Goal: Task Accomplishment & Management: Complete application form

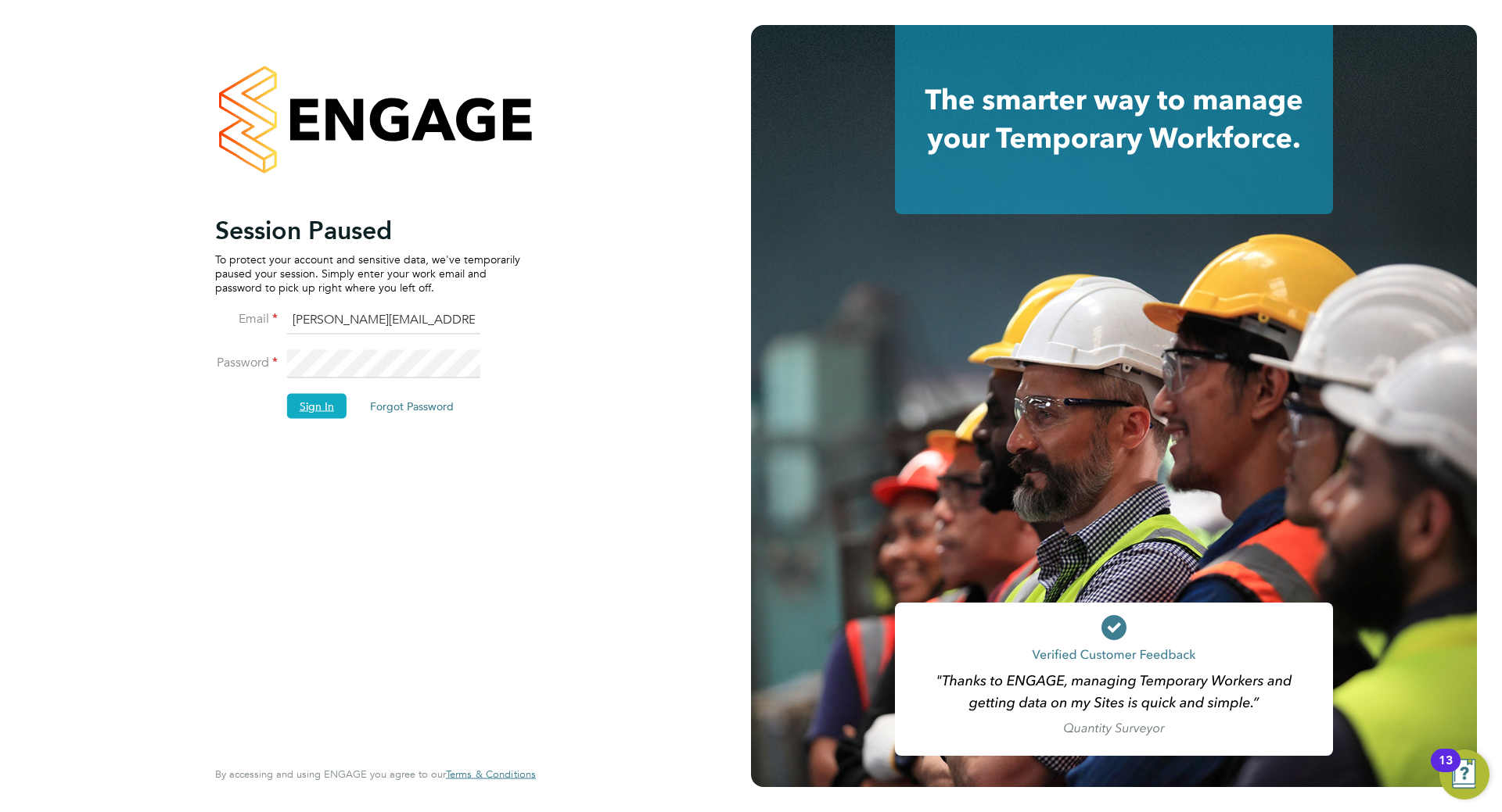
drag, startPoint x: 313, startPoint y: 409, endPoint x: 313, endPoint y: 399, distance: 10.0
click at [313, 399] on button "Sign In" at bounding box center [316, 406] width 59 height 25
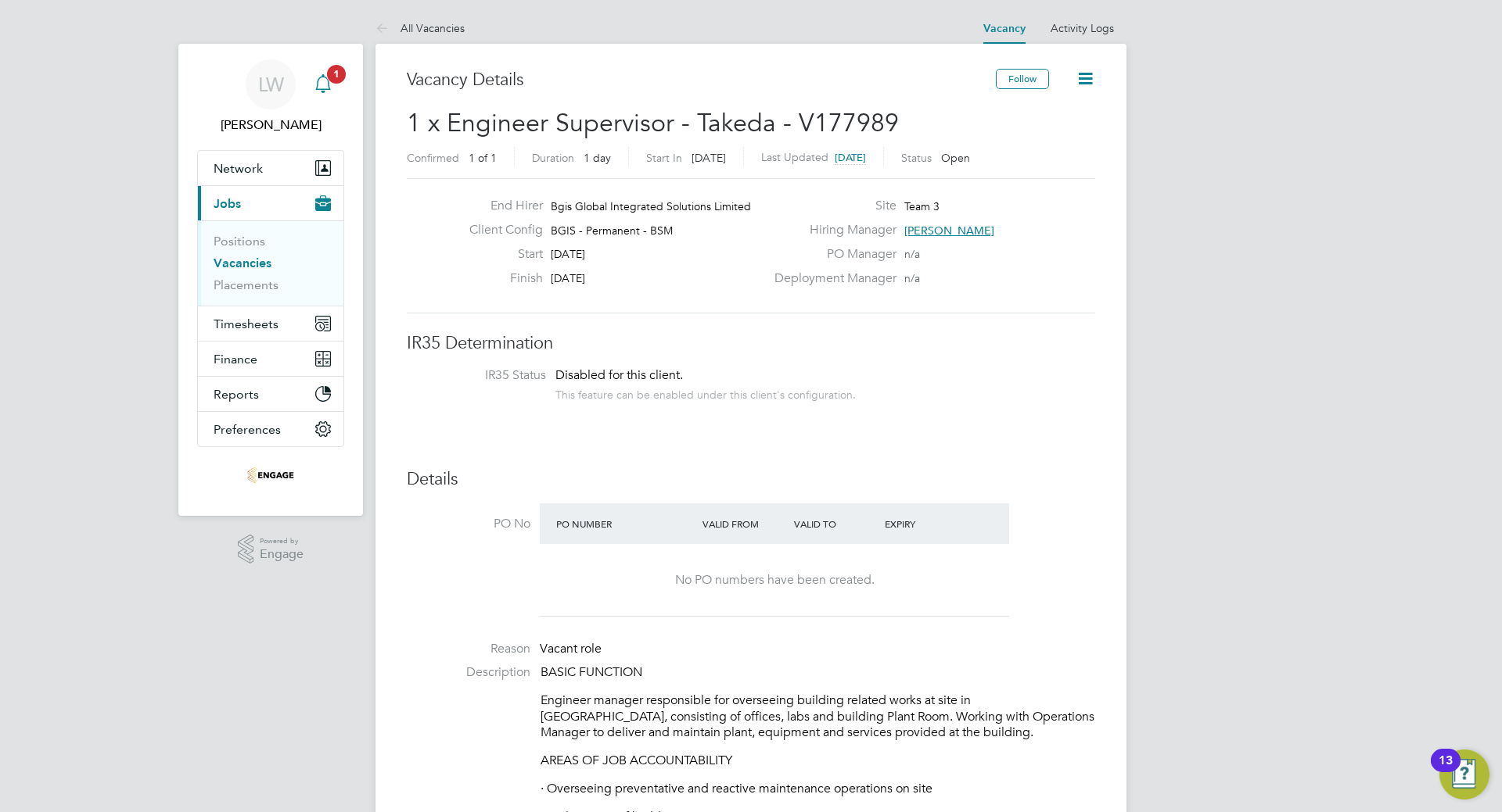
click at [334, 82] on span "1" at bounding box center [336, 74] width 18 height 18
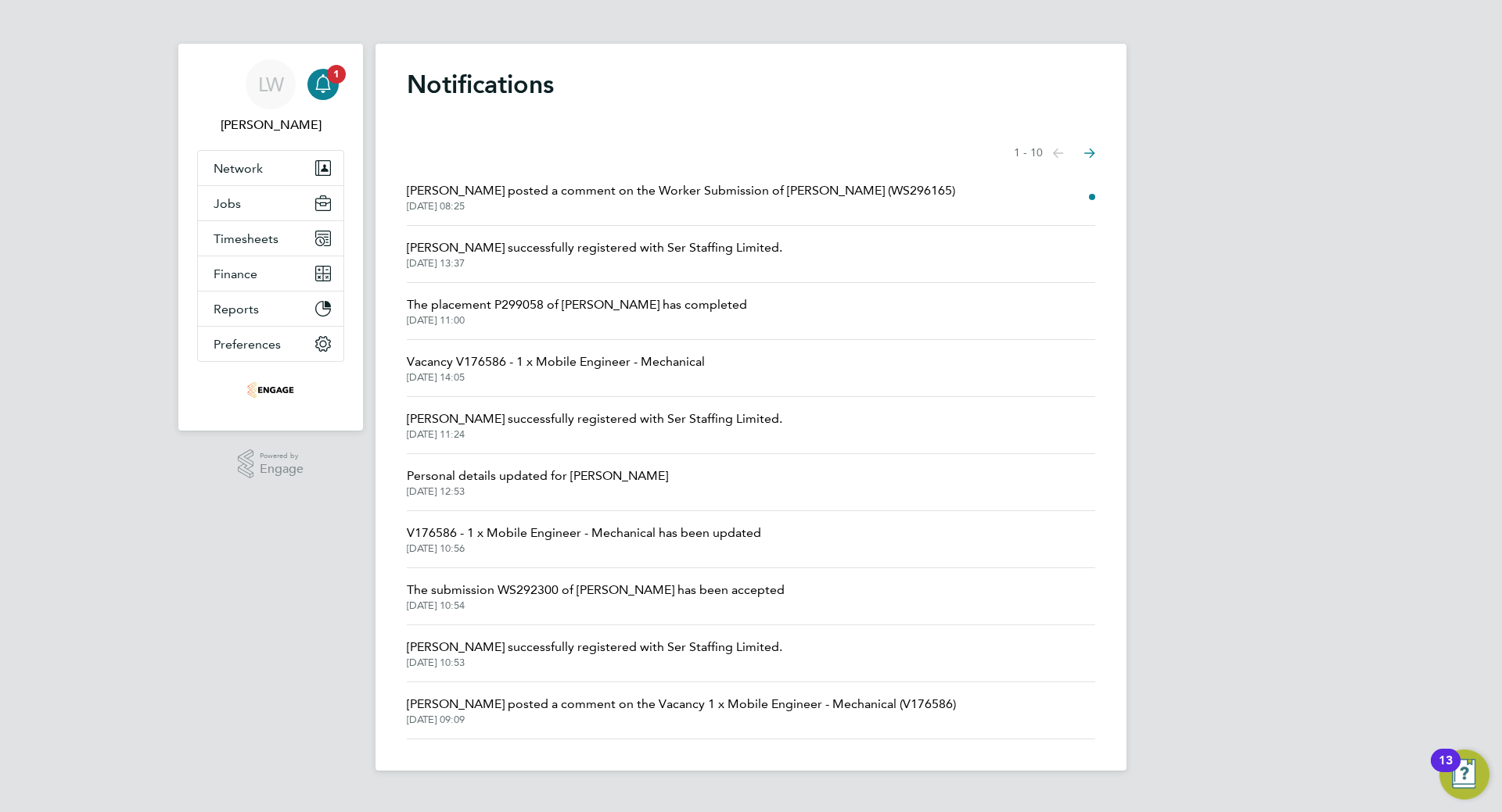
click at [559, 185] on span "Toby Bavester posted a comment on the Worker Submission of Matthew Parker (WS29…" at bounding box center [681, 190] width 548 height 18
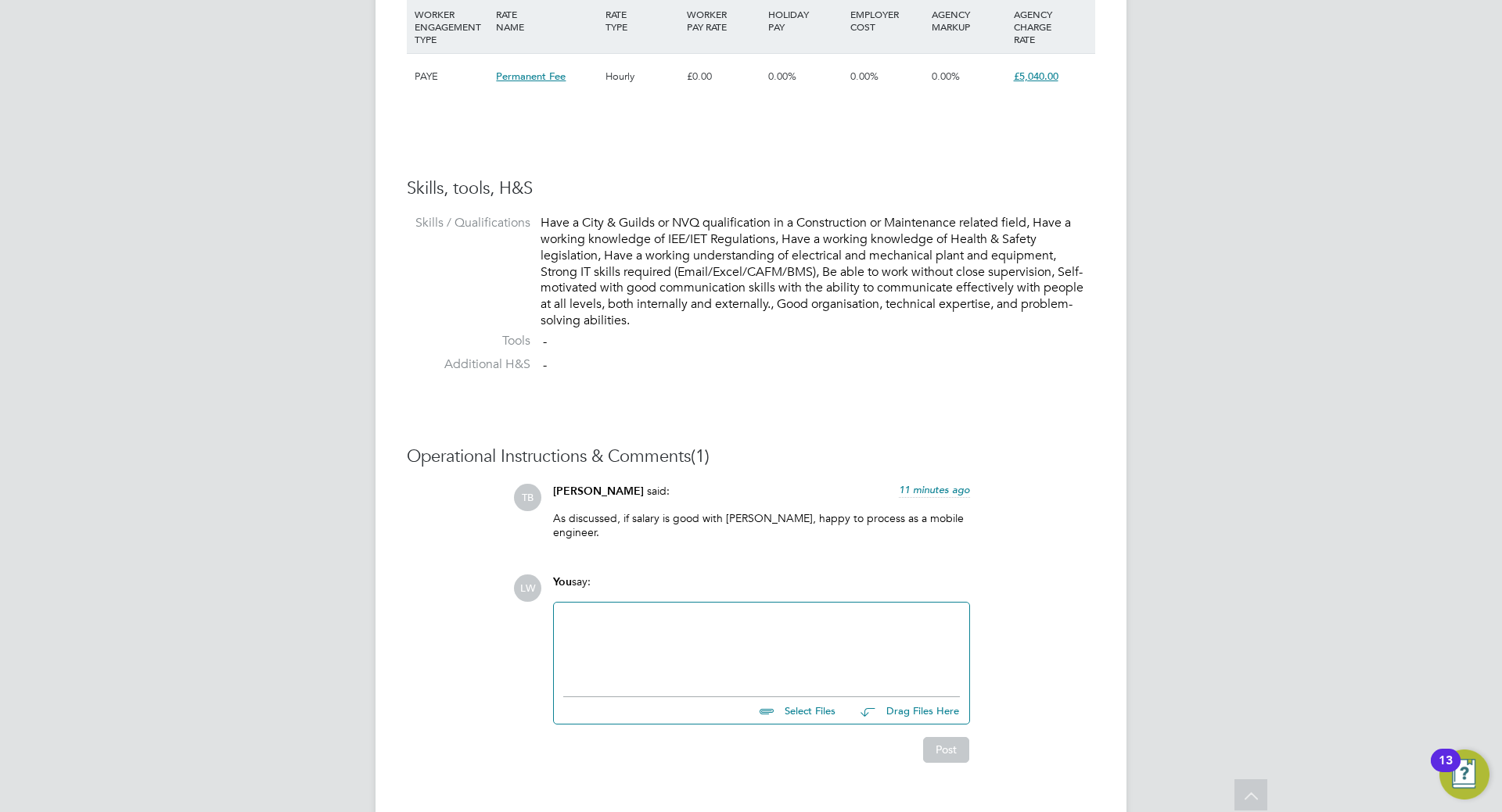
scroll to position [1142, 0]
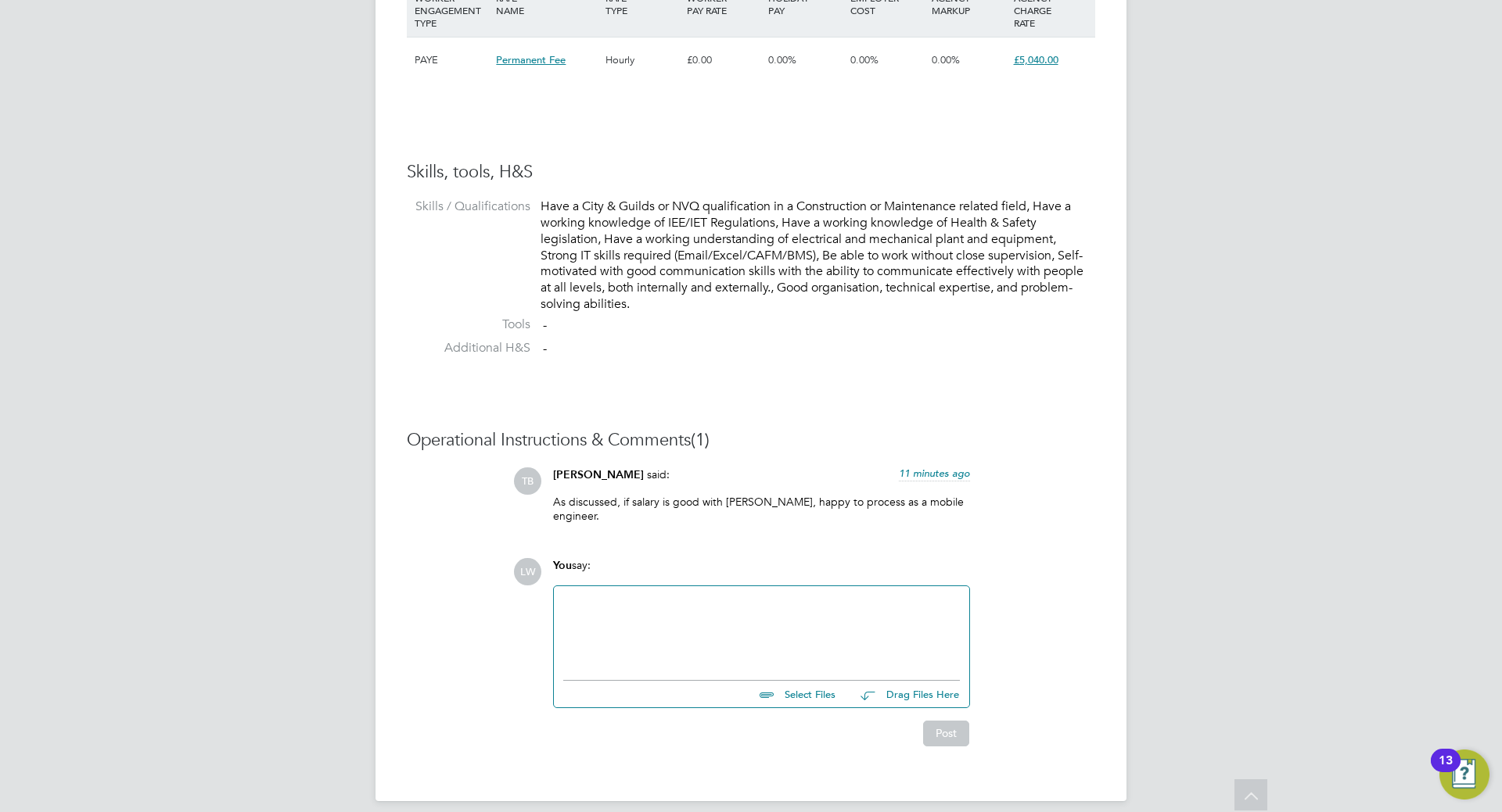
click at [677, 571] on div "You say:" at bounding box center [761, 571] width 417 height 28
click at [654, 596] on div at bounding box center [761, 629] width 396 height 67
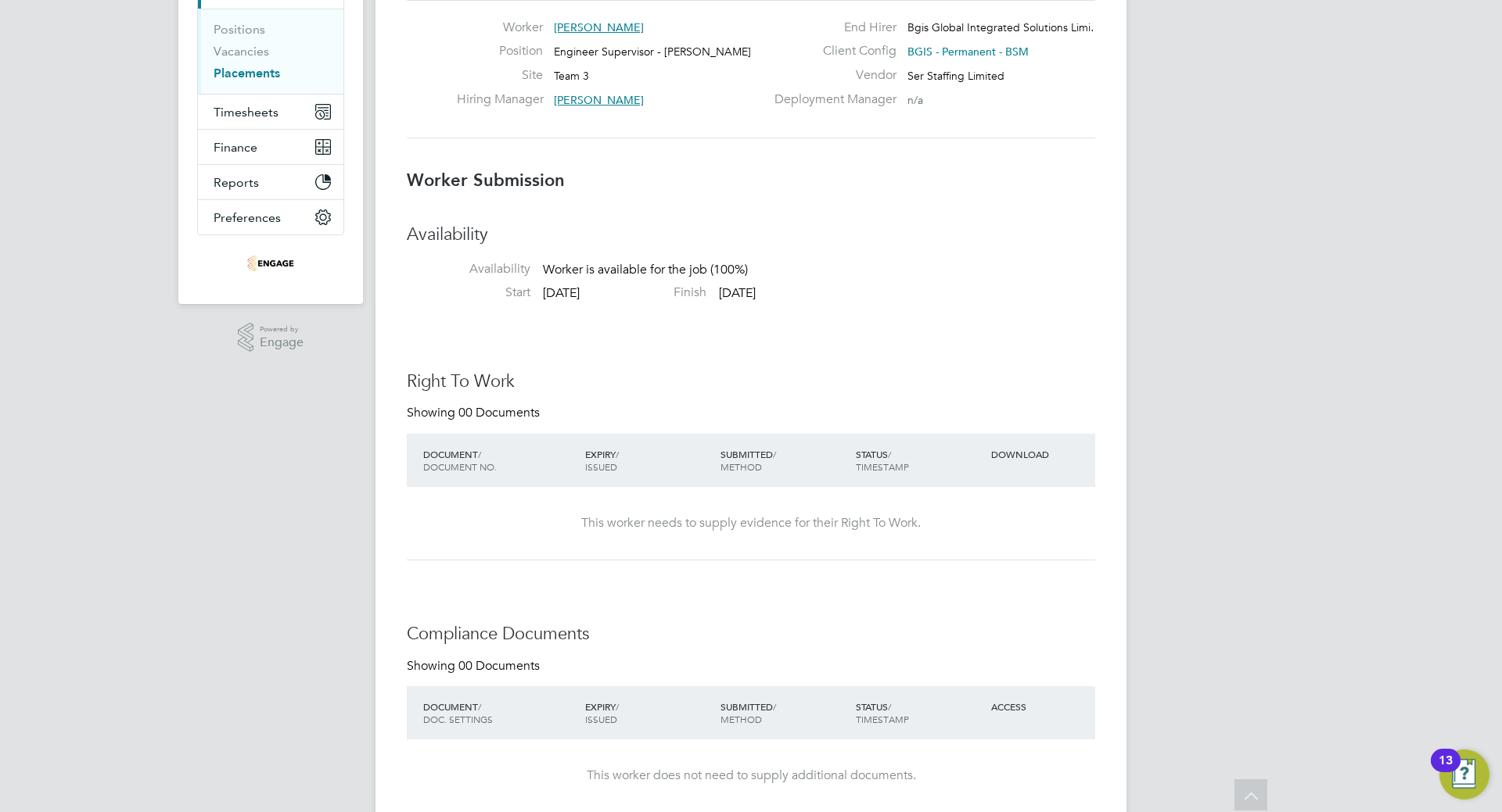
scroll to position [0, 0]
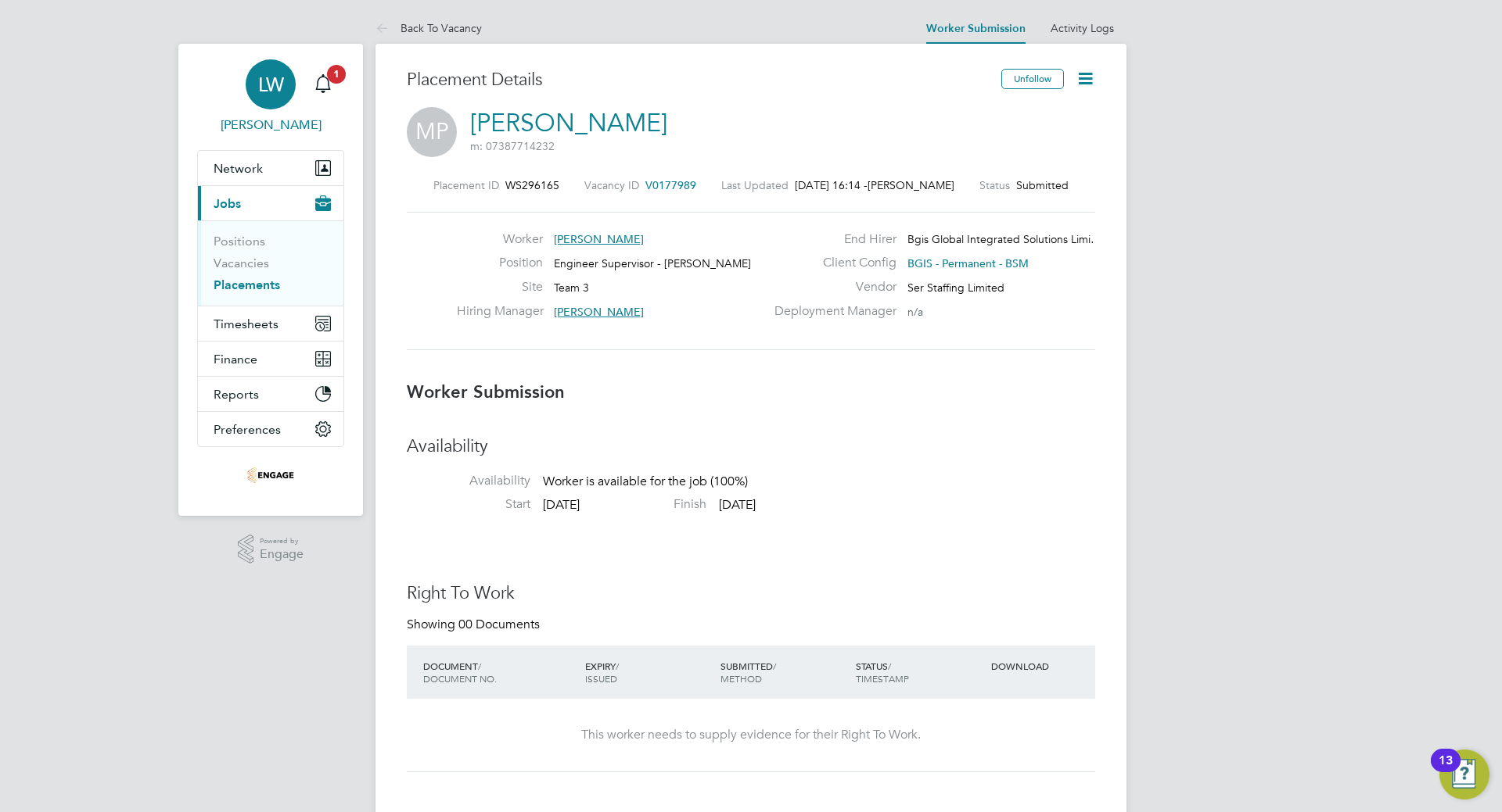
click at [265, 72] on div "LW" at bounding box center [271, 84] width 50 height 50
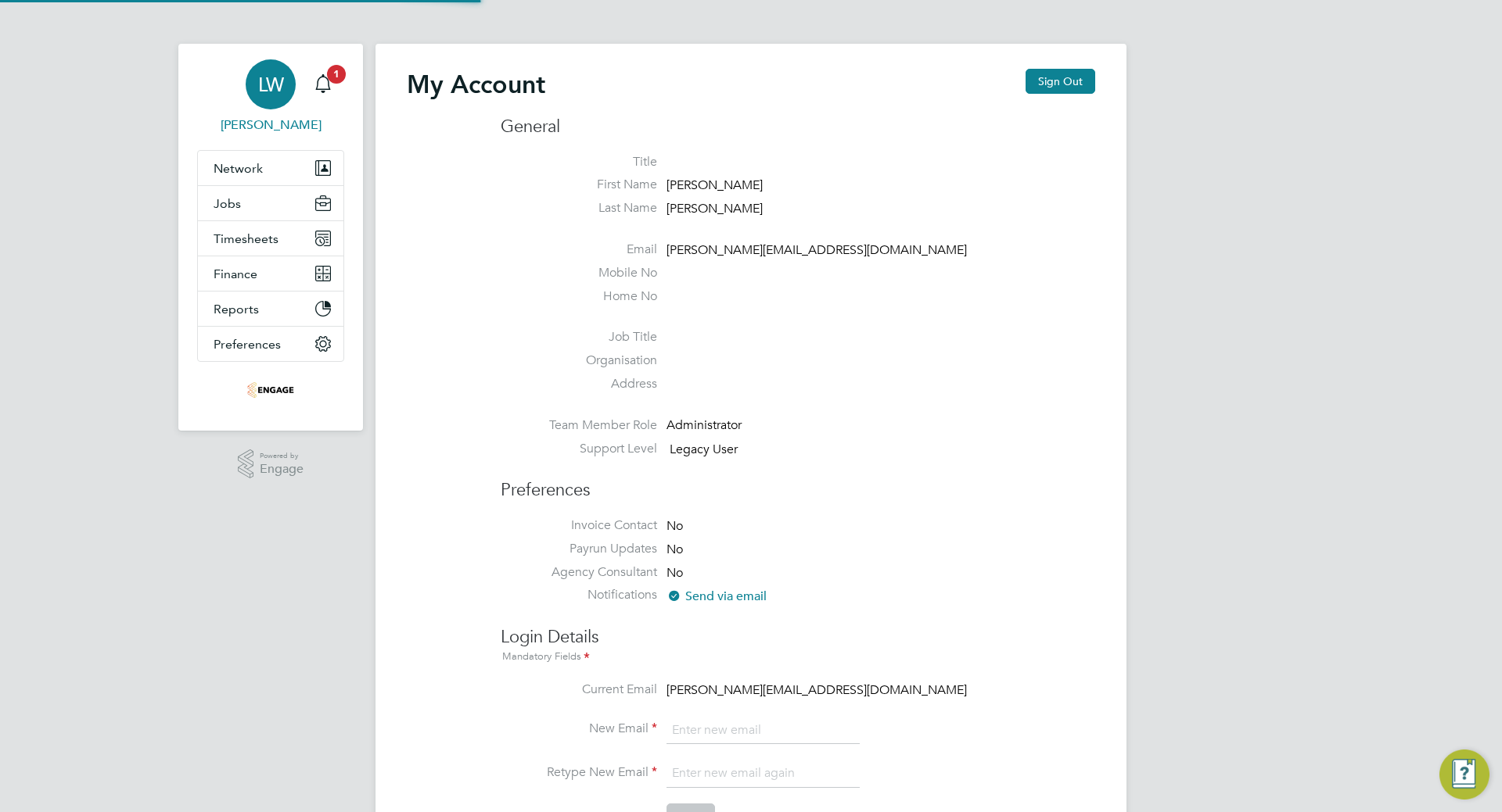
type input "[PERSON_NAME][EMAIL_ADDRESS][DOMAIN_NAME]"
type input "liam@serlimited.com"
click at [250, 199] on button "Jobs" at bounding box center [271, 203] width 145 height 34
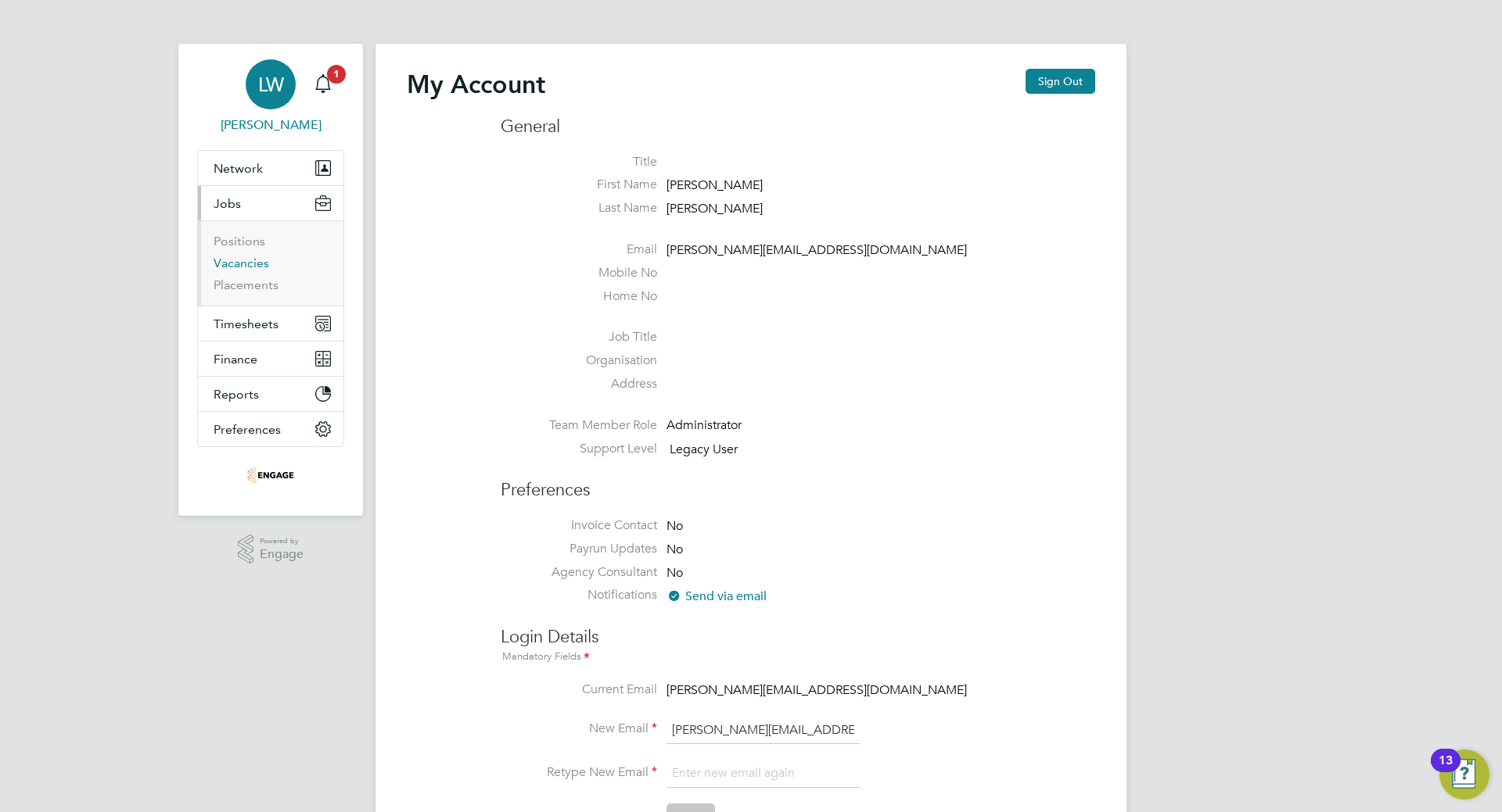
click at [252, 261] on link "Vacancies" at bounding box center [241, 263] width 55 height 15
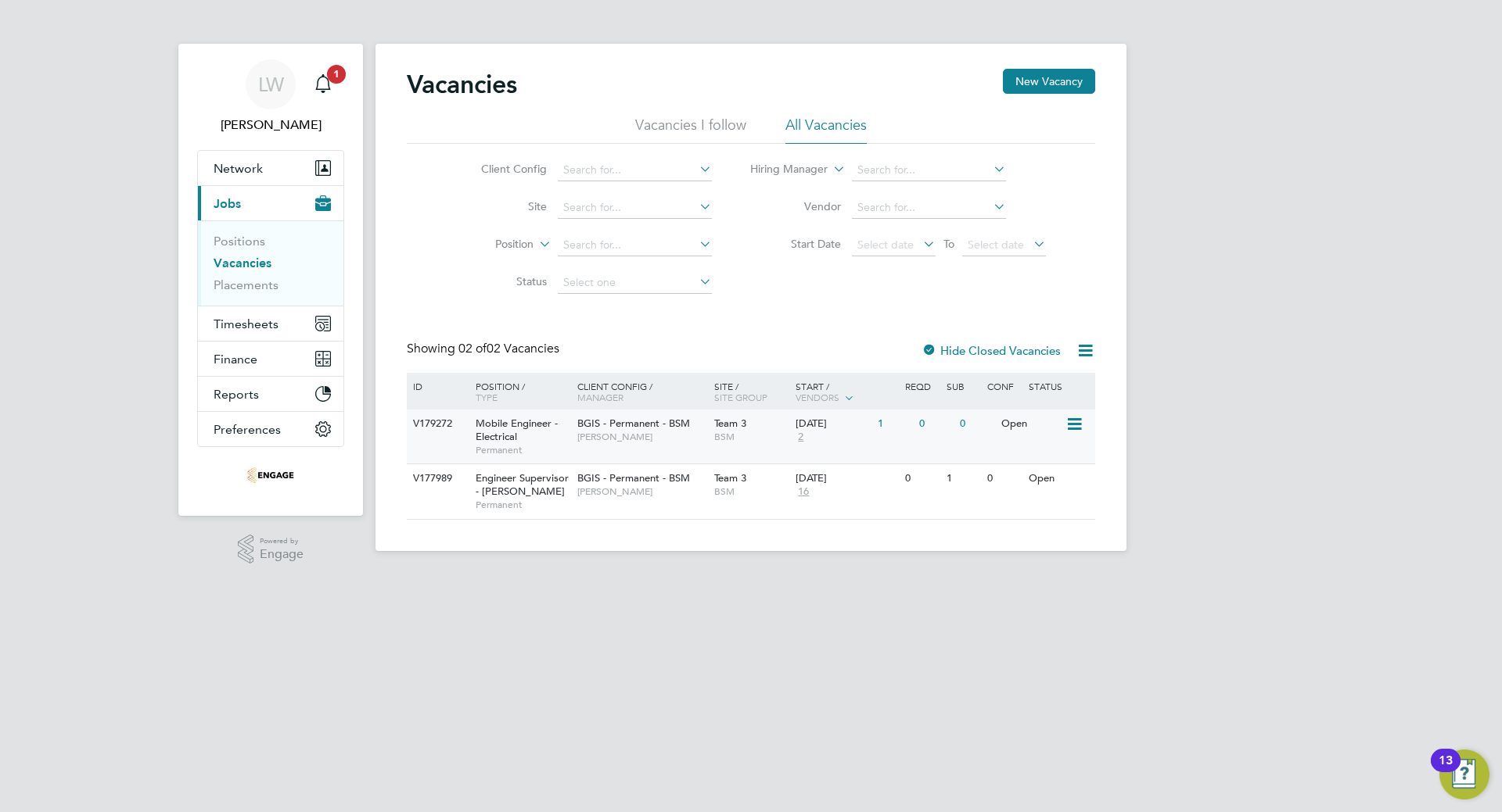
click at [632, 431] on span "[PERSON_NAME]" at bounding box center [642, 437] width 129 height 13
click at [247, 175] on span "Network" at bounding box center [237, 169] width 49 height 15
click at [323, 90] on icon "Main navigation" at bounding box center [323, 82] width 15 height 16
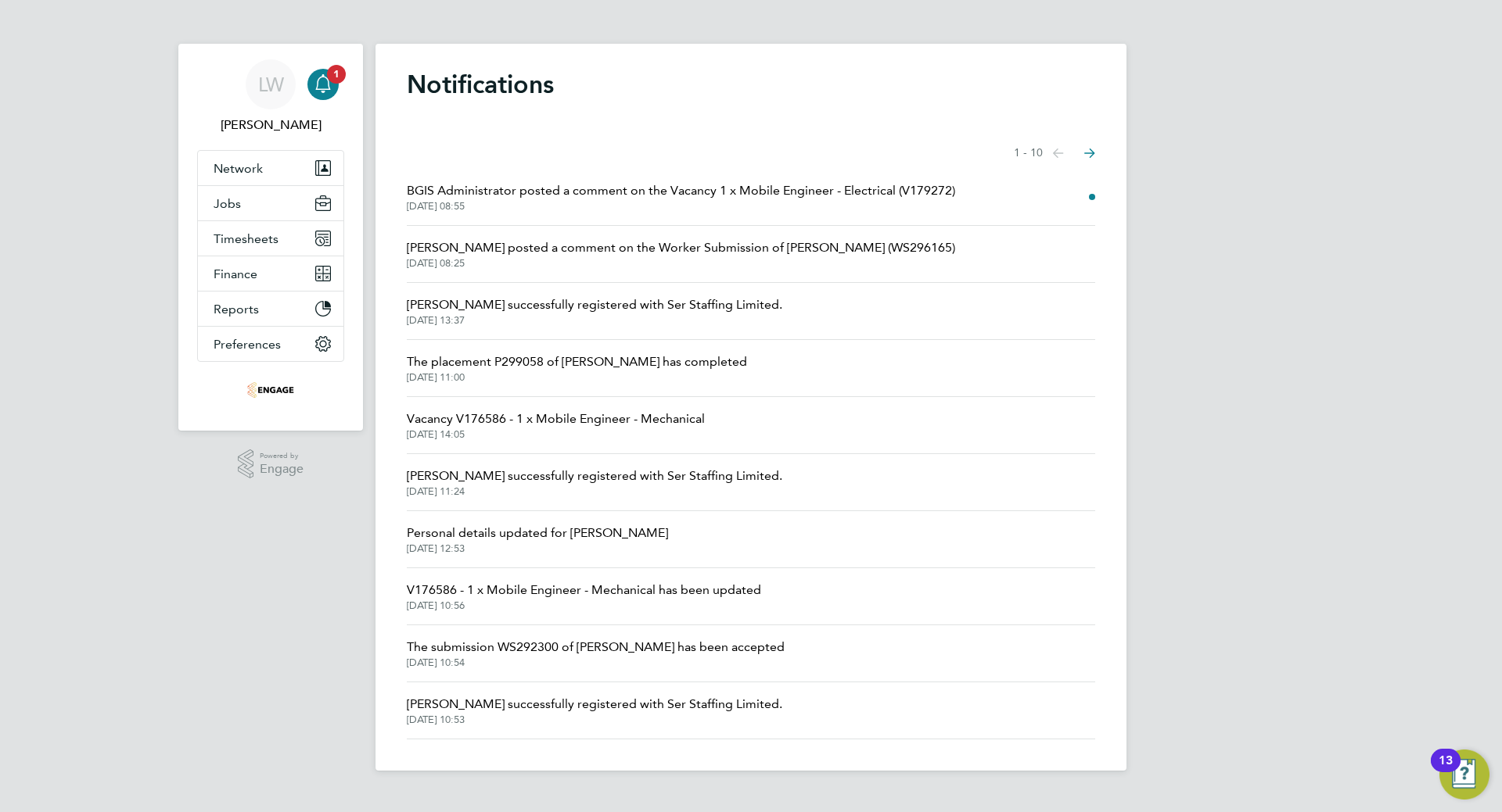
click at [713, 190] on span "BGIS Administrator posted a comment on the Vacancy 1 x Mobile Engineer - Electr…" at bounding box center [681, 190] width 548 height 18
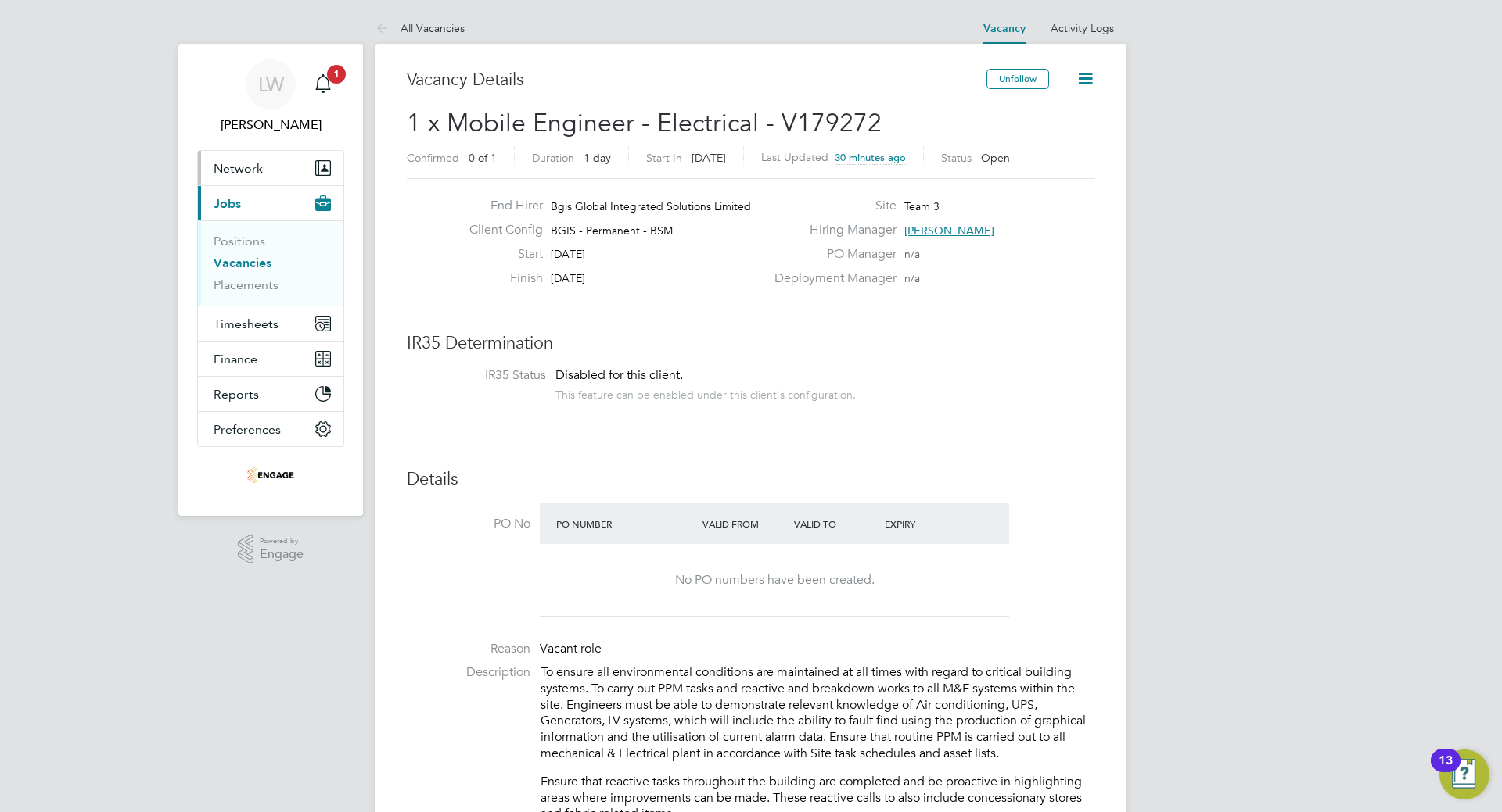
click at [237, 166] on span "Network" at bounding box center [237, 169] width 49 height 15
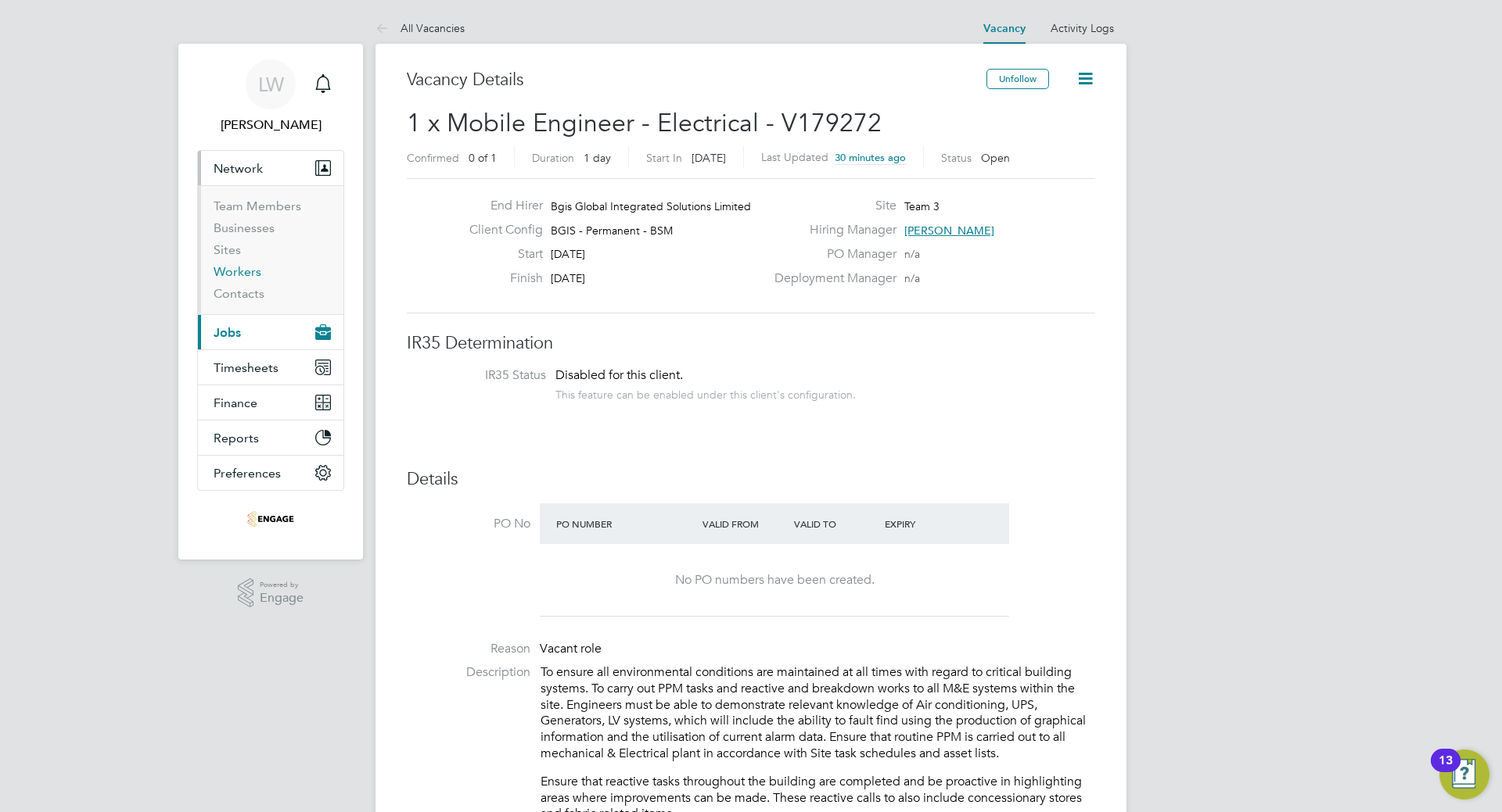
click at [248, 276] on link "Workers" at bounding box center [237, 272] width 48 height 15
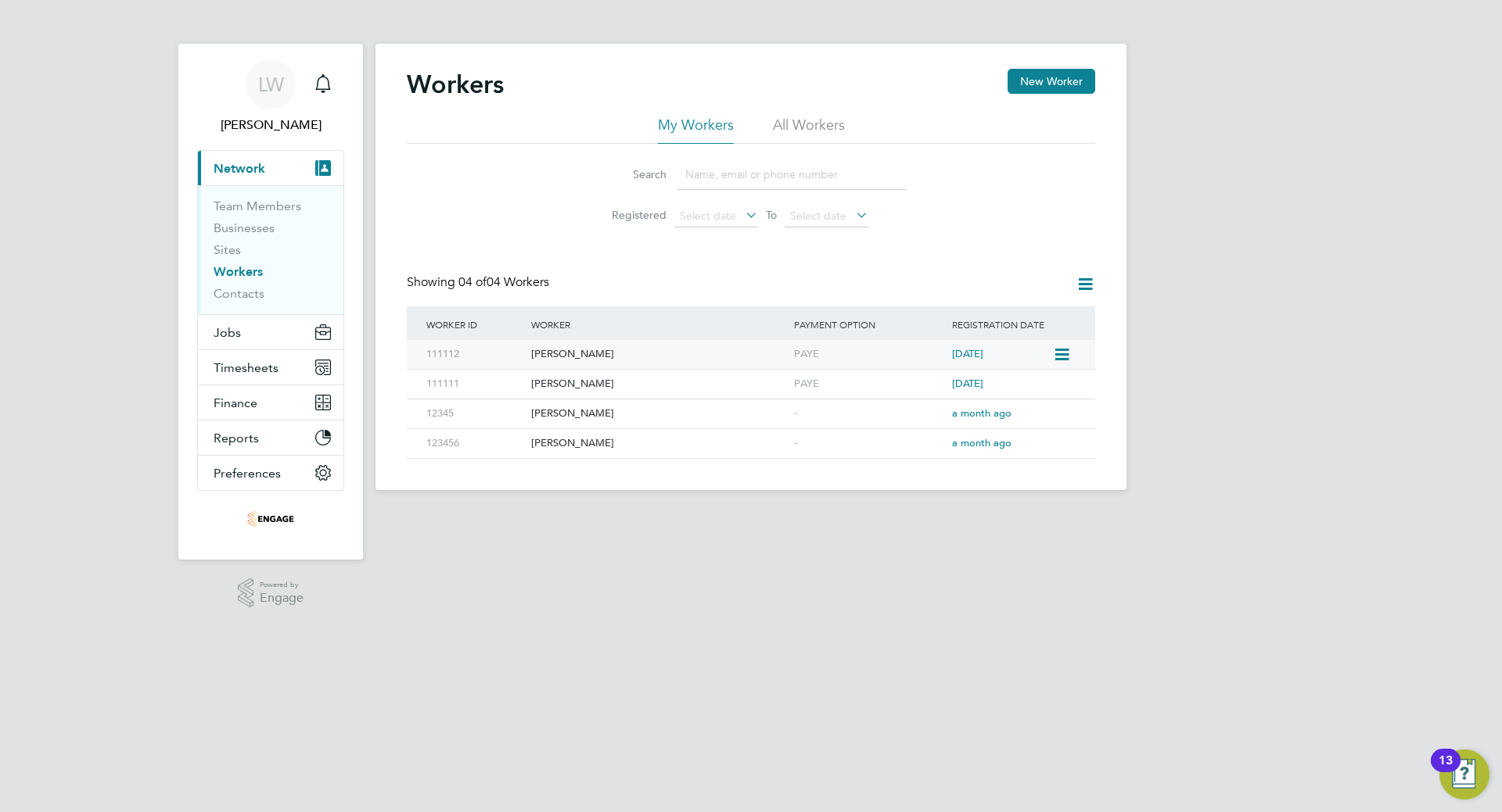
click at [583, 352] on div "Matthew Parker" at bounding box center [659, 354] width 262 height 29
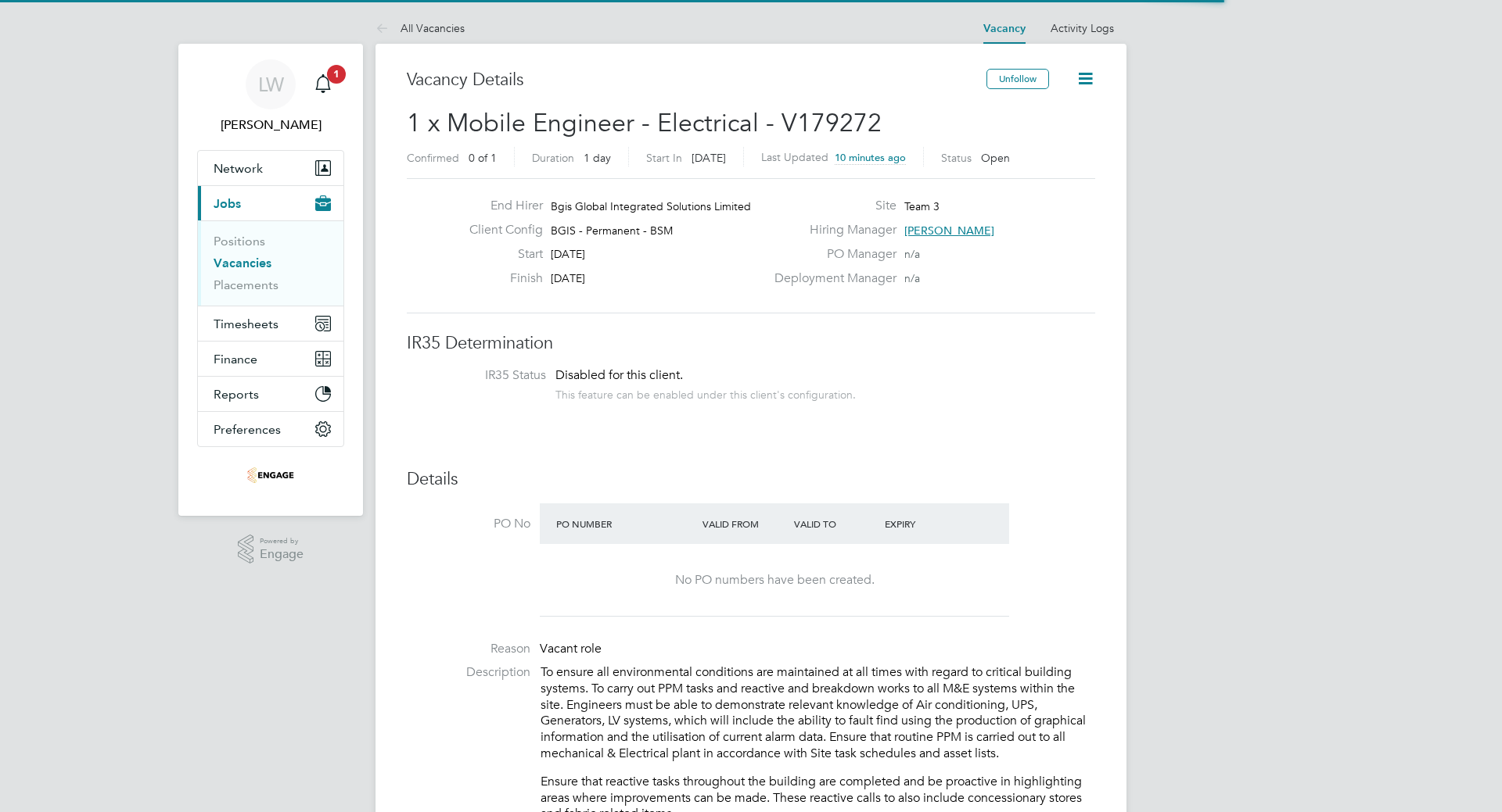
scroll to position [46, 109]
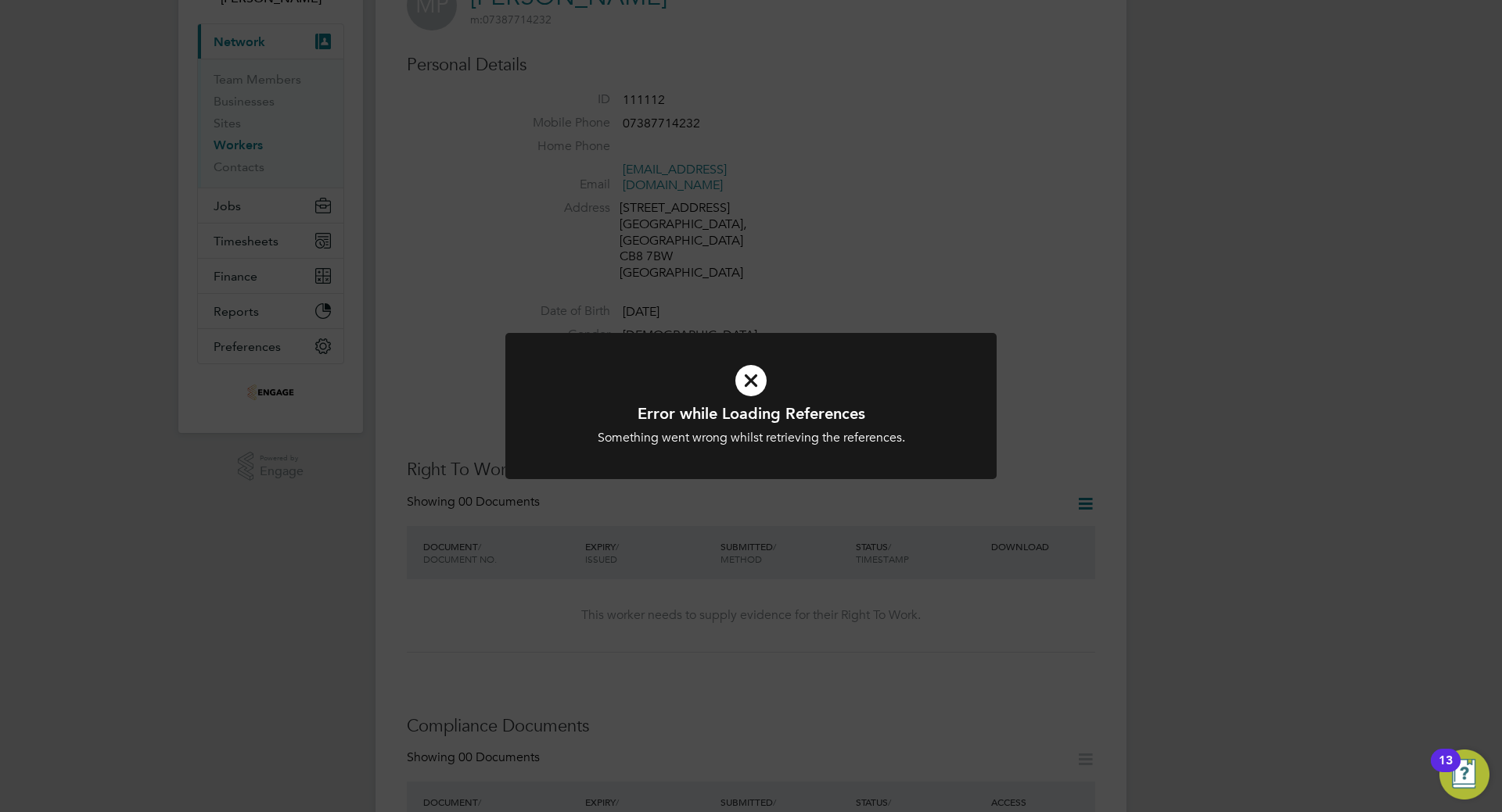
scroll to position [156, 0]
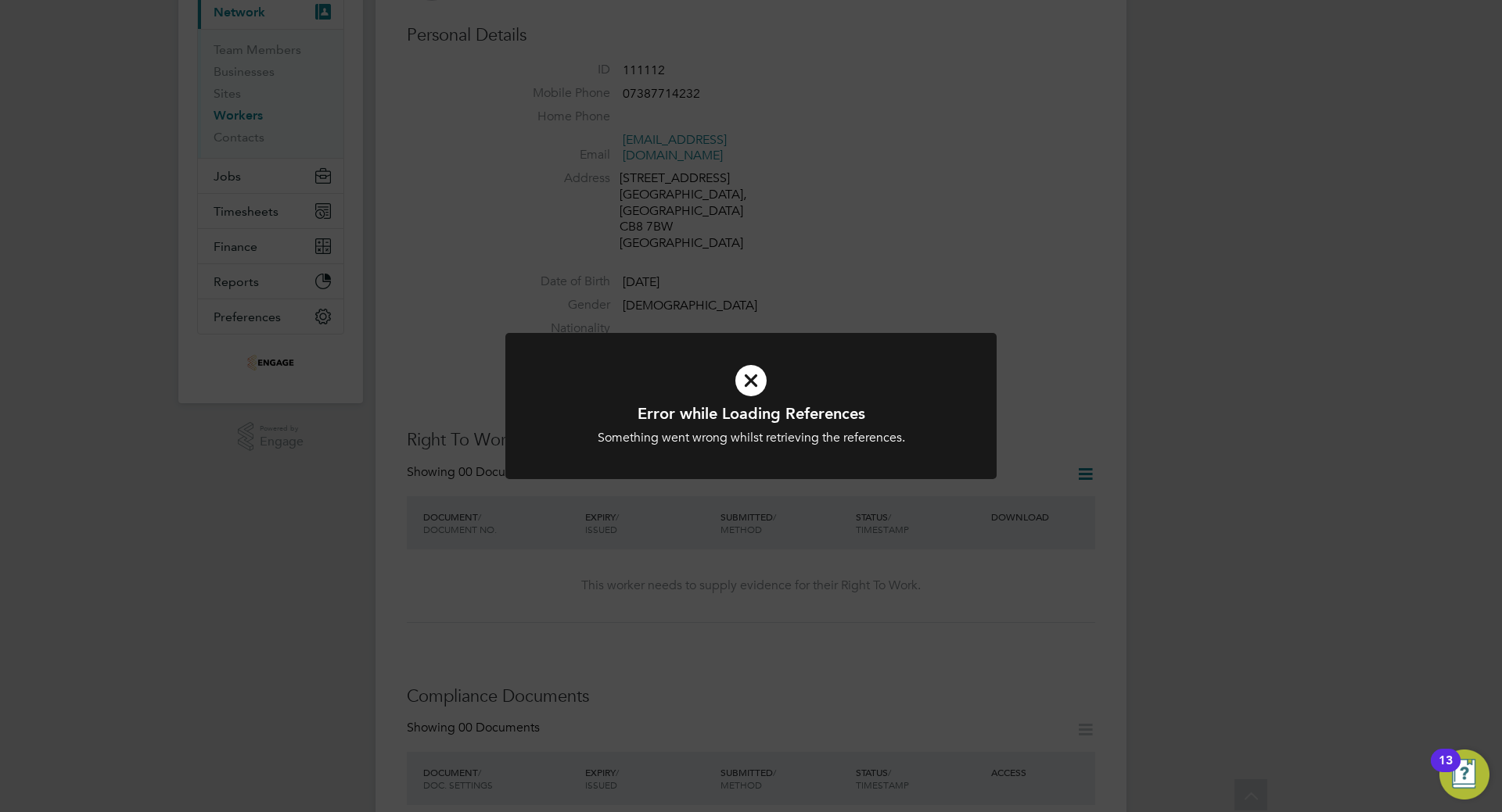
drag, startPoint x: 818, startPoint y: 453, endPoint x: 822, endPoint y: 433, distance: 20.4
click at [820, 444] on div "Error while Loading References Something went wrong whilst retrieving the refer…" at bounding box center [751, 415] width 491 height 165
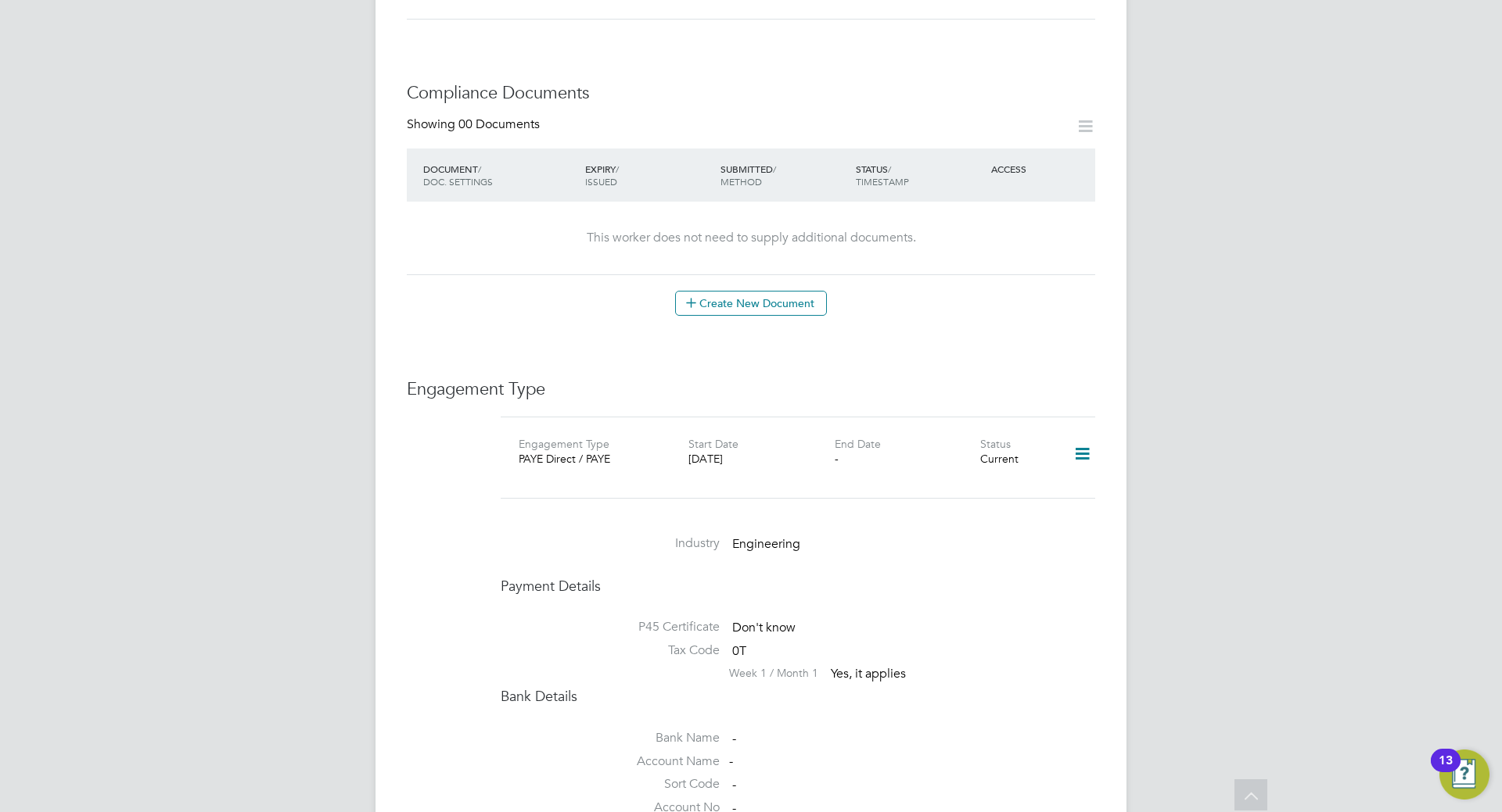
scroll to position [782, 0]
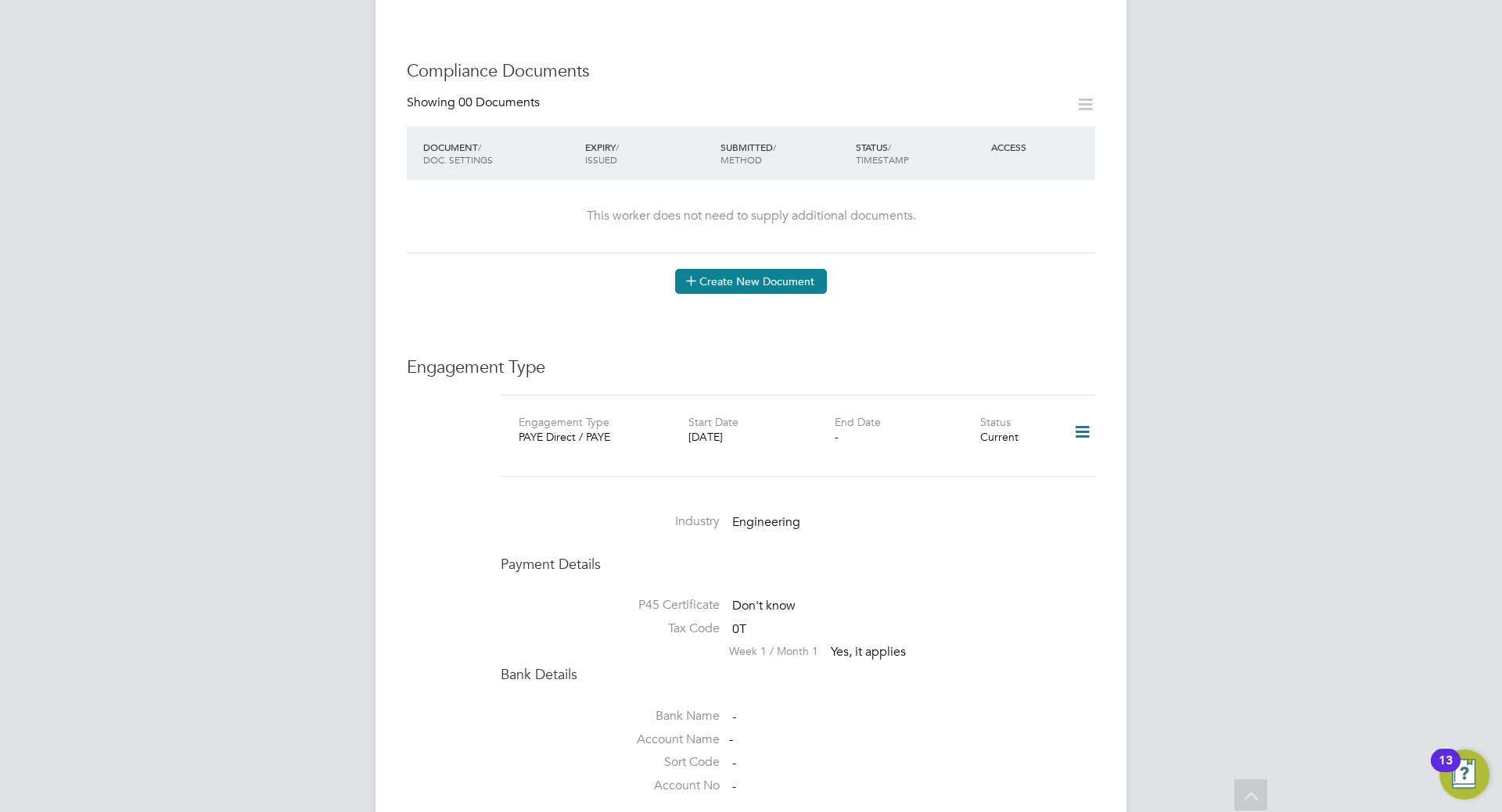
click at [753, 278] on button "Create New Document" at bounding box center [751, 282] width 152 height 25
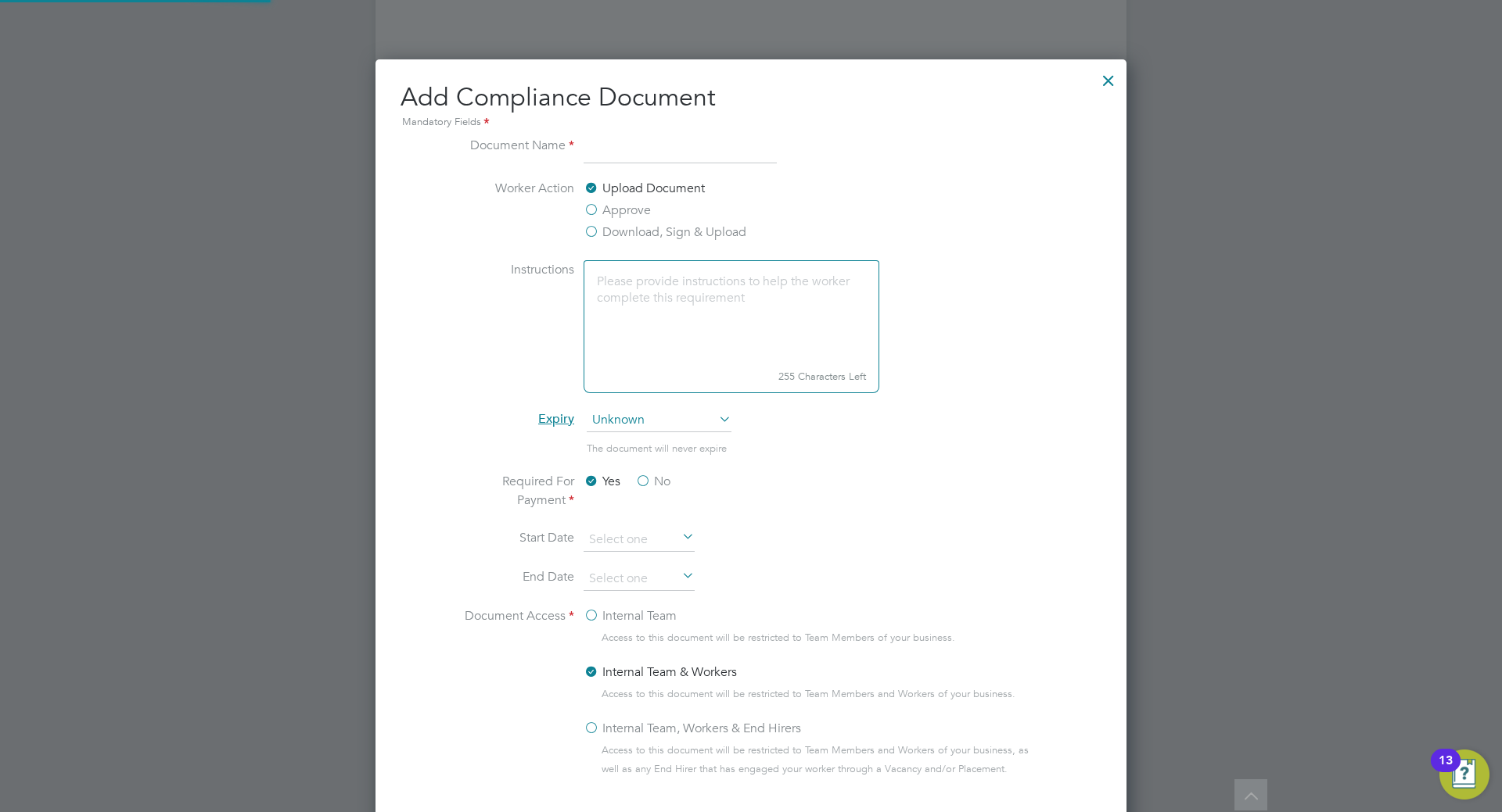
scroll to position [821, 751]
click at [627, 144] on input at bounding box center [680, 150] width 193 height 28
type input "CV"
click at [691, 302] on textarea at bounding box center [731, 312] width 296 height 104
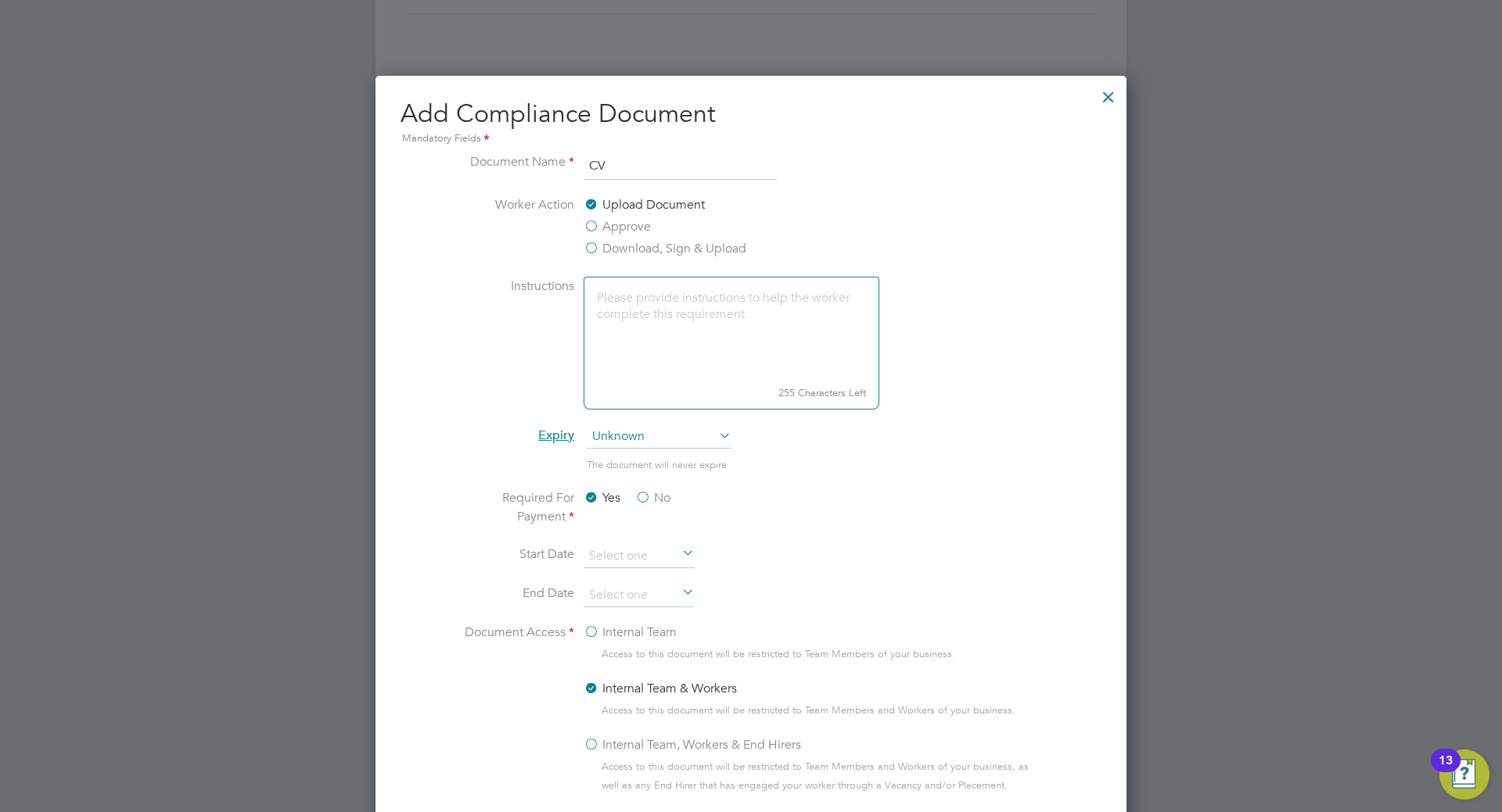
scroll to position [738, 0]
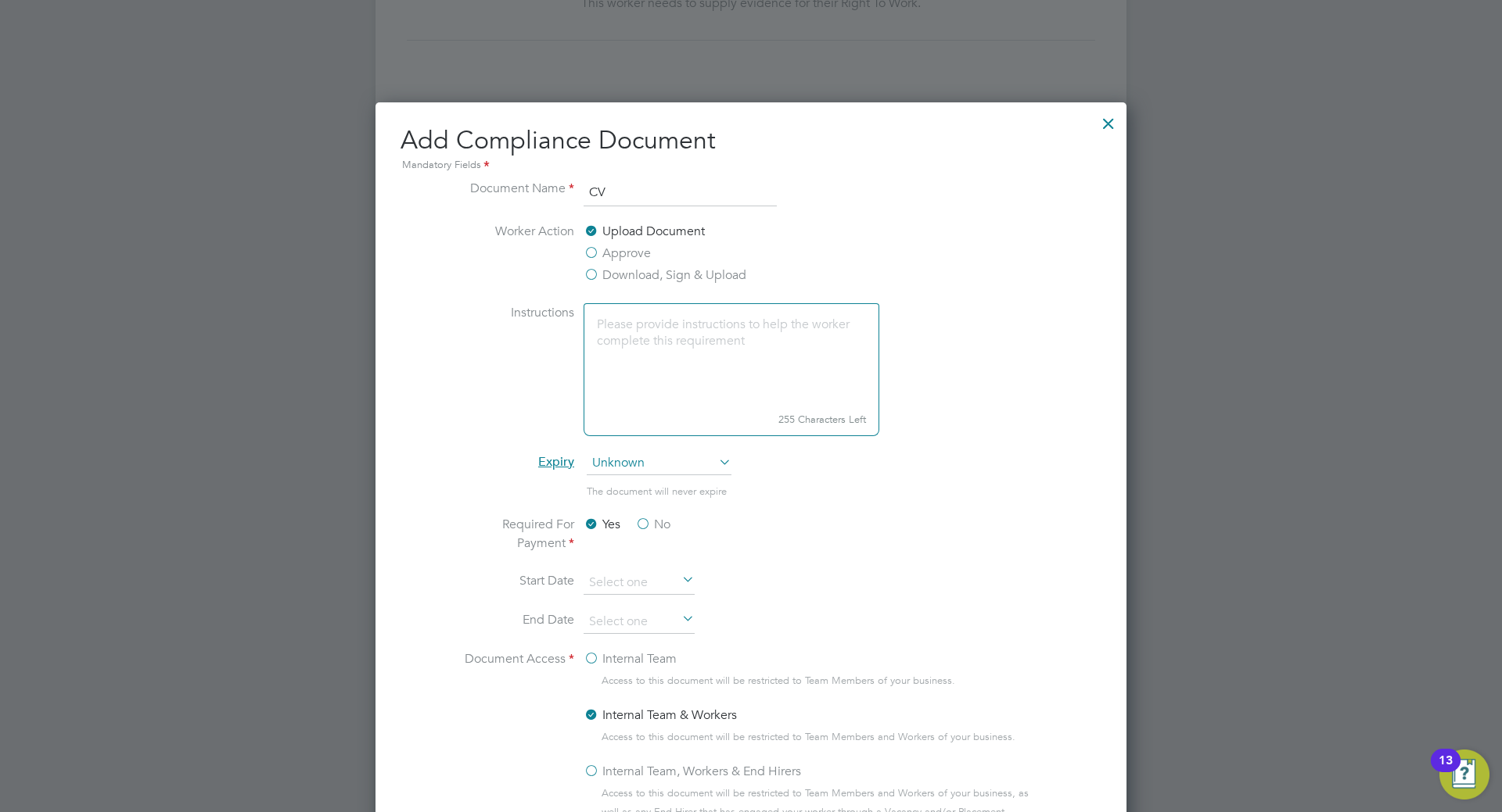
click at [601, 274] on label "Download, Sign & Upload" at bounding box center [664, 275] width 163 height 18
click at [0, 0] on input "Download, Sign & Upload" at bounding box center [0, 0] width 0 height 0
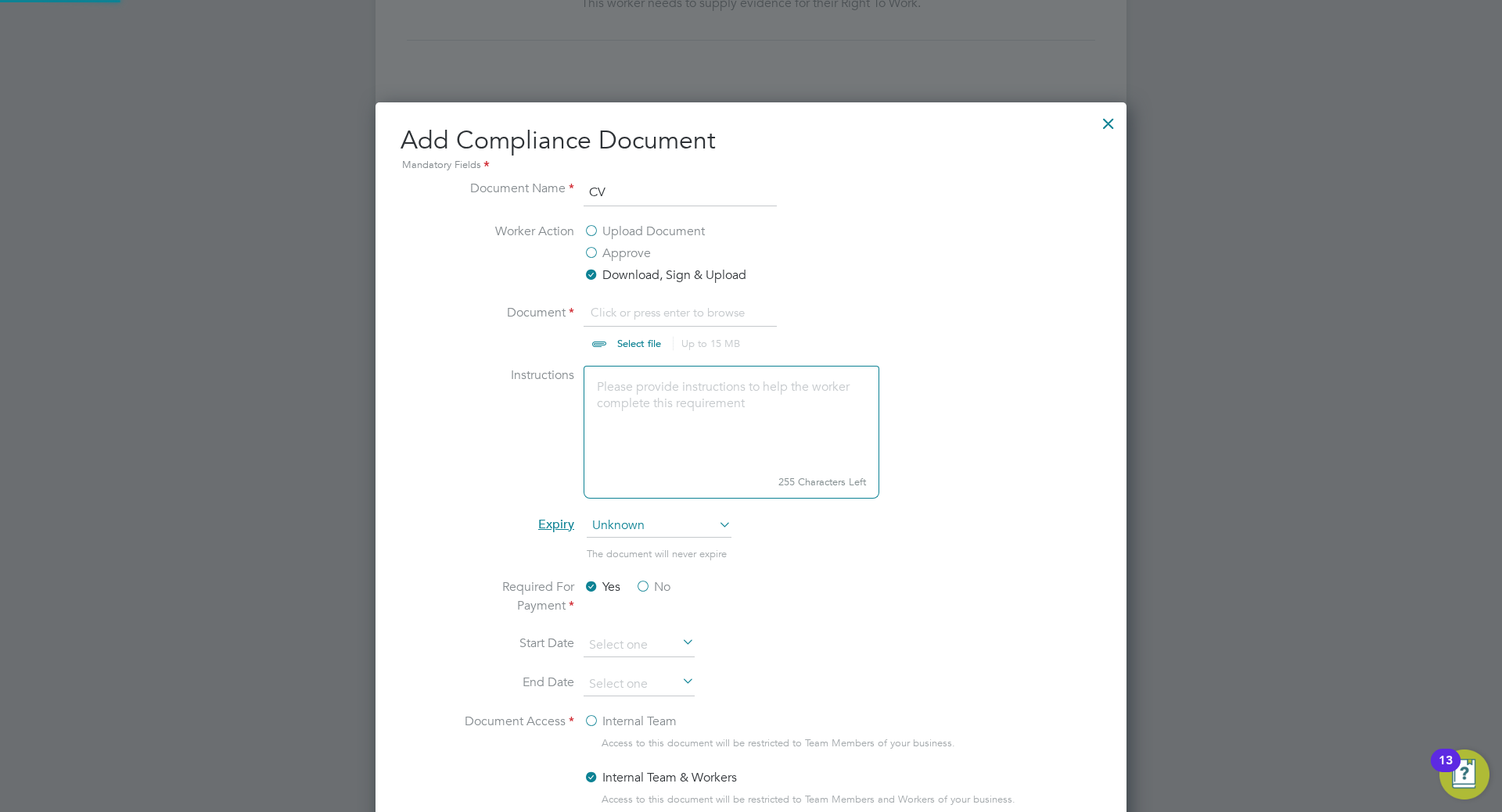
scroll to position [23, 194]
click at [642, 346] on input "file" at bounding box center [654, 327] width 246 height 47
drag, startPoint x: 883, startPoint y: 322, endPoint x: 620, endPoint y: 343, distance: 263.8
click at [616, 342] on li "Document Click or press enter to browse Select file Up to 15 MB Drop your file …" at bounding box center [751, 334] width 588 height 63
click at [650, 340] on input "file" at bounding box center [654, 327] width 246 height 47
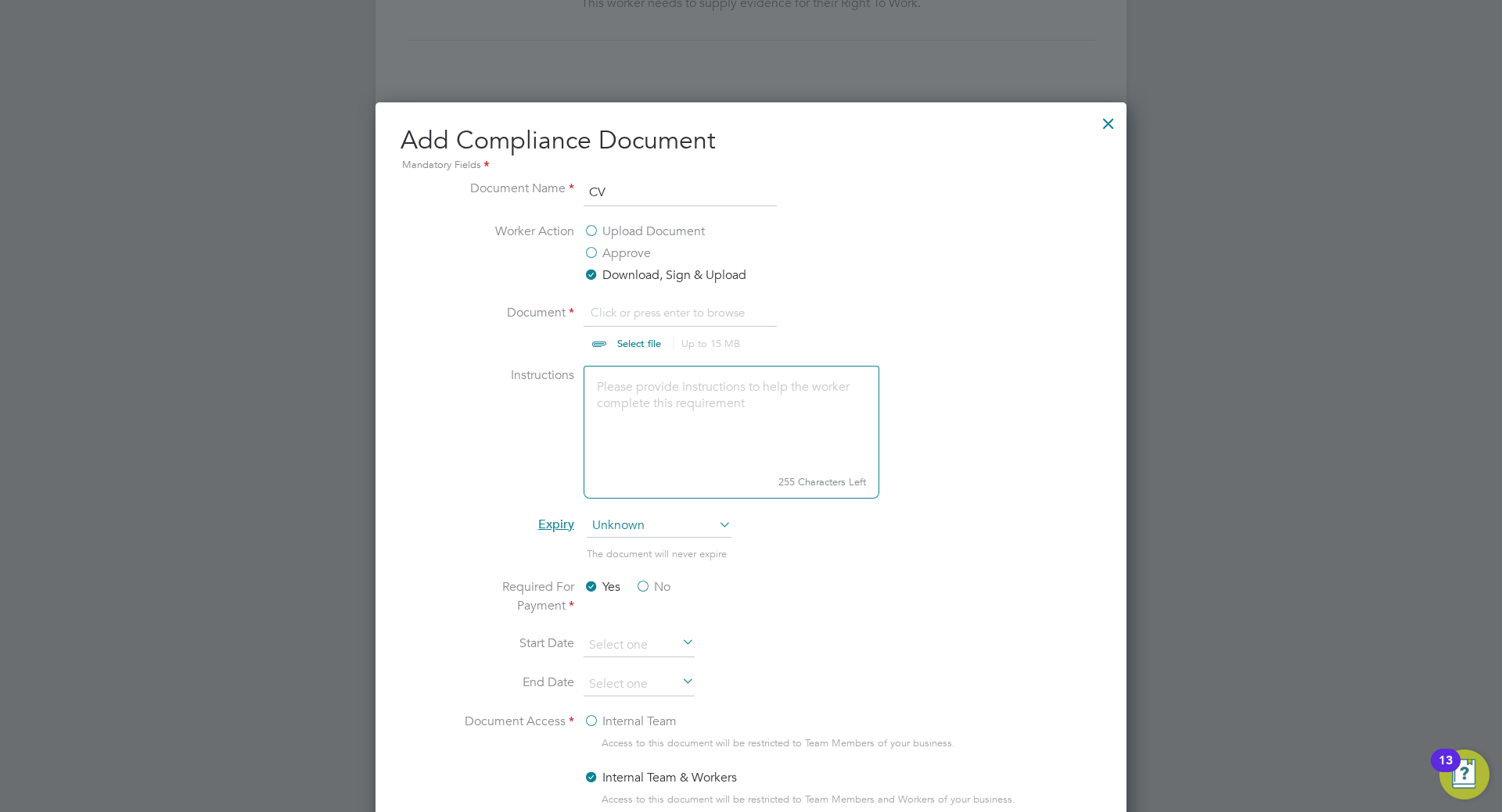
click at [618, 344] on input "file" at bounding box center [654, 327] width 246 height 47
click at [624, 347] on input "file" at bounding box center [654, 327] width 246 height 47
type input "C:\fakepath\Test score - Matt Parker.docx"
click at [656, 344] on input "file" at bounding box center [654, 327] width 246 height 47
click at [639, 345] on input "file" at bounding box center [654, 327] width 246 height 47
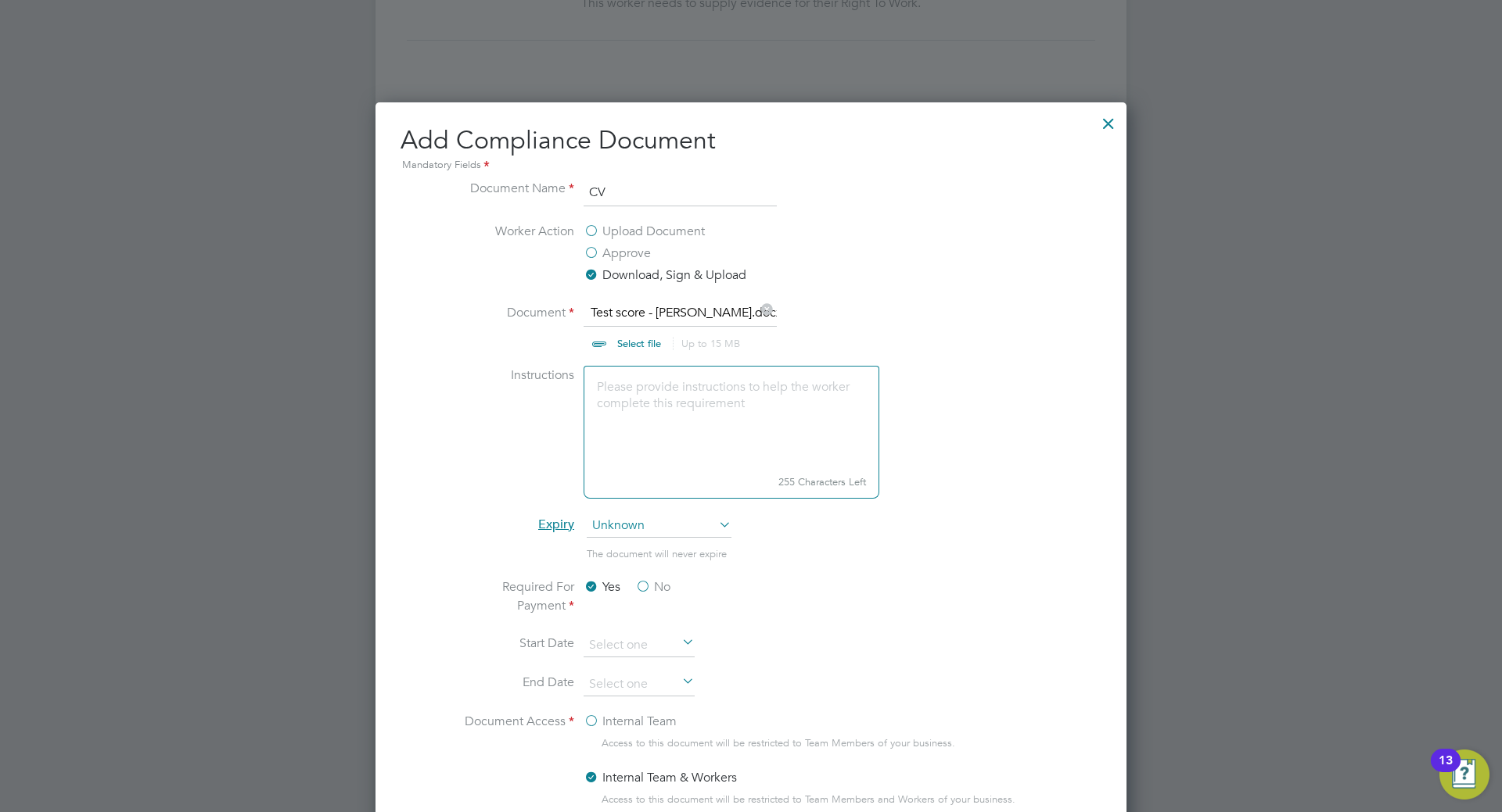
type input "C:\fakepath\590048.pdf"
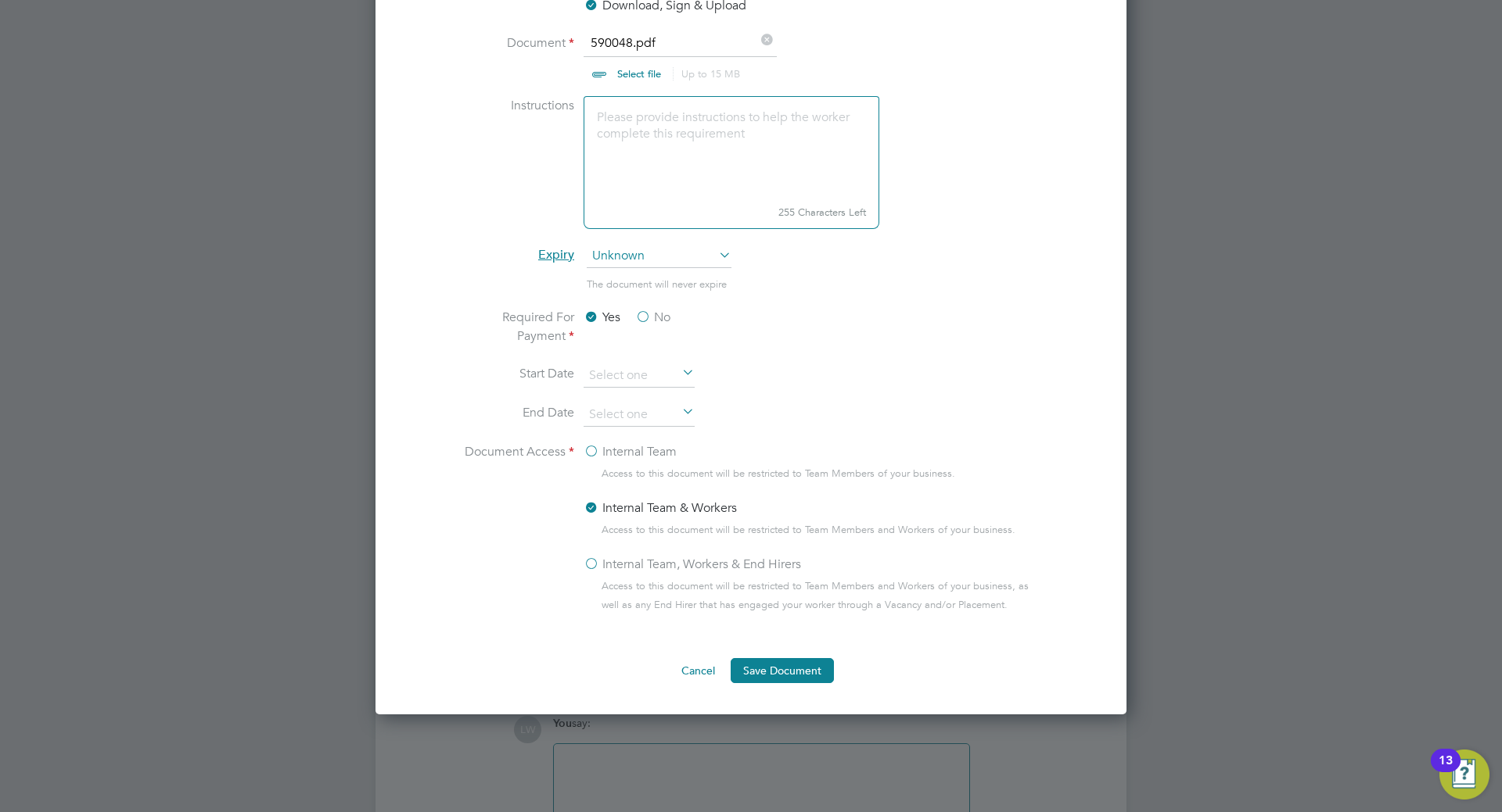
scroll to position [1129, 0]
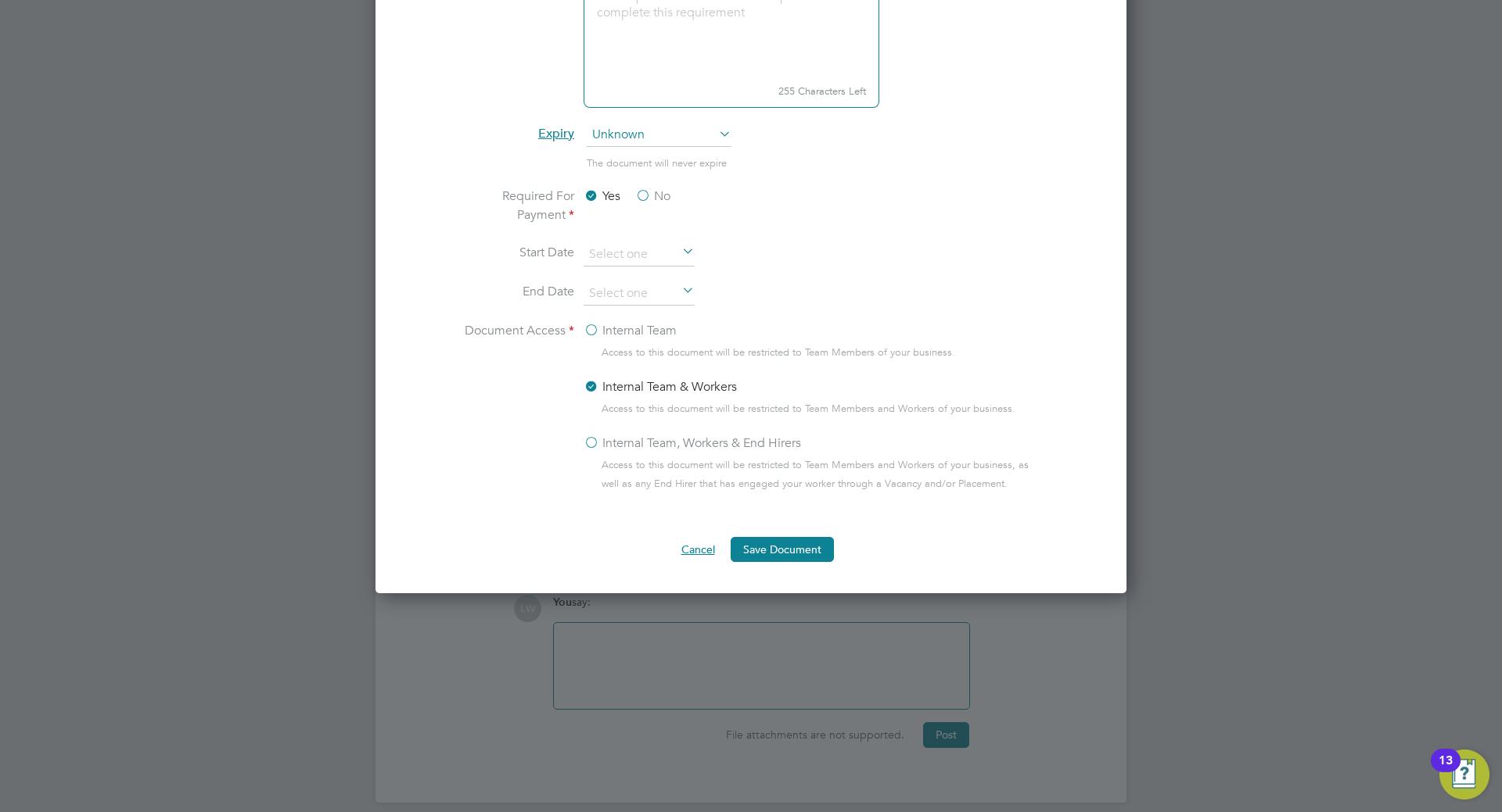
click at [712, 548] on button "Cancel" at bounding box center [698, 550] width 59 height 25
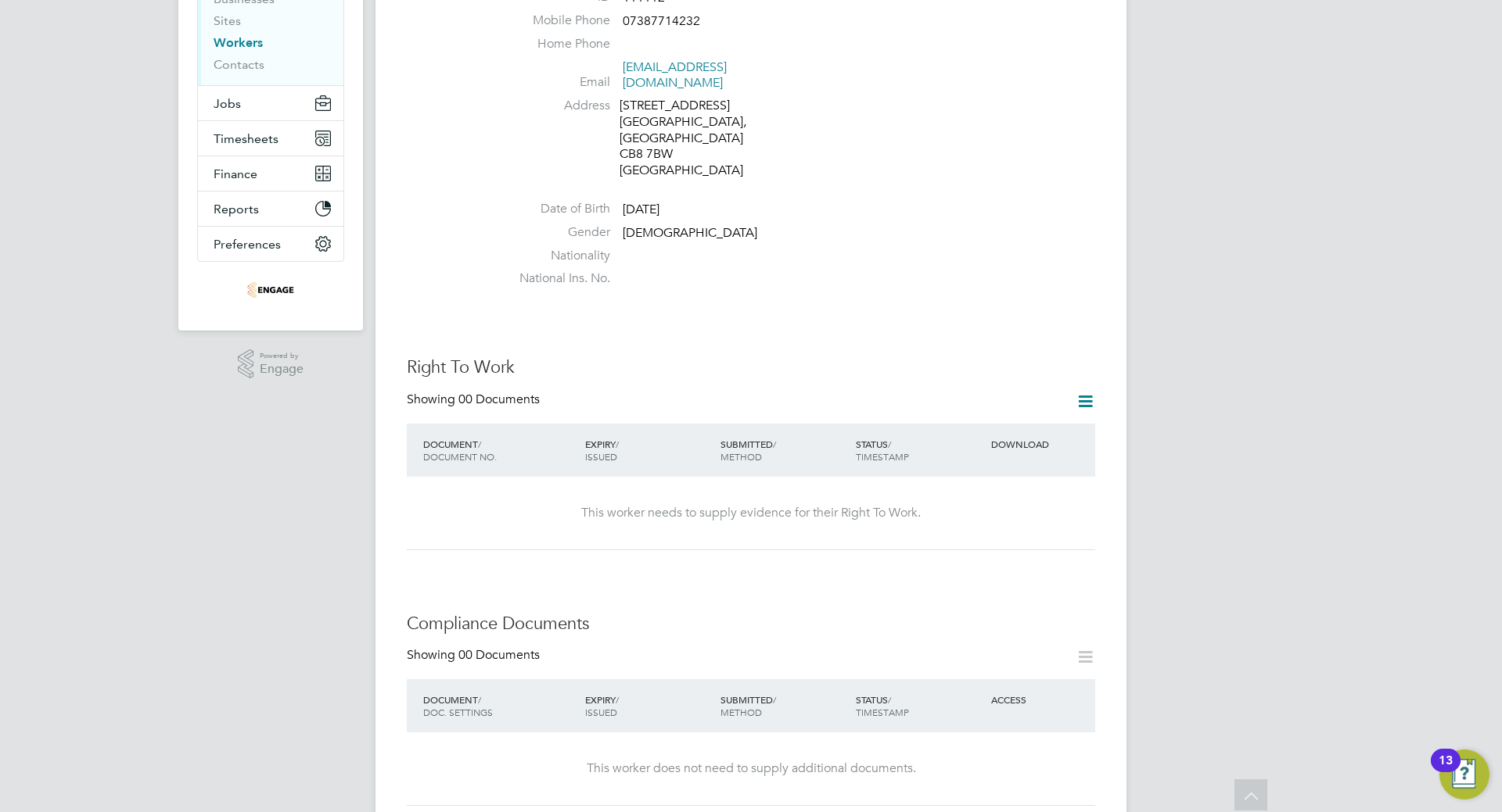
scroll to position [0, 0]
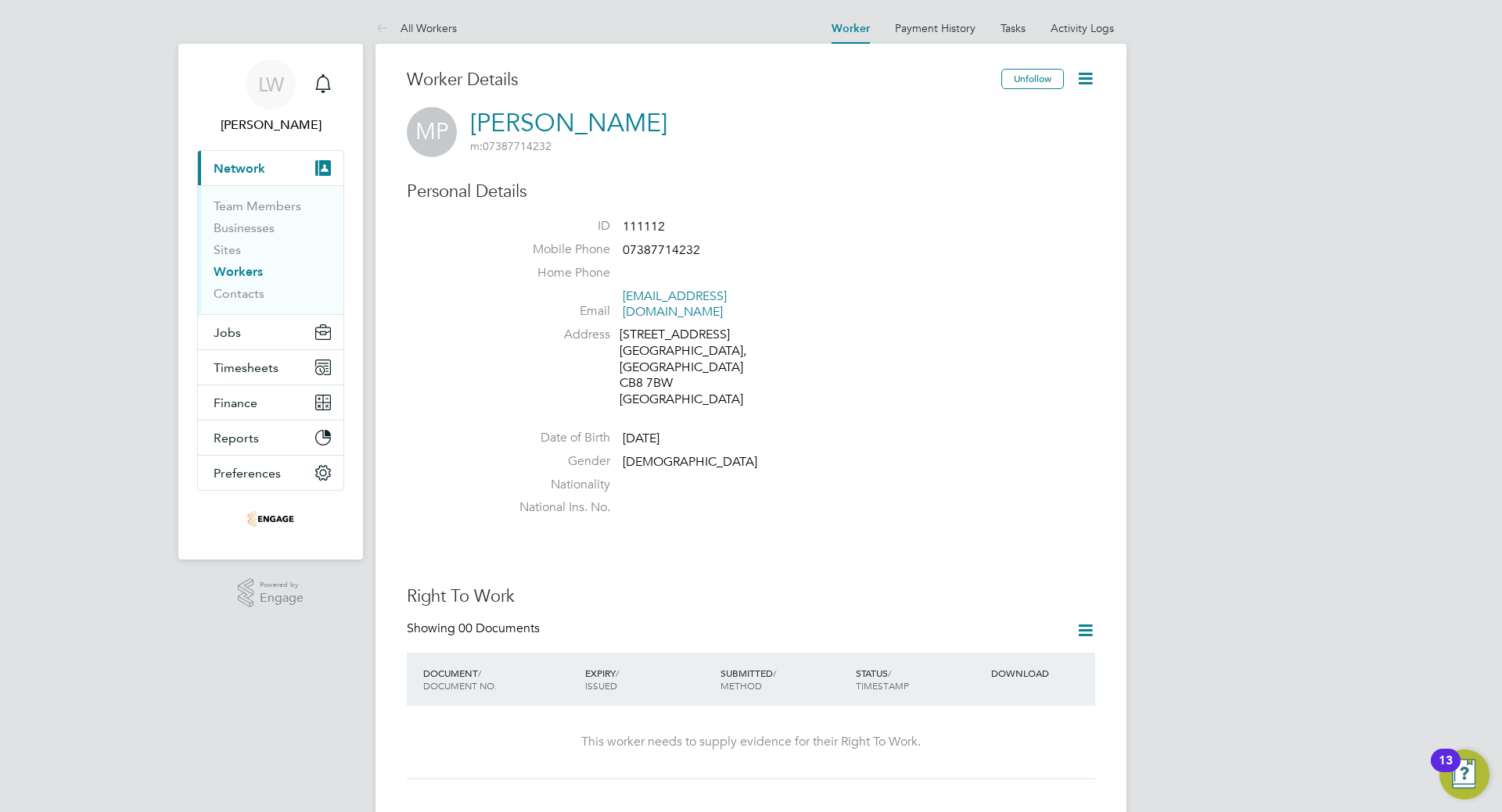
click at [1090, 69] on icon at bounding box center [1085, 78] width 19 height 19
click at [983, 183] on li "Edit Personal Details e" at bounding box center [996, 182] width 196 height 22
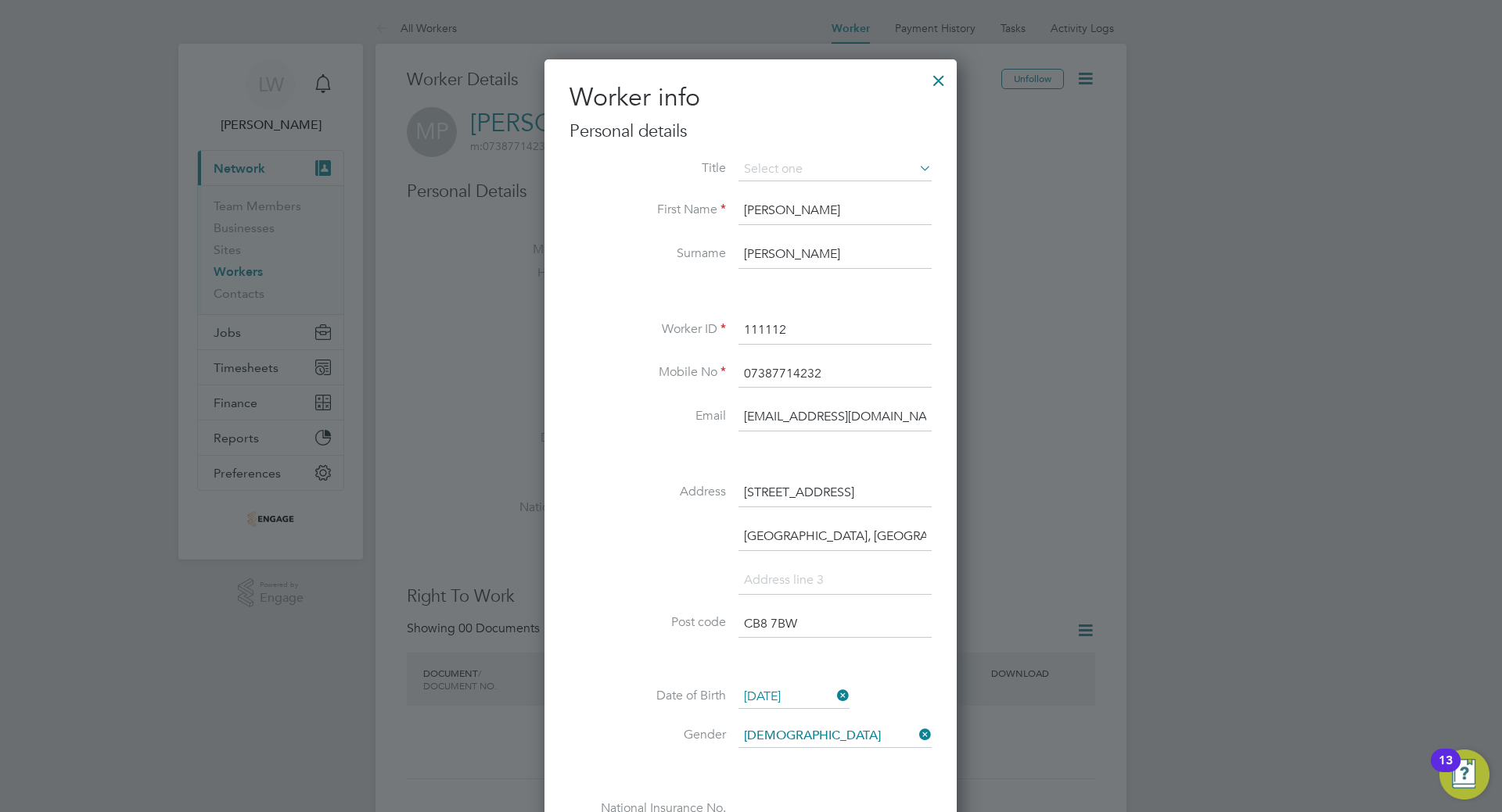
click at [939, 84] on div at bounding box center [939, 77] width 28 height 28
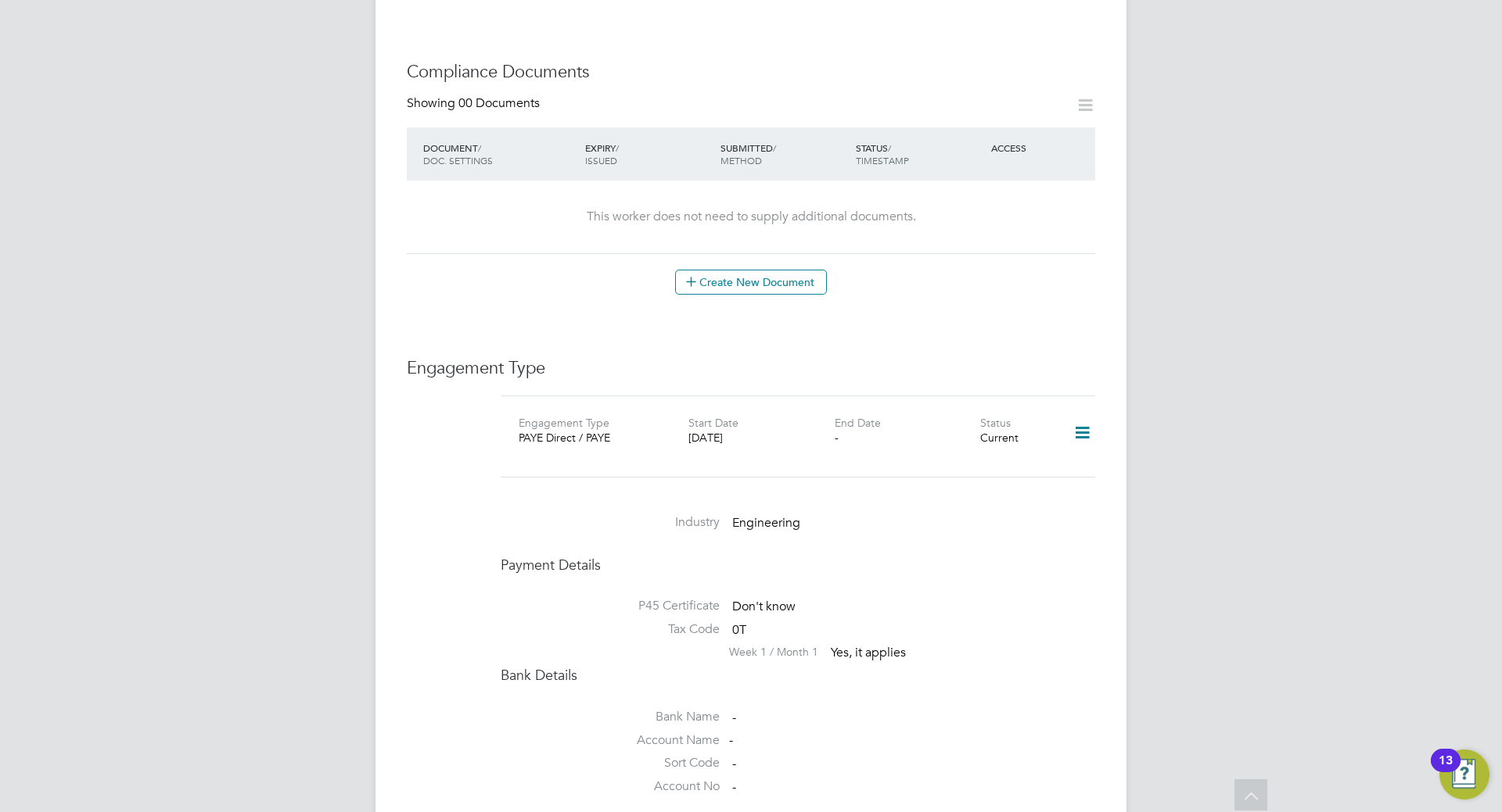
scroll to position [782, 0]
click at [751, 269] on button "Create New Document" at bounding box center [751, 282] width 152 height 25
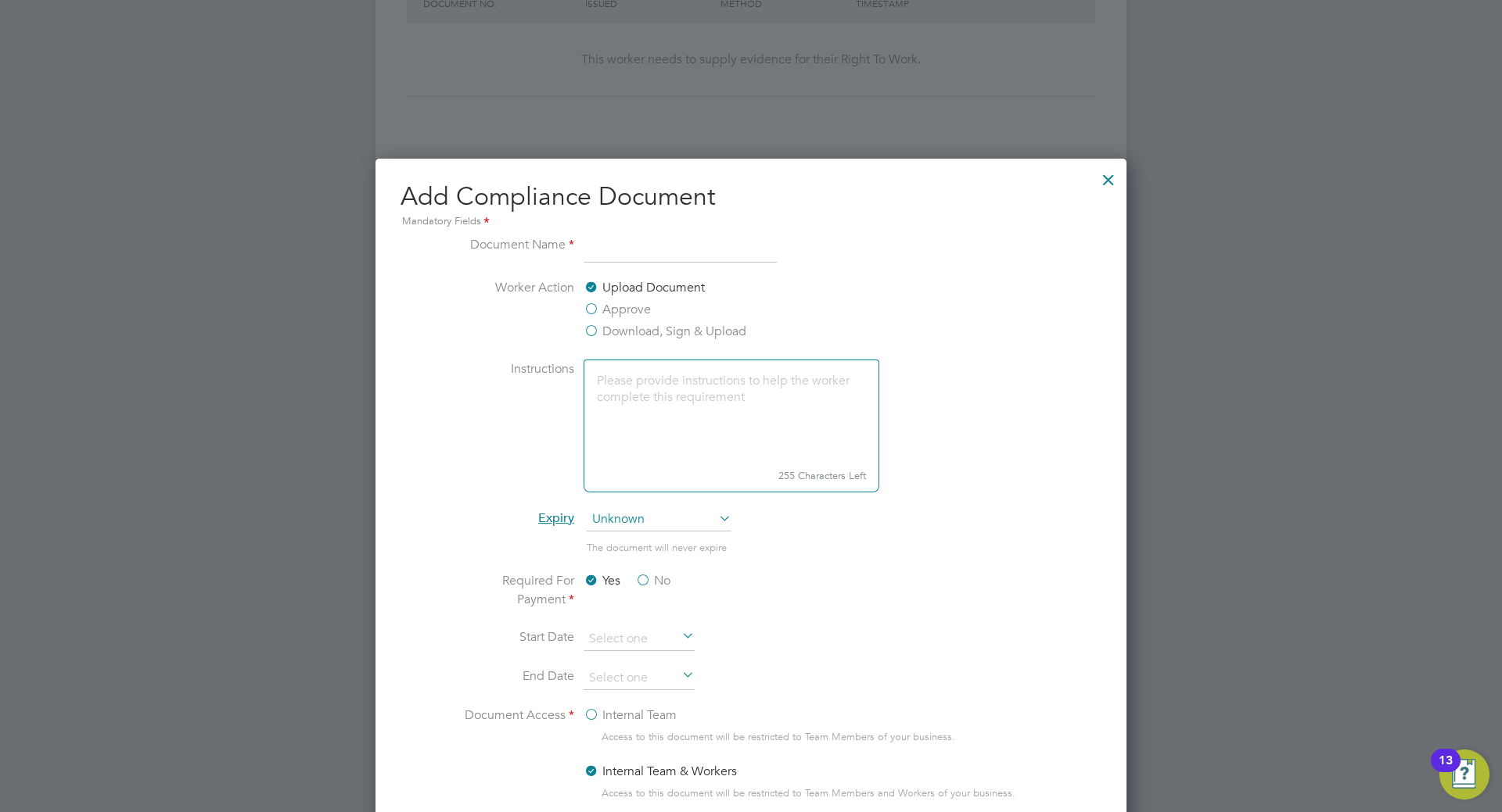
scroll to position [626, 0]
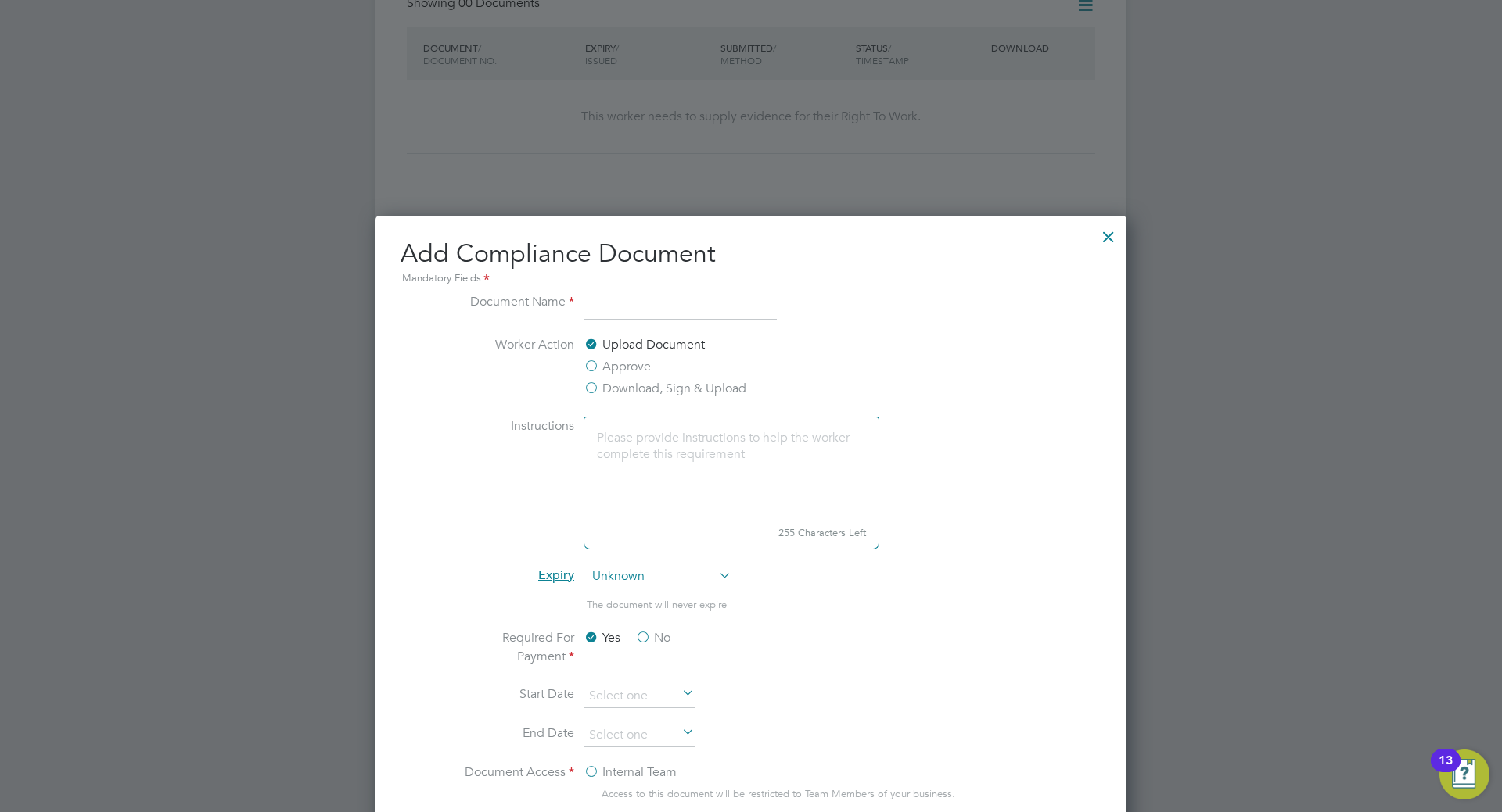
click at [594, 368] on label "Approve" at bounding box center [617, 367] width 67 height 18
click at [0, 0] on input "Approve" at bounding box center [0, 0] width 0 height 0
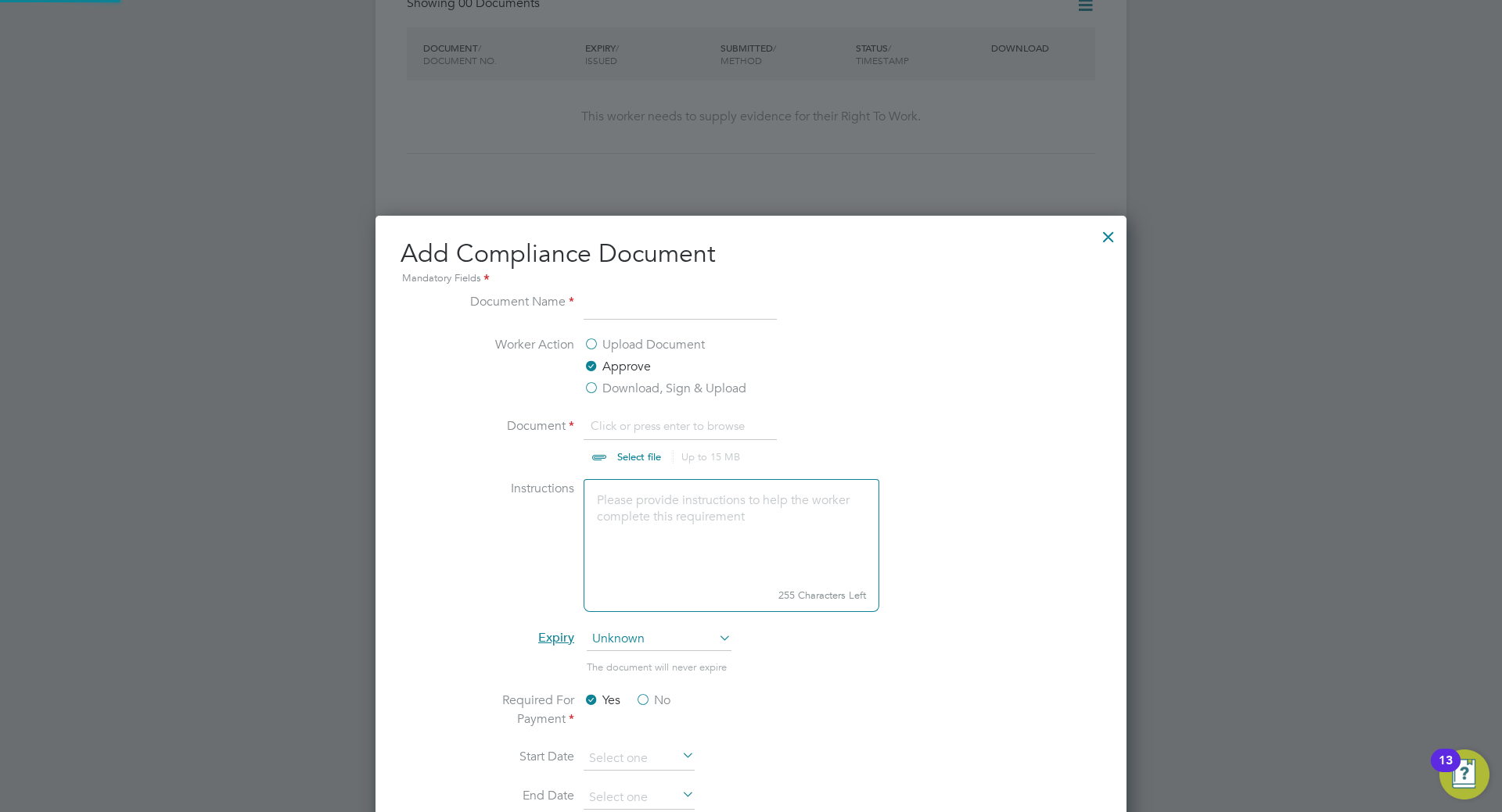
scroll to position [23, 194]
click at [633, 456] on input "file" at bounding box center [654, 440] width 246 height 47
type input "C:\fakepath\Test score - Matt Parker.docx"
click at [622, 308] on input at bounding box center [680, 307] width 193 height 28
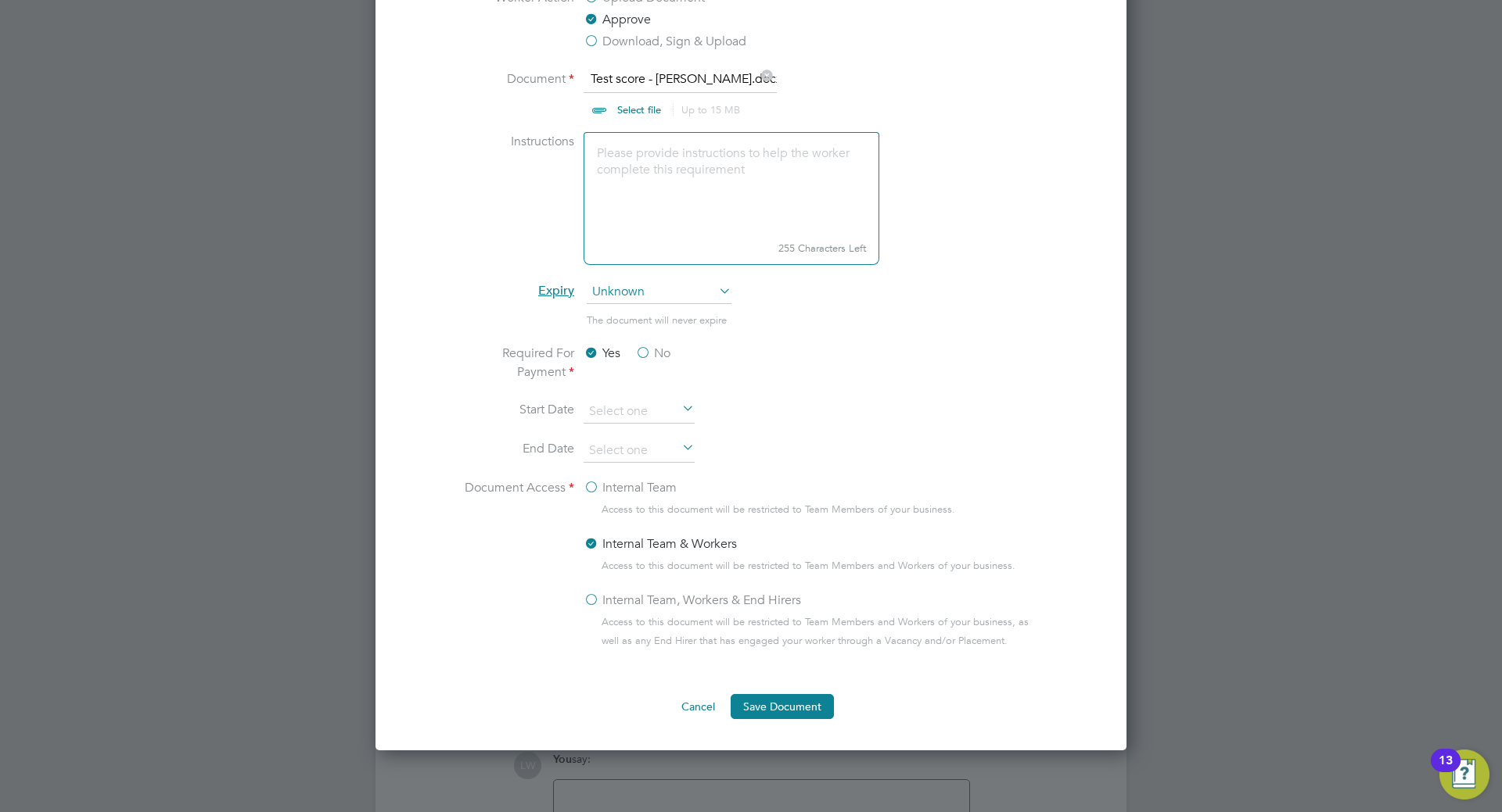
scroll to position [1017, 0]
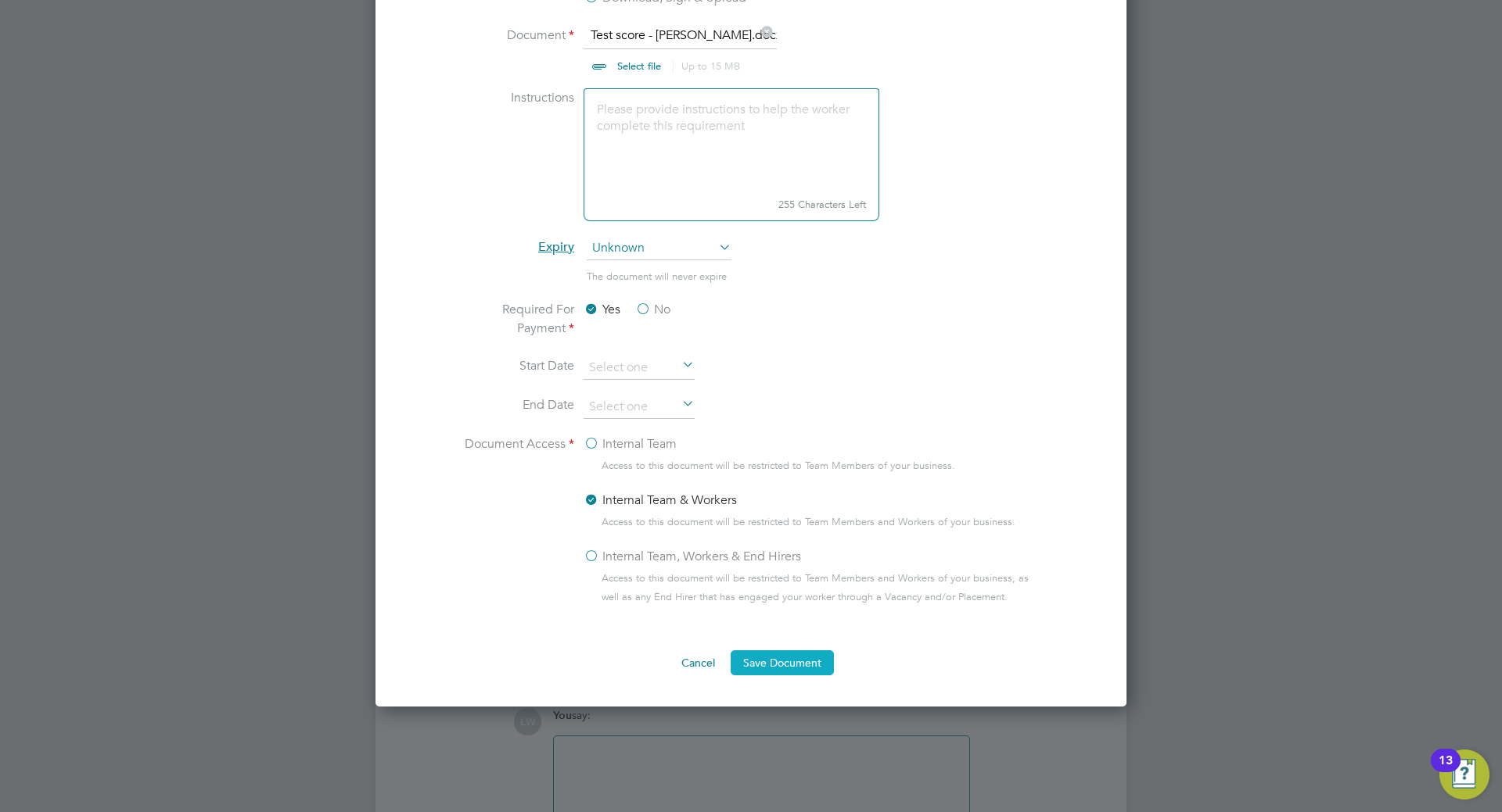
type input "Test Score"
click at [797, 665] on button "Save Document" at bounding box center [782, 663] width 104 height 25
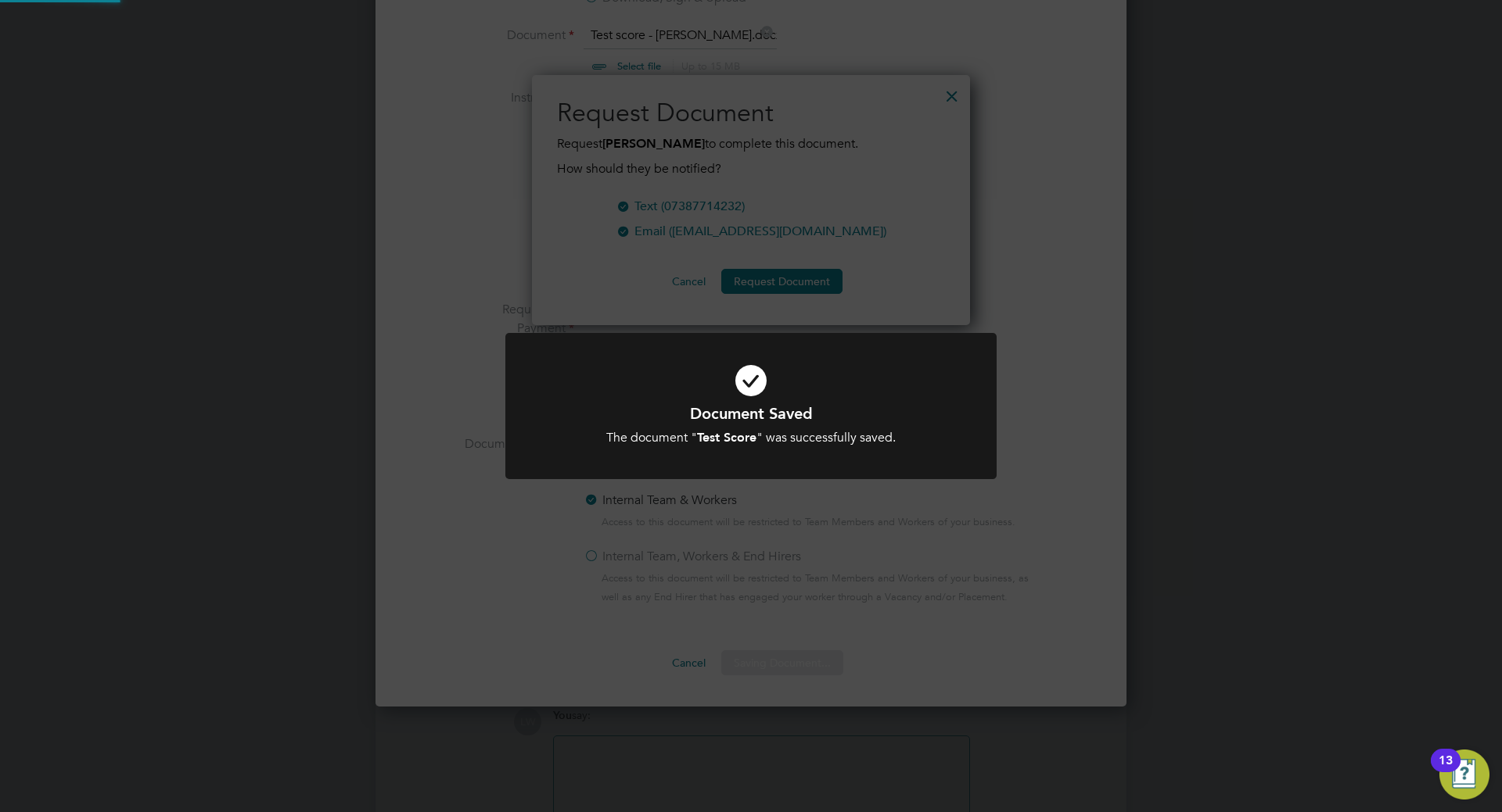
scroll to position [251, 439]
click at [910, 505] on div "Document Saved The document " Test Score " was successfully saved. Cancel Okay" at bounding box center [751, 406] width 1502 height 812
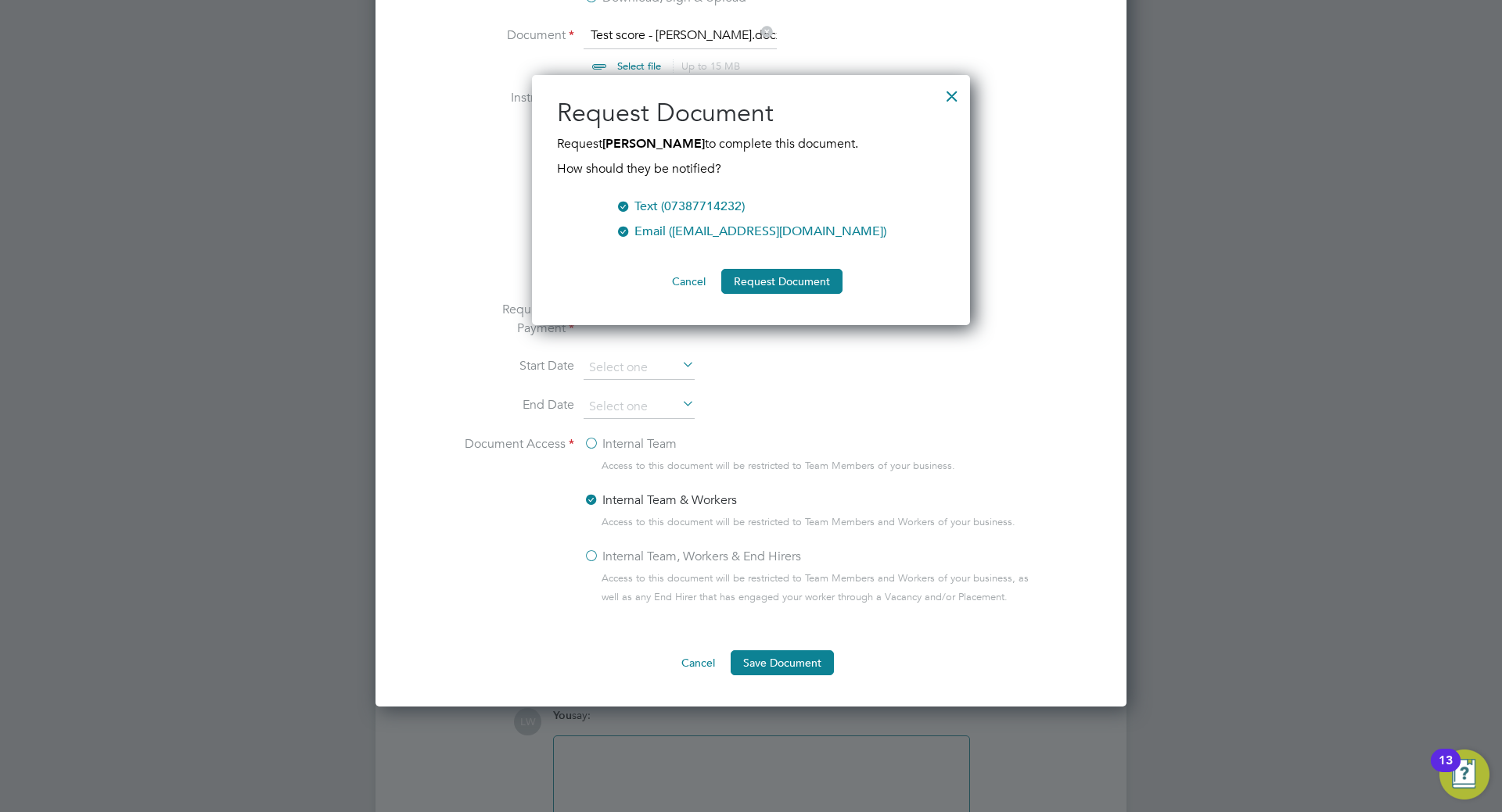
click at [954, 91] on div at bounding box center [952, 93] width 28 height 28
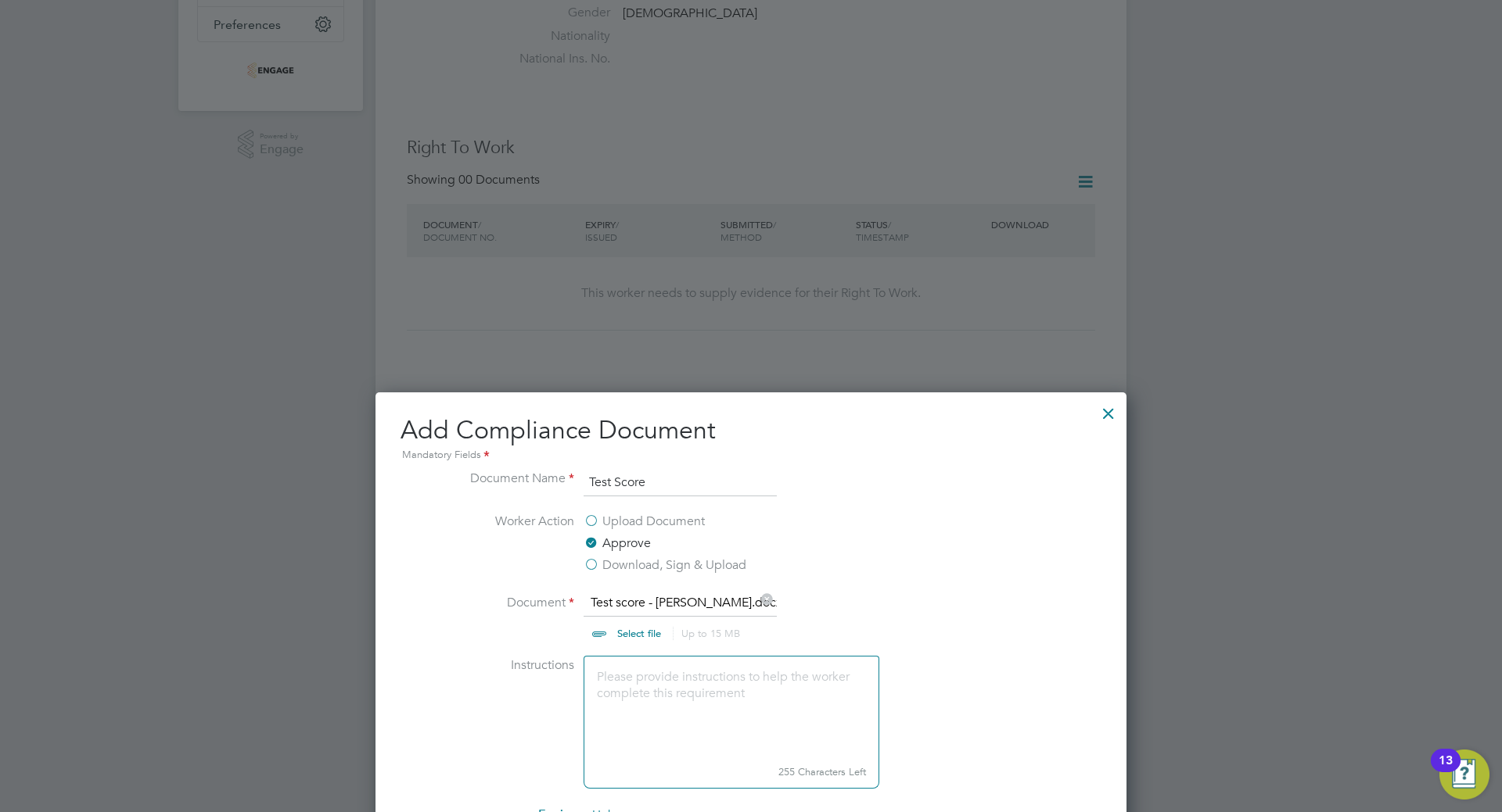
scroll to position [392, 0]
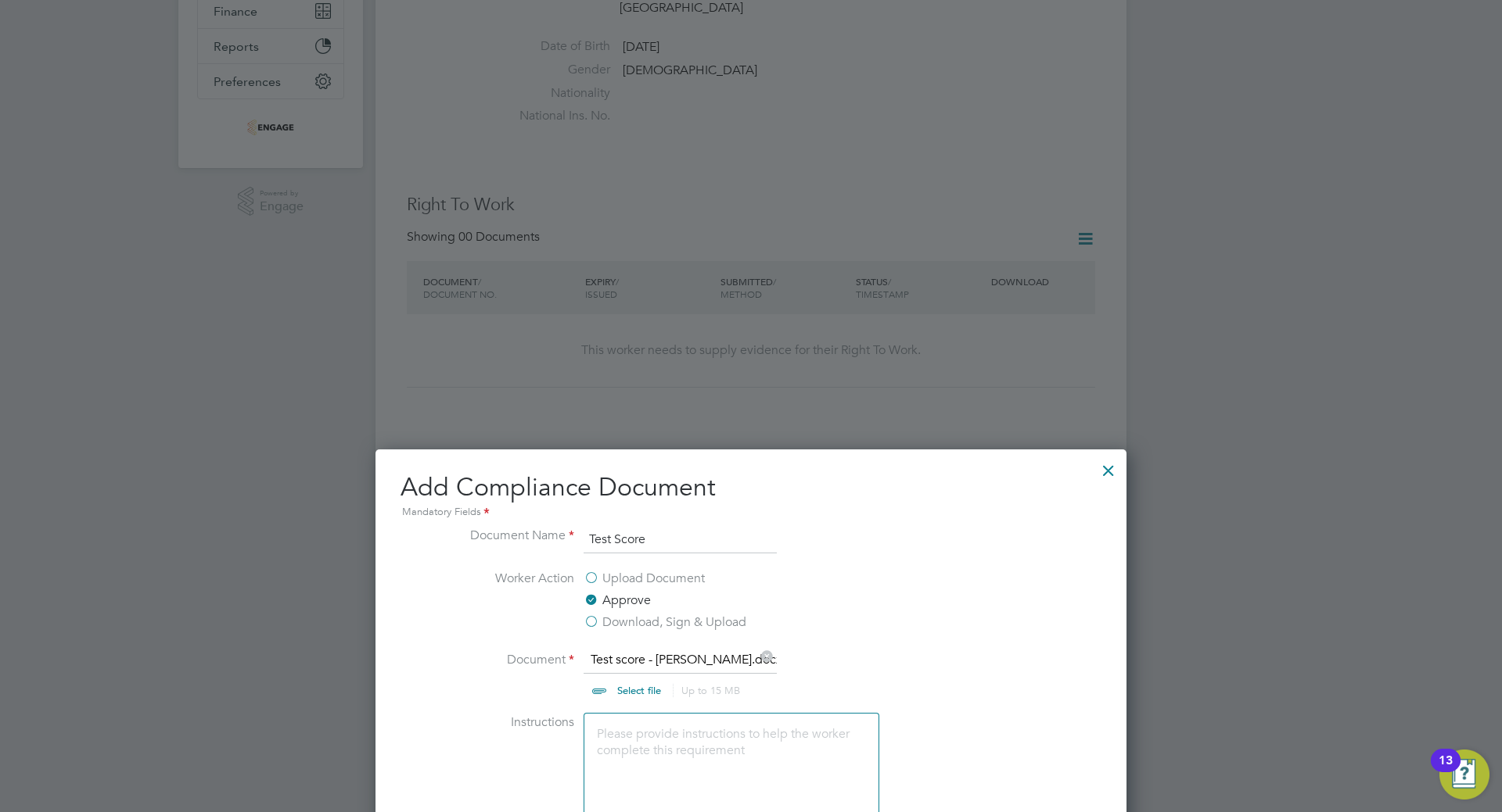
click at [1116, 468] on div at bounding box center [1108, 467] width 28 height 28
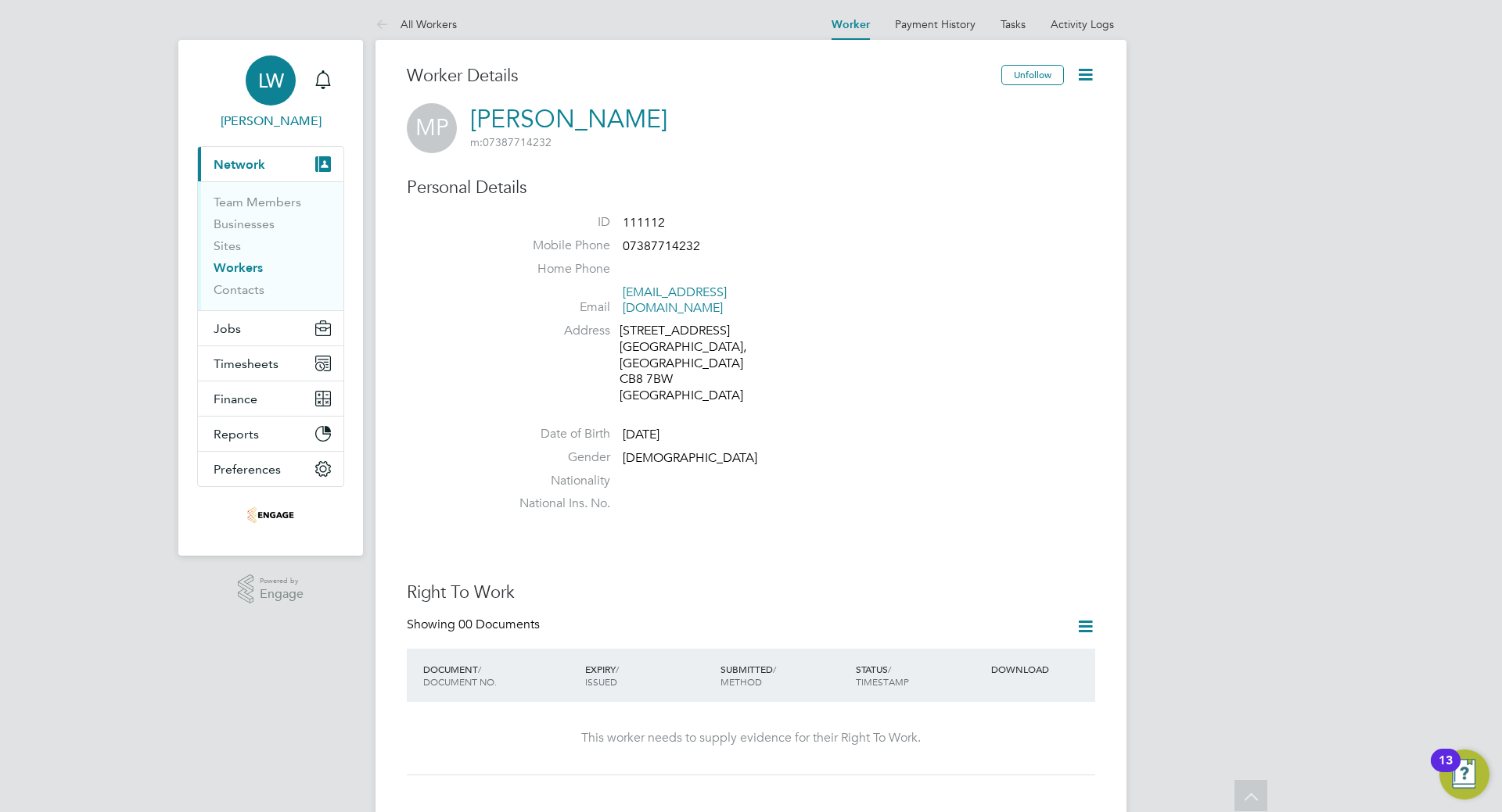
scroll to position [0, 0]
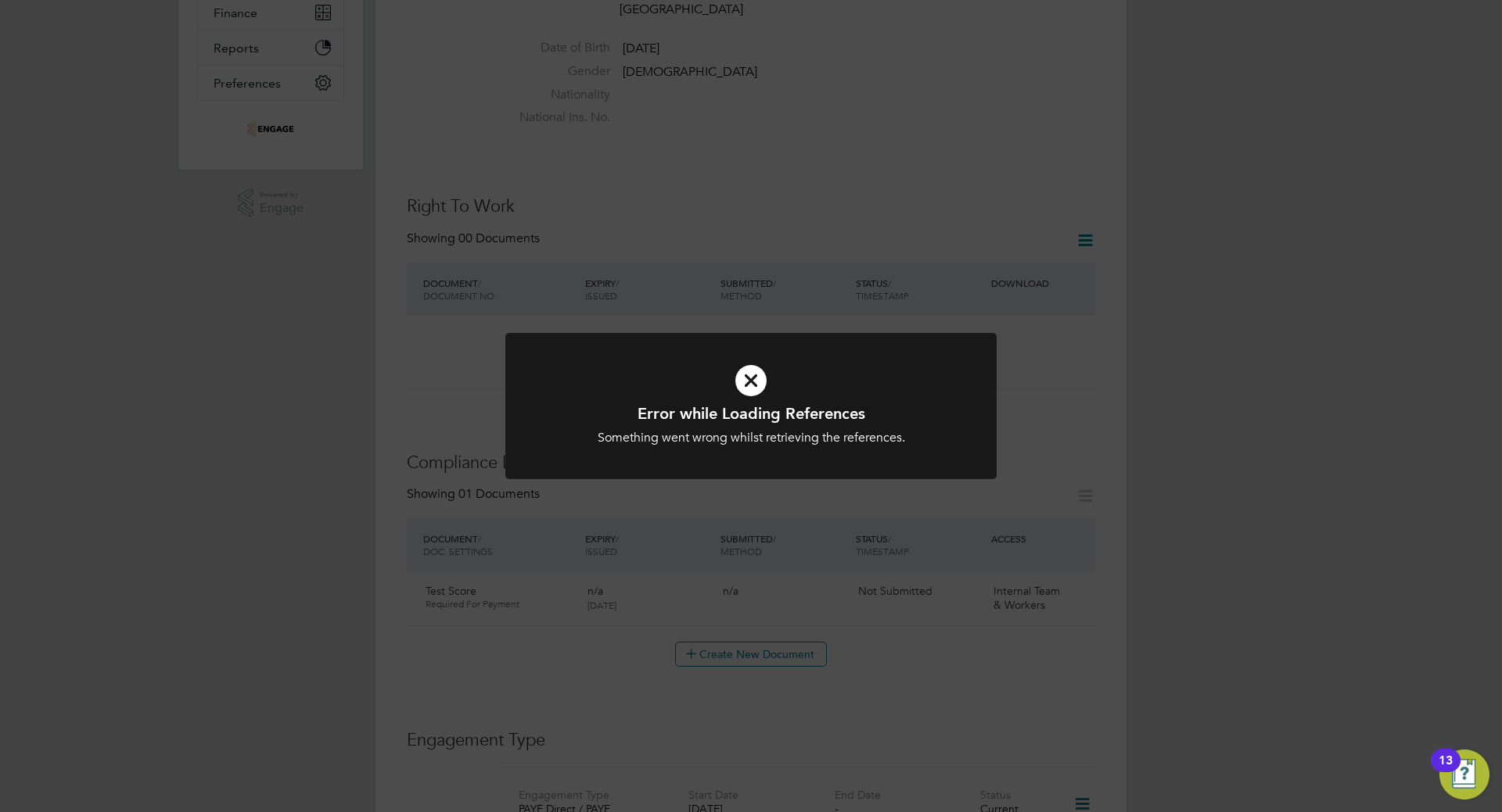
scroll to position [391, 0]
click at [935, 305] on div "Error while Loading References Something went wrong whilst retrieving the refer…" at bounding box center [751, 406] width 1502 height 812
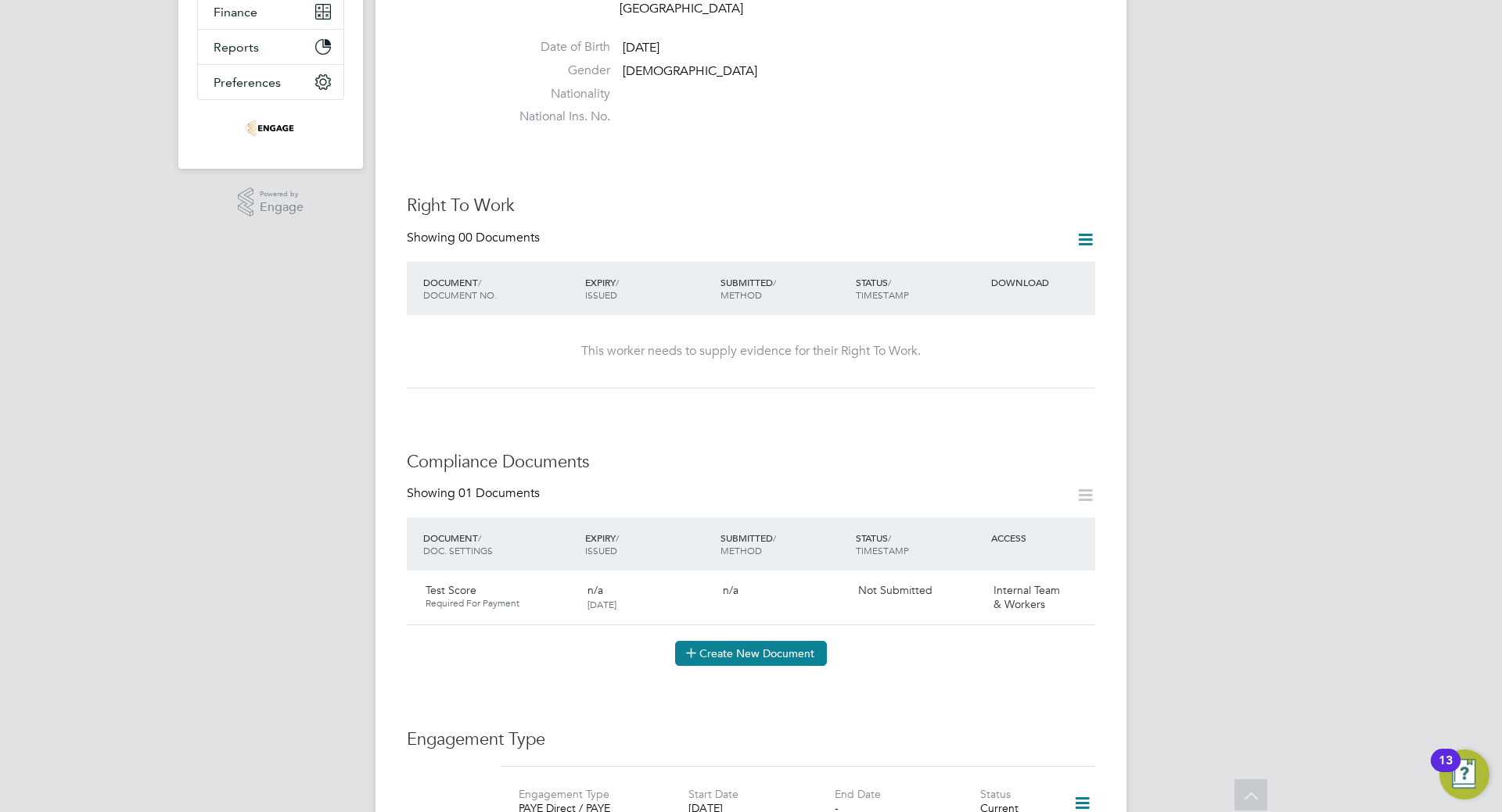
click at [748, 641] on button "Create New Document" at bounding box center [751, 653] width 152 height 25
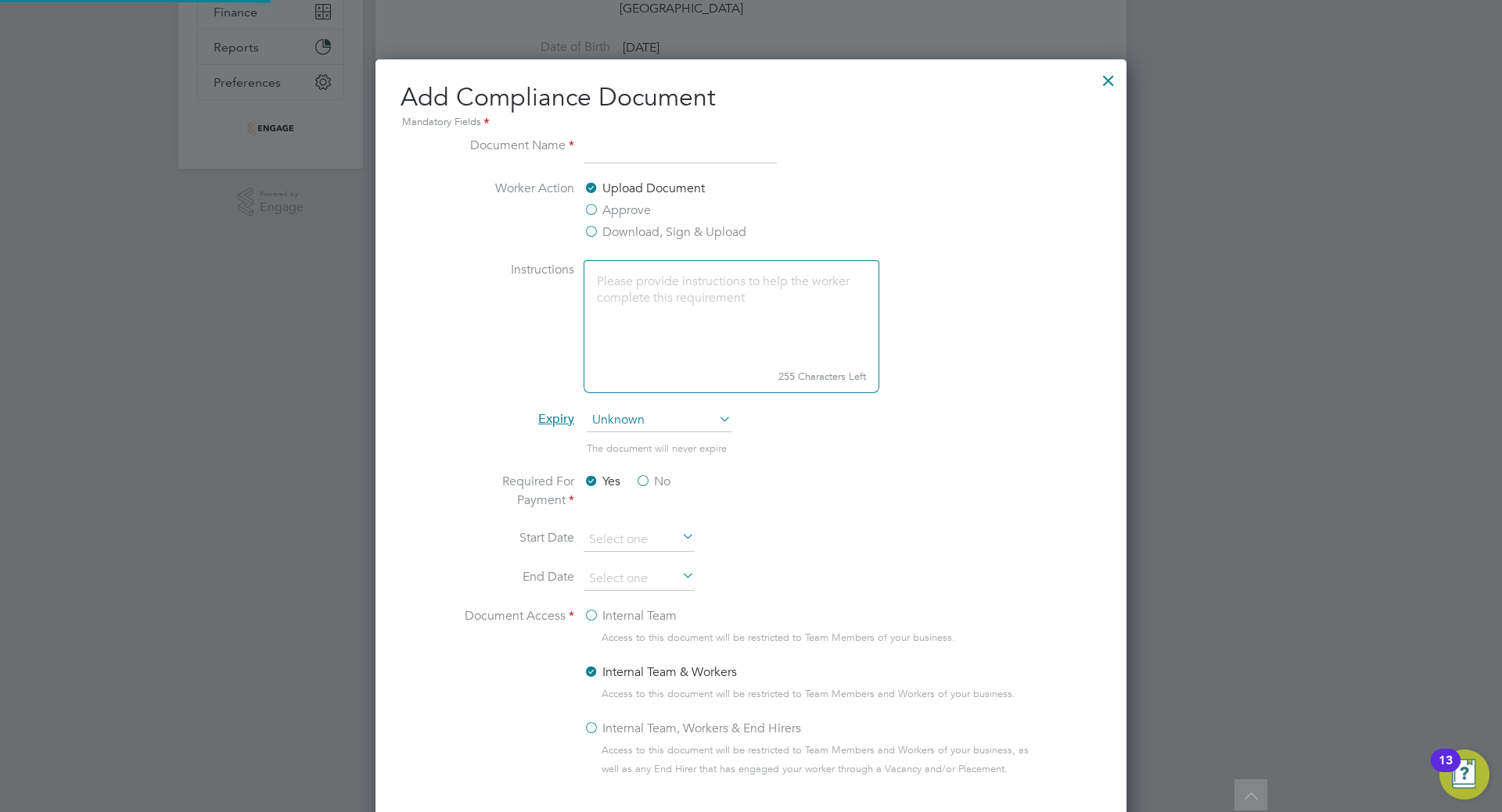
scroll to position [821, 751]
click at [591, 207] on label "Approve" at bounding box center [617, 210] width 67 height 18
click at [0, 0] on input "Approve" at bounding box center [0, 0] width 0 height 0
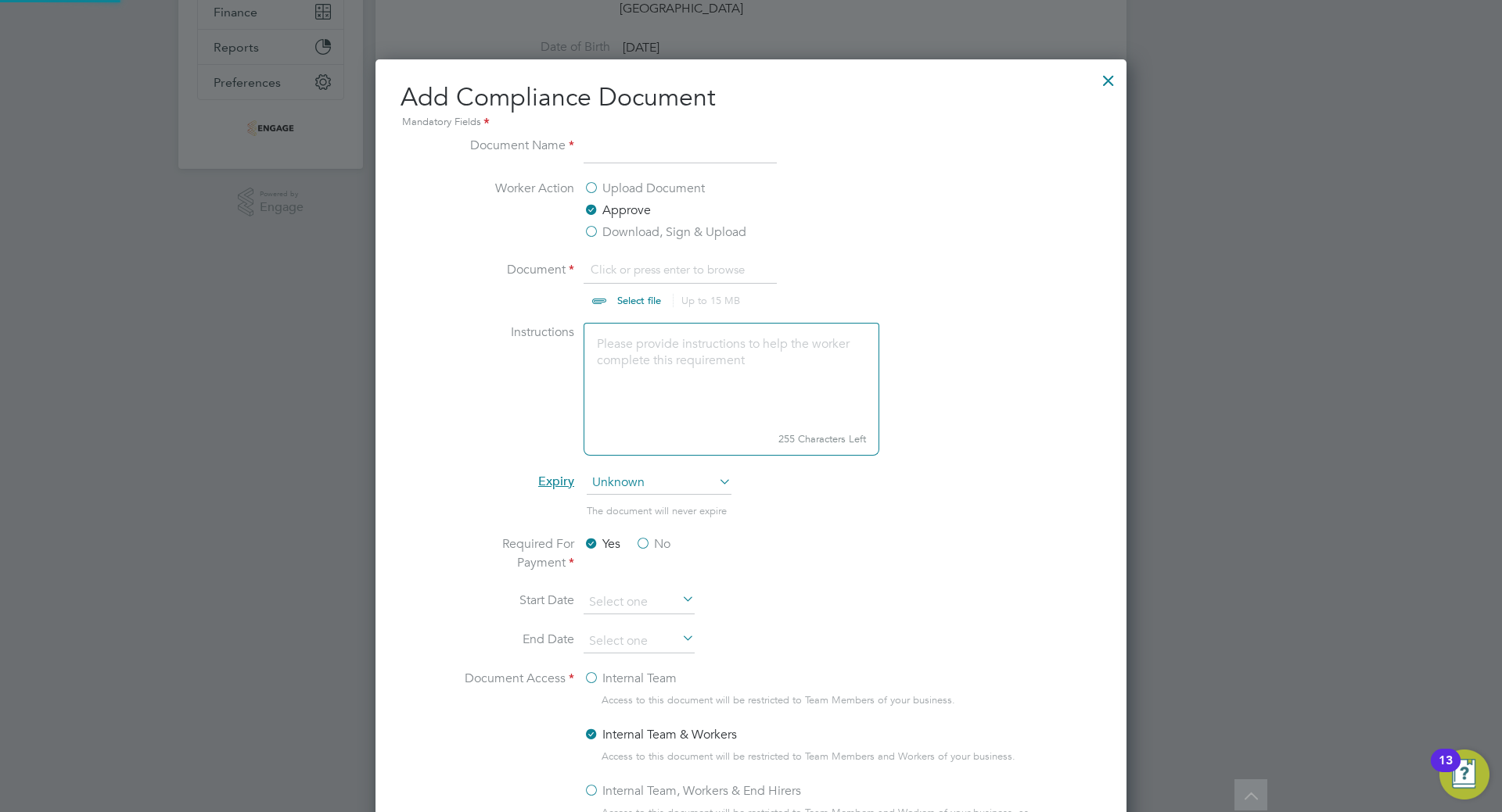
scroll to position [23, 194]
click at [593, 180] on label "Upload Document" at bounding box center [644, 188] width 121 height 18
click at [0, 0] on input "Upload Document" at bounding box center [0, 0] width 0 height 0
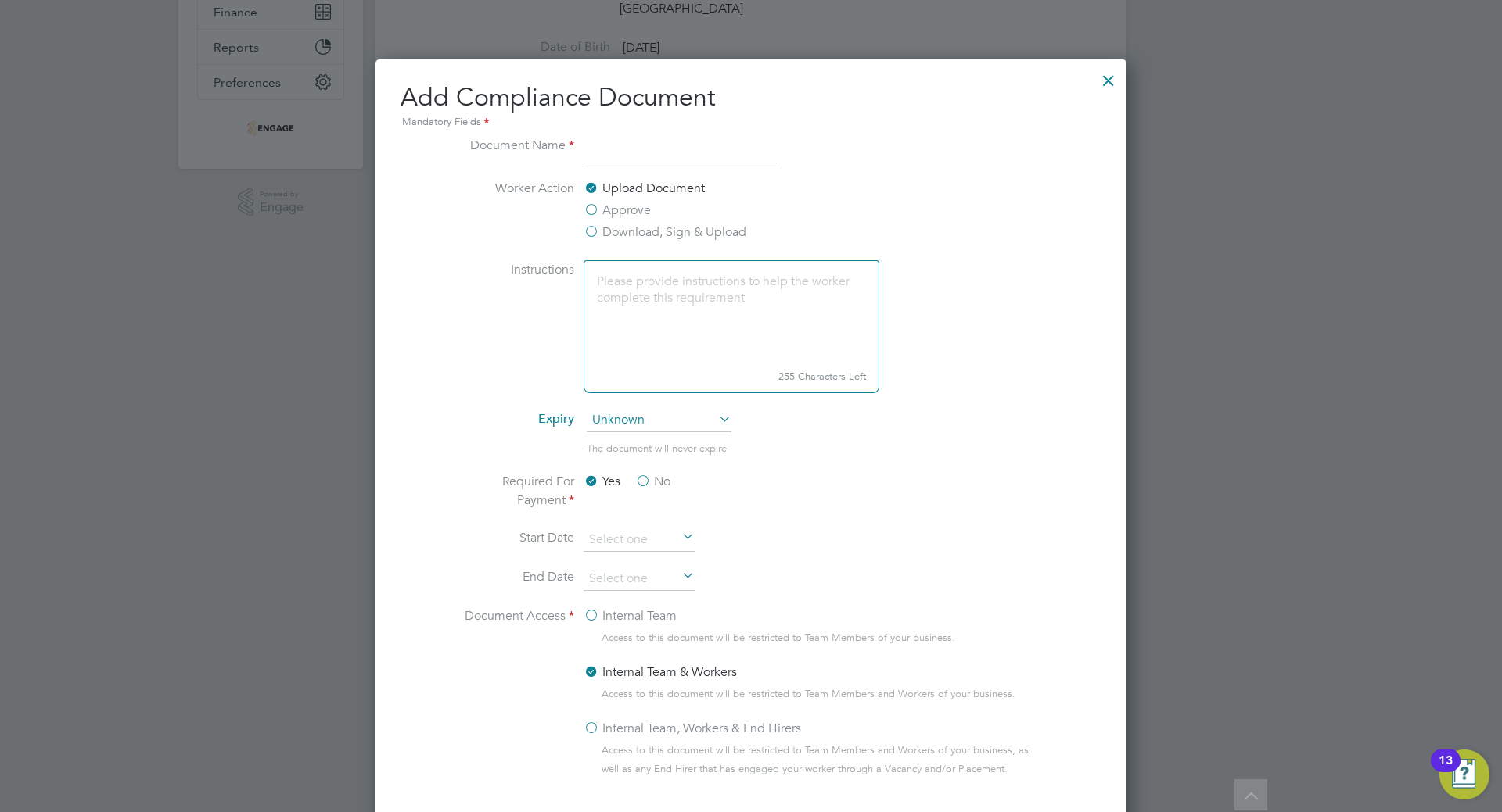
click at [591, 183] on label "Upload Document" at bounding box center [644, 188] width 121 height 18
click at [0, 0] on input "Upload Document" at bounding box center [0, 0] width 0 height 0
click at [593, 213] on label "Approve" at bounding box center [617, 210] width 67 height 18
click at [0, 0] on input "Approve" at bounding box center [0, 0] width 0 height 0
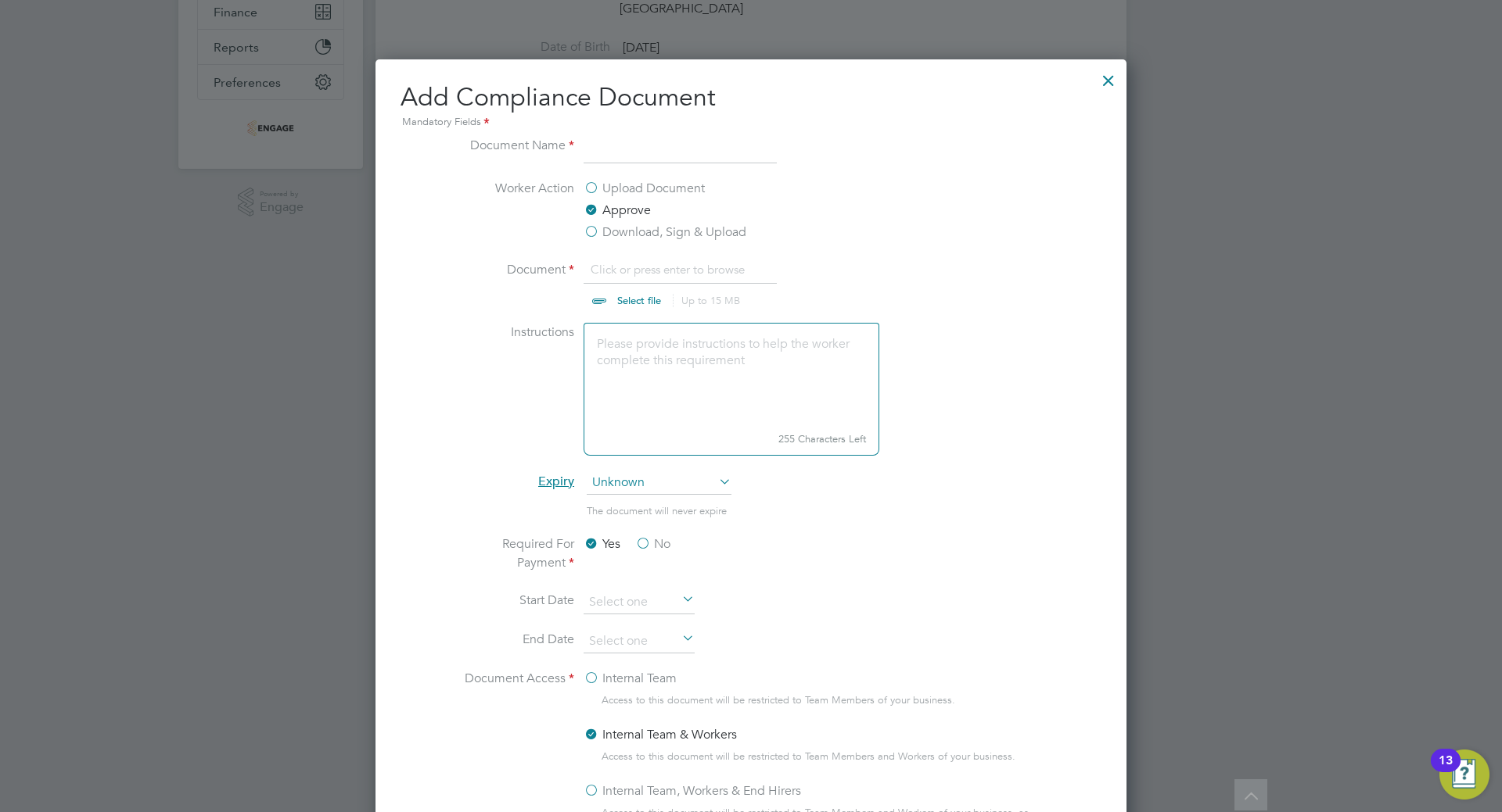
scroll to position [23, 194]
click at [627, 300] on input "file" at bounding box center [654, 284] width 246 height 47
type input "C:\fakepath\590048.pdf"
click at [615, 267] on input "file" at bounding box center [654, 284] width 246 height 47
click at [615, 152] on input at bounding box center [680, 150] width 193 height 28
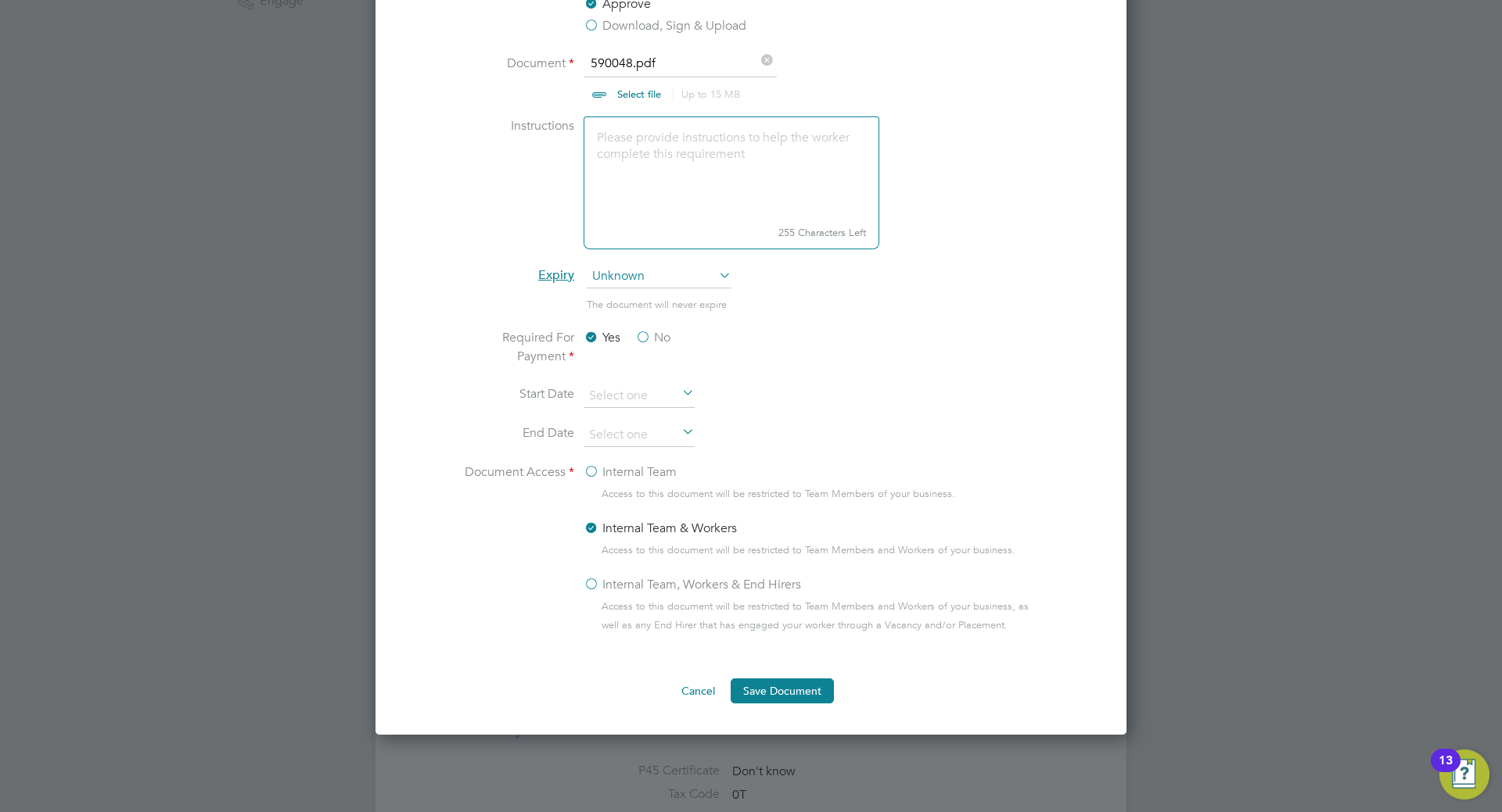
scroll to position [626, 0]
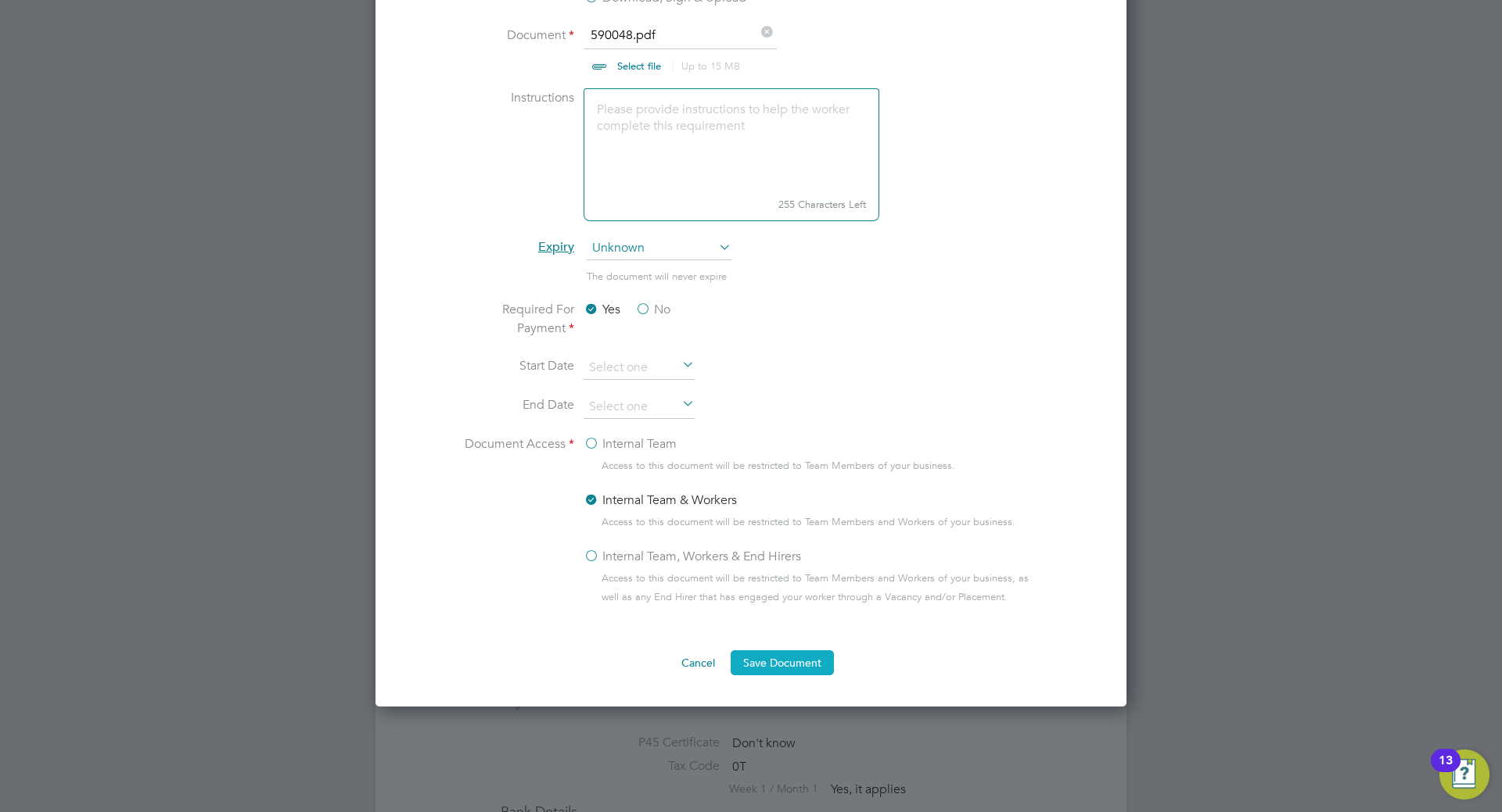
type input "CV"
click at [789, 659] on button "Save Document" at bounding box center [782, 663] width 104 height 25
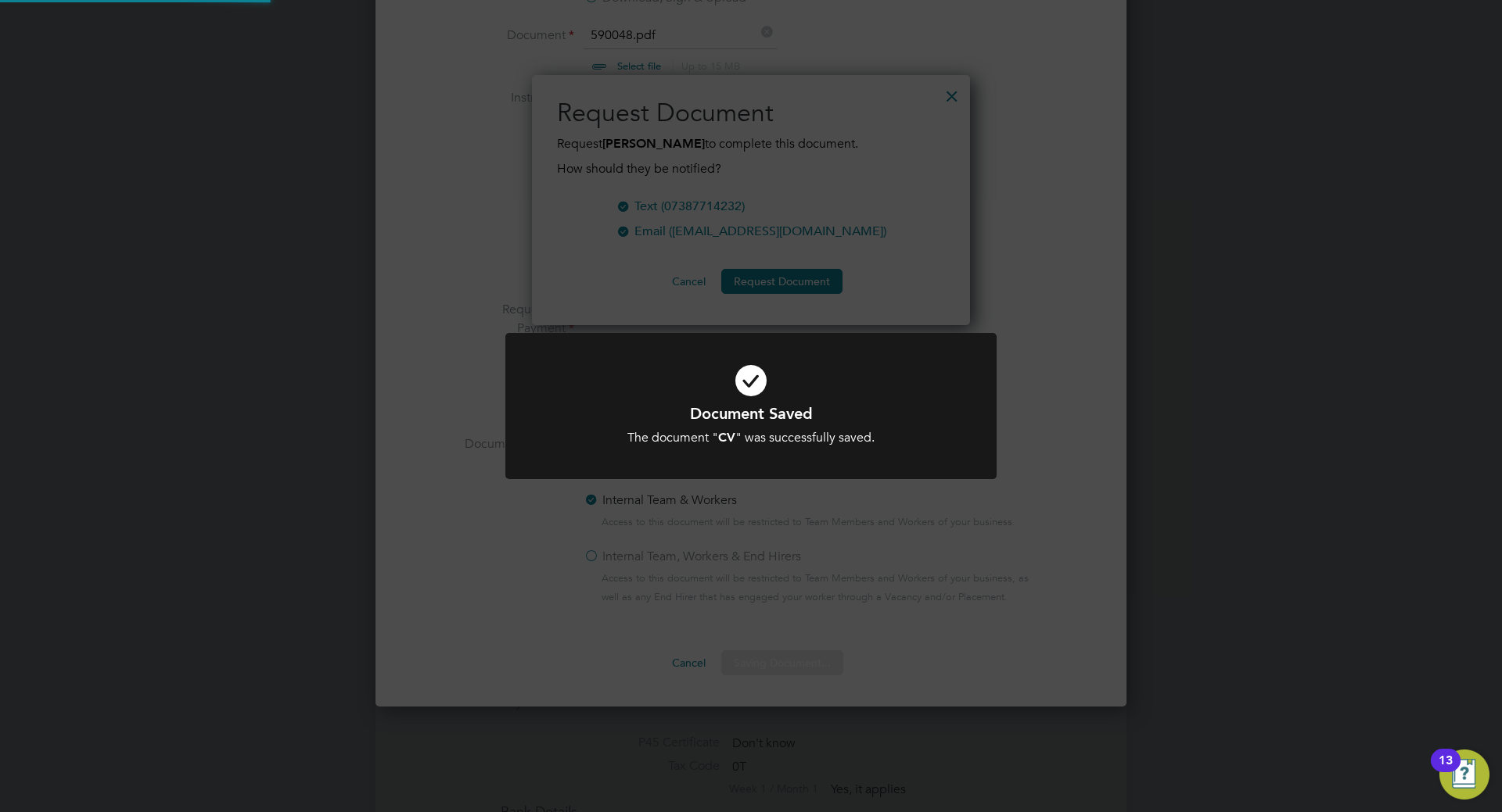
scroll to position [251, 439]
click at [1163, 320] on div "Document Saved The document " CV " was successfully saved. Cancel Okay" at bounding box center [751, 406] width 1502 height 812
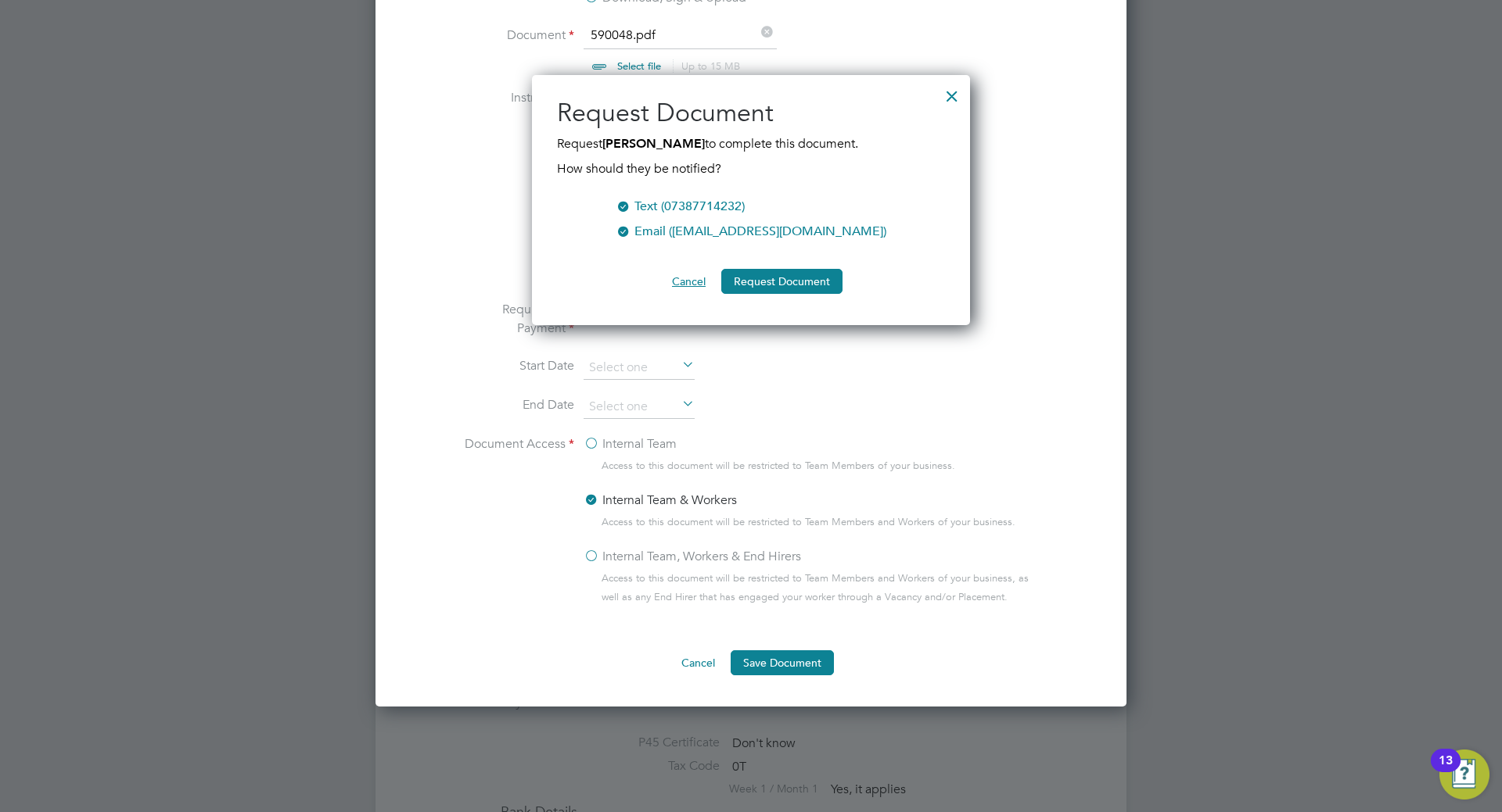
click at [700, 282] on button "Cancel" at bounding box center [689, 282] width 59 height 25
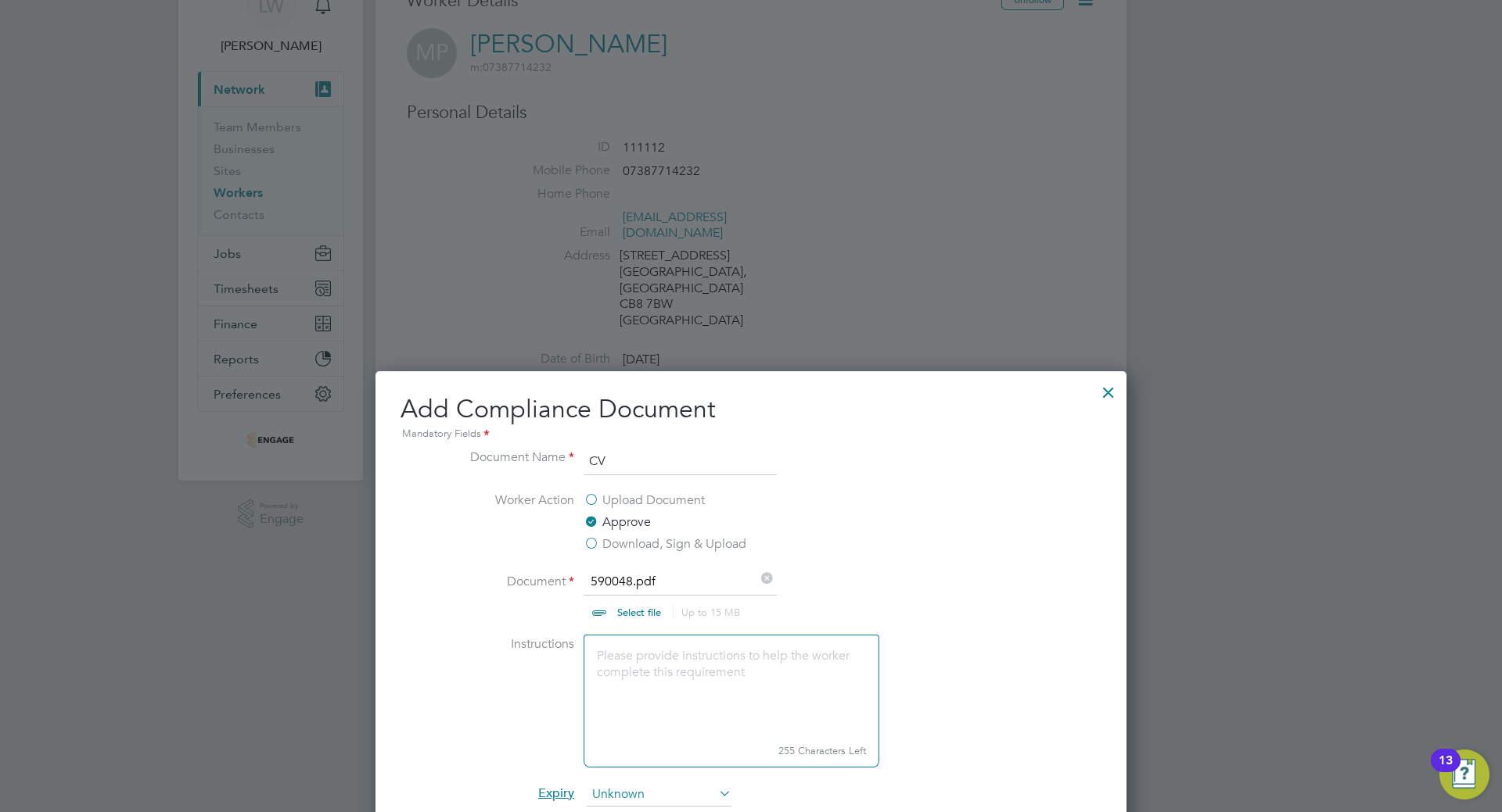
scroll to position [1, 0]
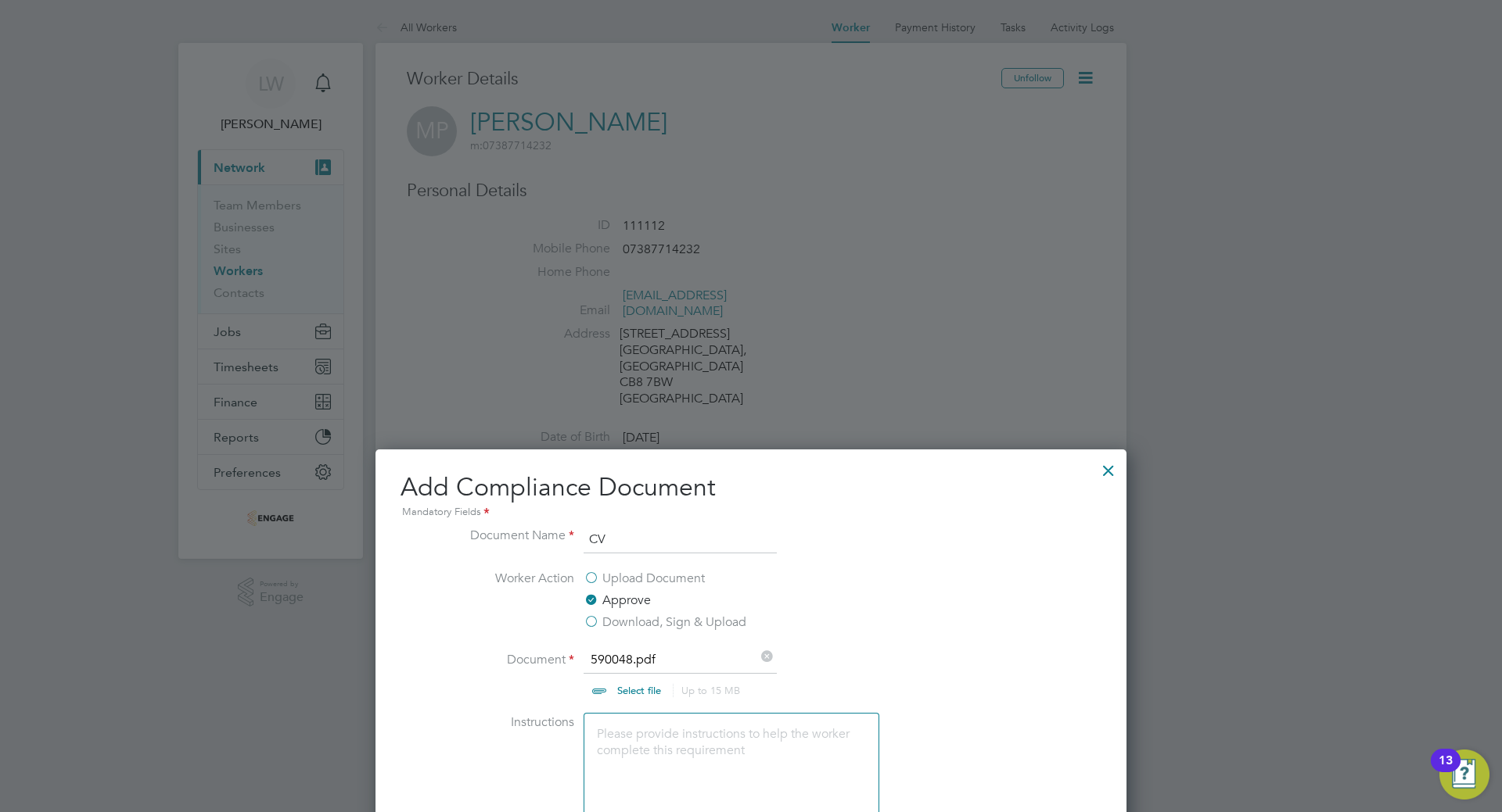
drag, startPoint x: 1105, startPoint y: 469, endPoint x: 1088, endPoint y: 462, distance: 18.4
click at [1104, 466] on div at bounding box center [1108, 467] width 28 height 28
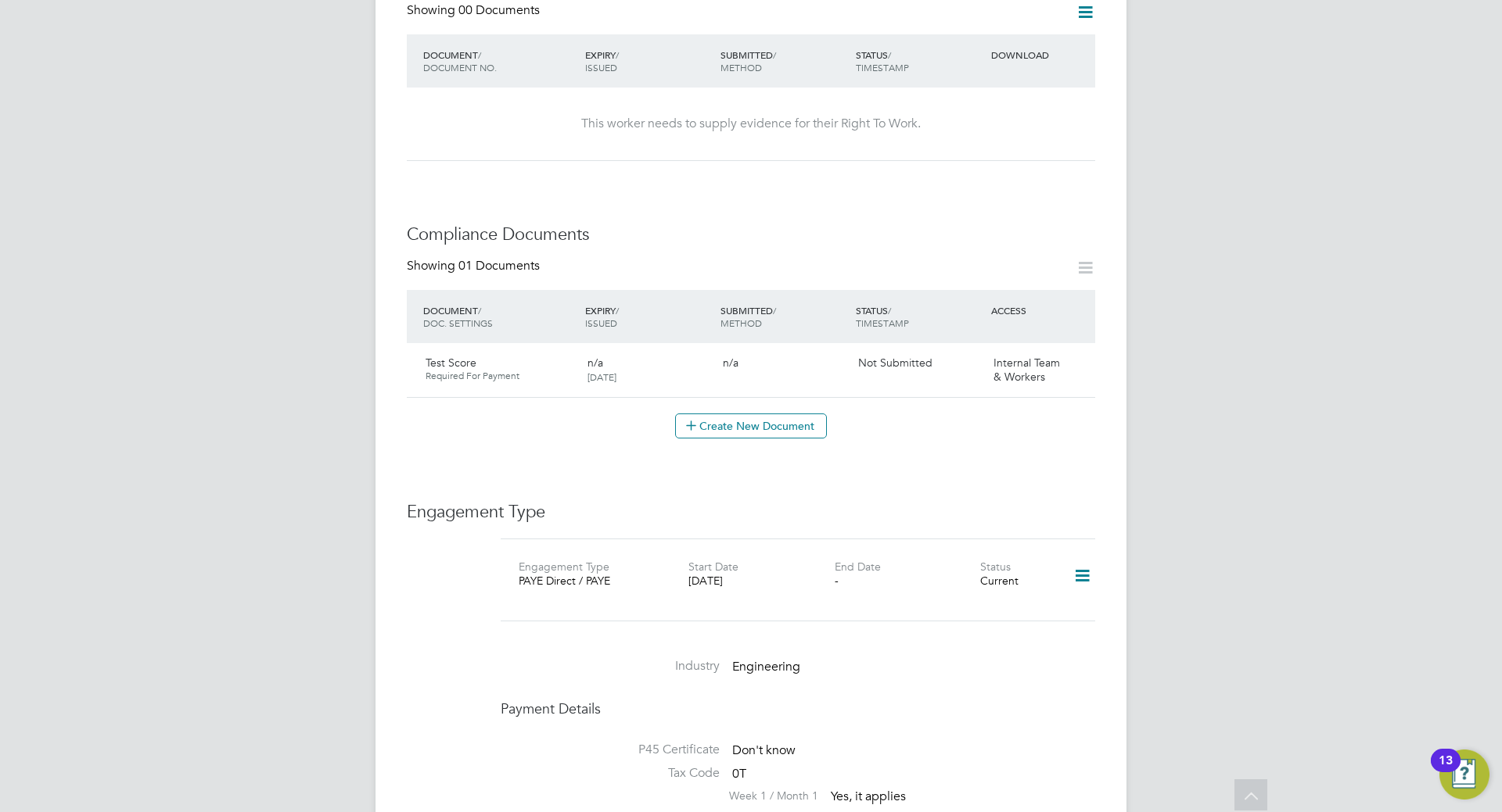
scroll to position [626, 0]
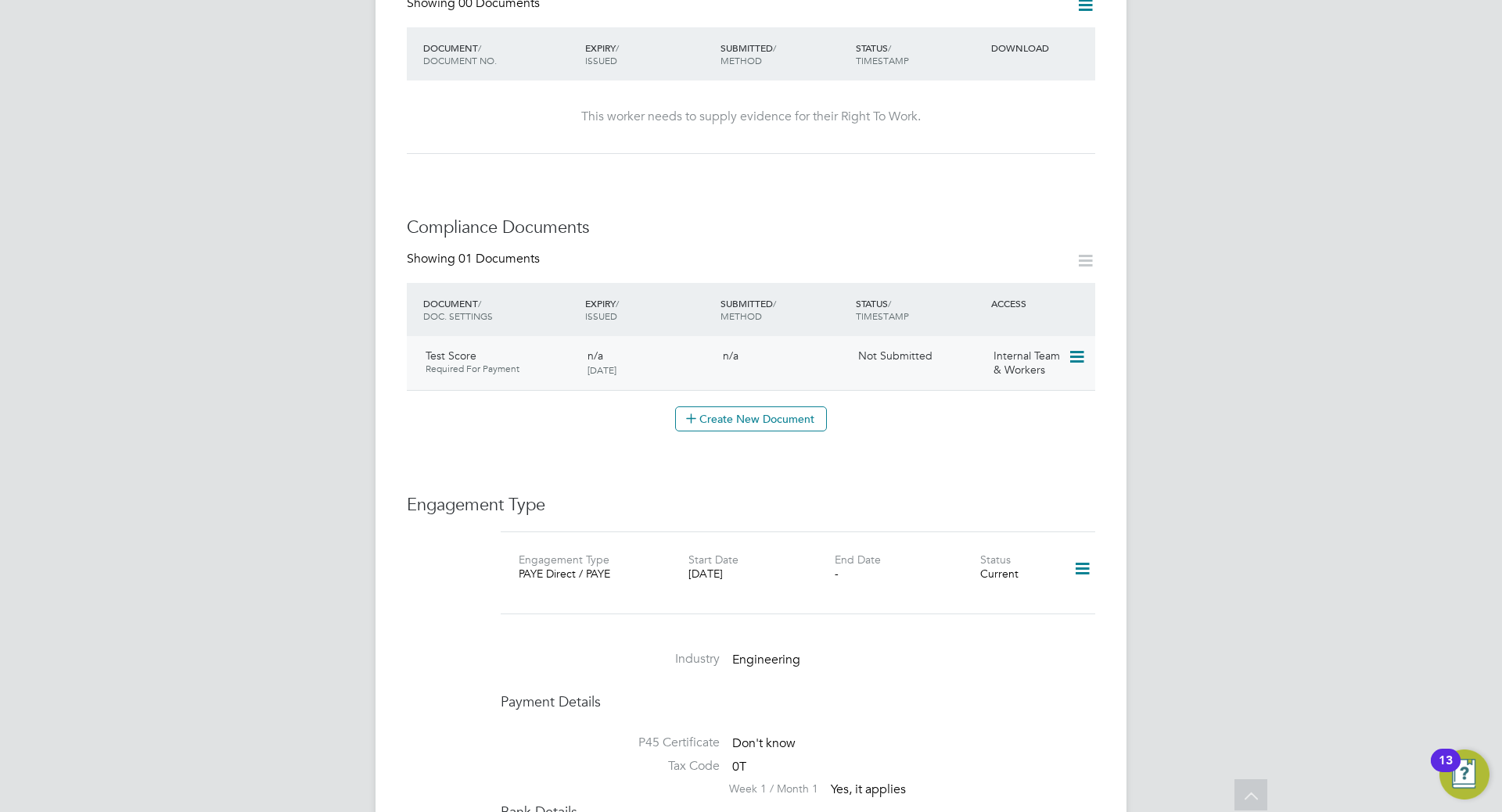
click at [453, 343] on div "Test Score Required For Payment" at bounding box center [501, 362] width 162 height 39
click at [1074, 348] on icon at bounding box center [1075, 357] width 16 height 18
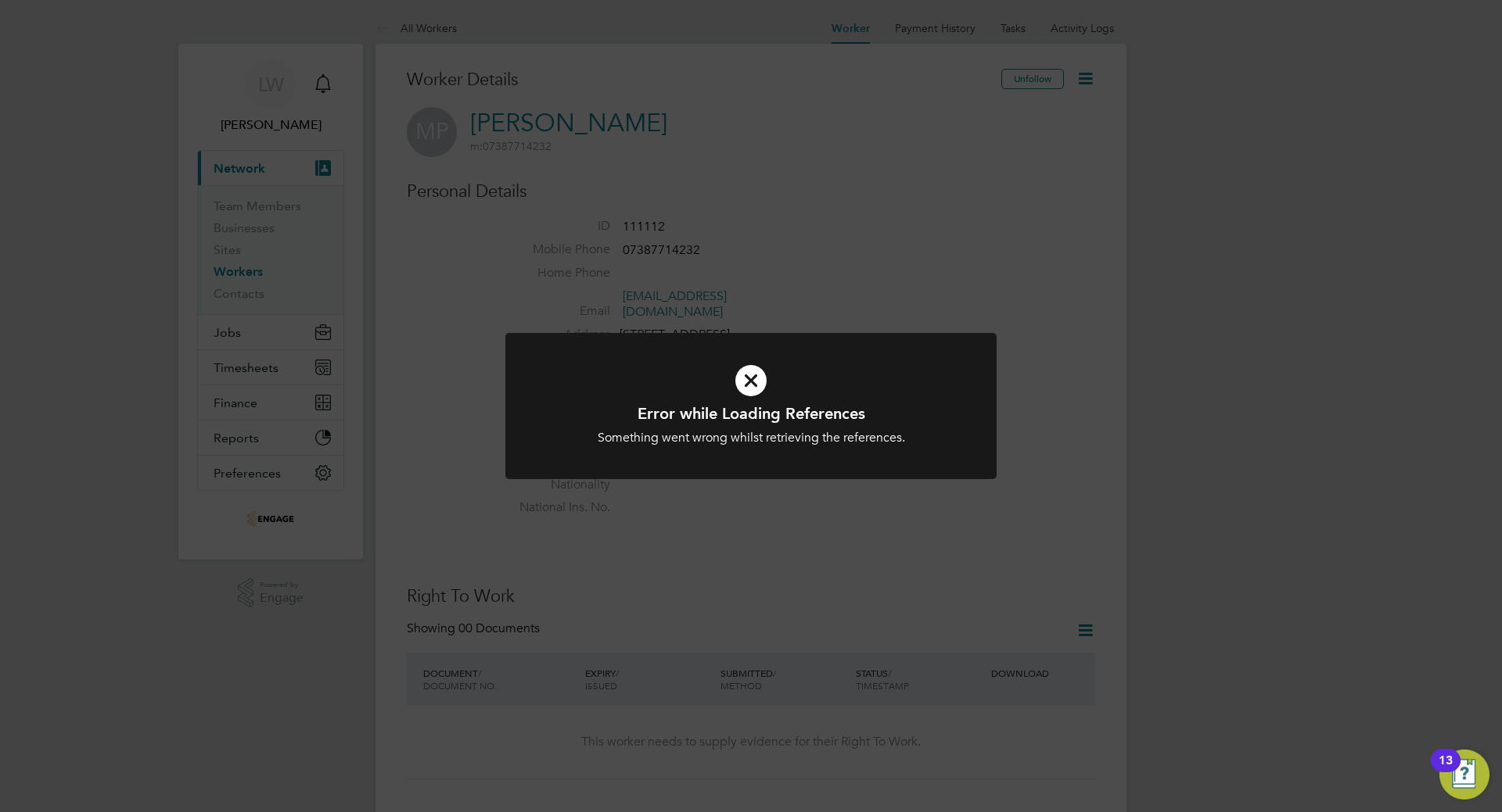
drag, startPoint x: 907, startPoint y: 364, endPoint x: 932, endPoint y: 363, distance: 25.0
click at [918, 363] on icon at bounding box center [751, 380] width 407 height 61
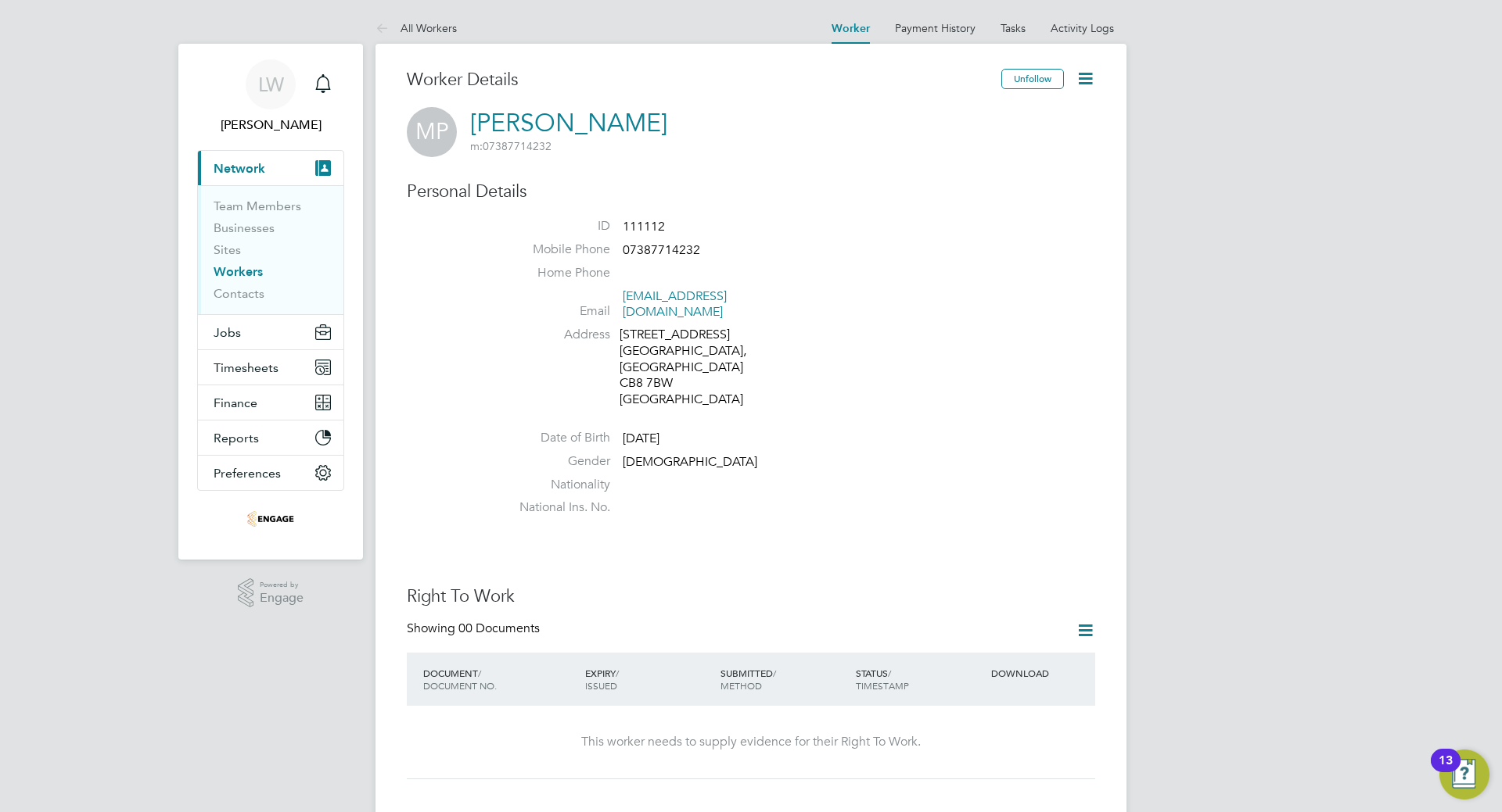
drag, startPoint x: 1226, startPoint y: 332, endPoint x: 1219, endPoint y: 332, distance: 7.0
click at [237, 325] on span "Jobs" at bounding box center [227, 332] width 28 height 15
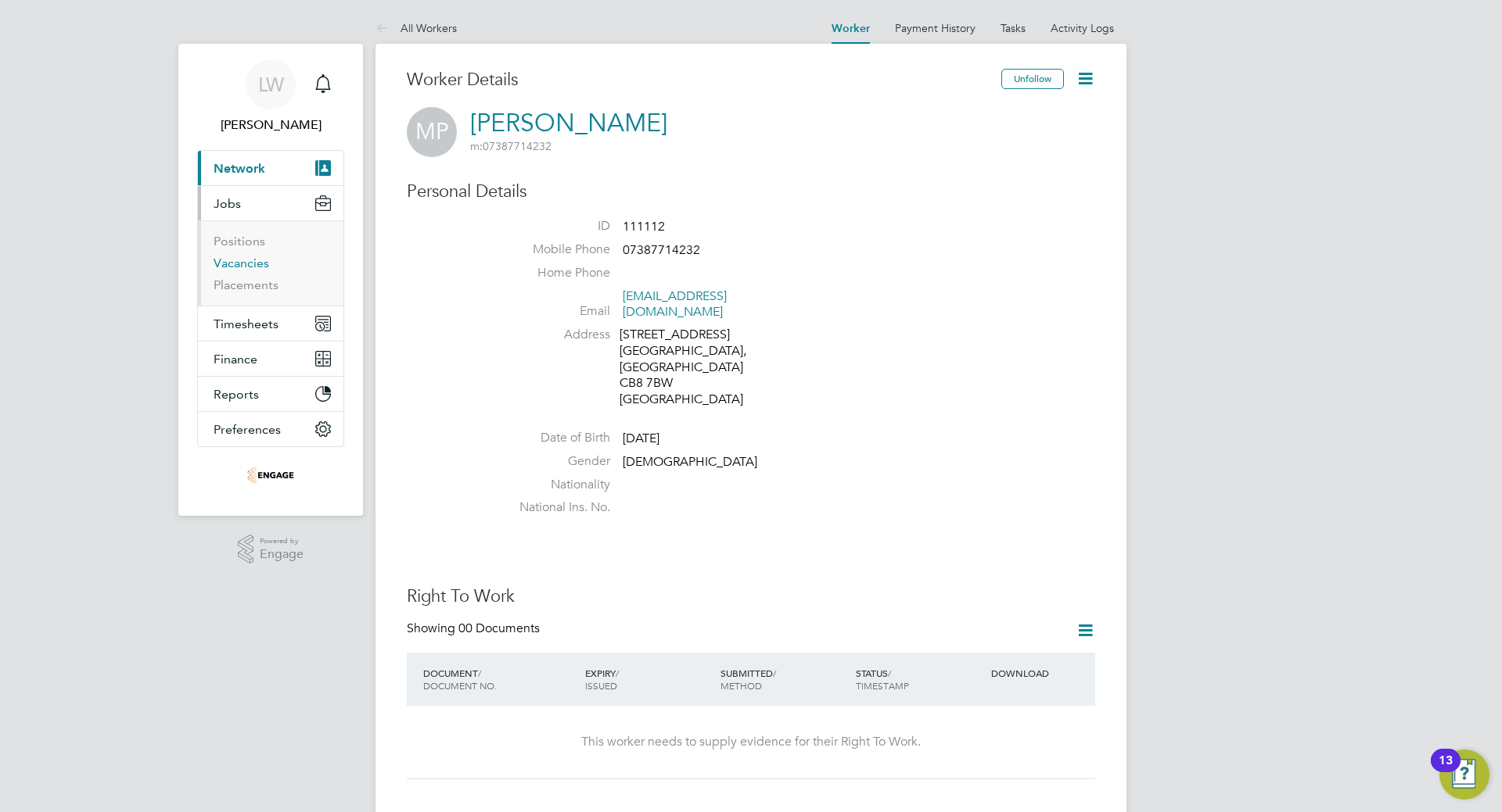
click at [252, 266] on link "Vacancies" at bounding box center [241, 263] width 55 height 15
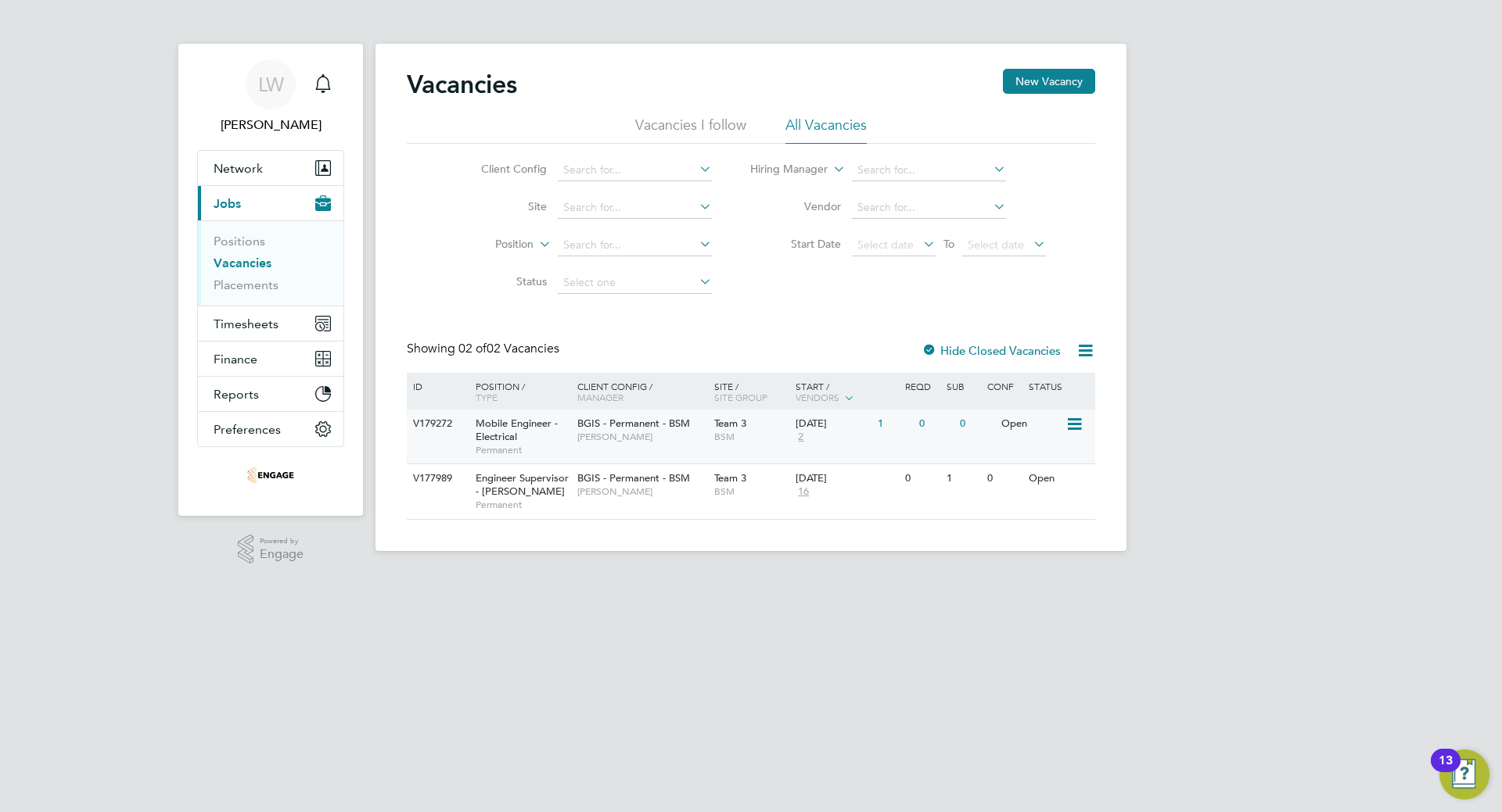
drag, startPoint x: 614, startPoint y: 429, endPoint x: 619, endPoint y: 437, distance: 9.4
click at [619, 437] on div "BGIS - Permanent - BSM Toby Bavester" at bounding box center [642, 429] width 137 height 41
click at [333, 83] on app-alerts-badge "1" at bounding box center [336, 74] width 20 height 21
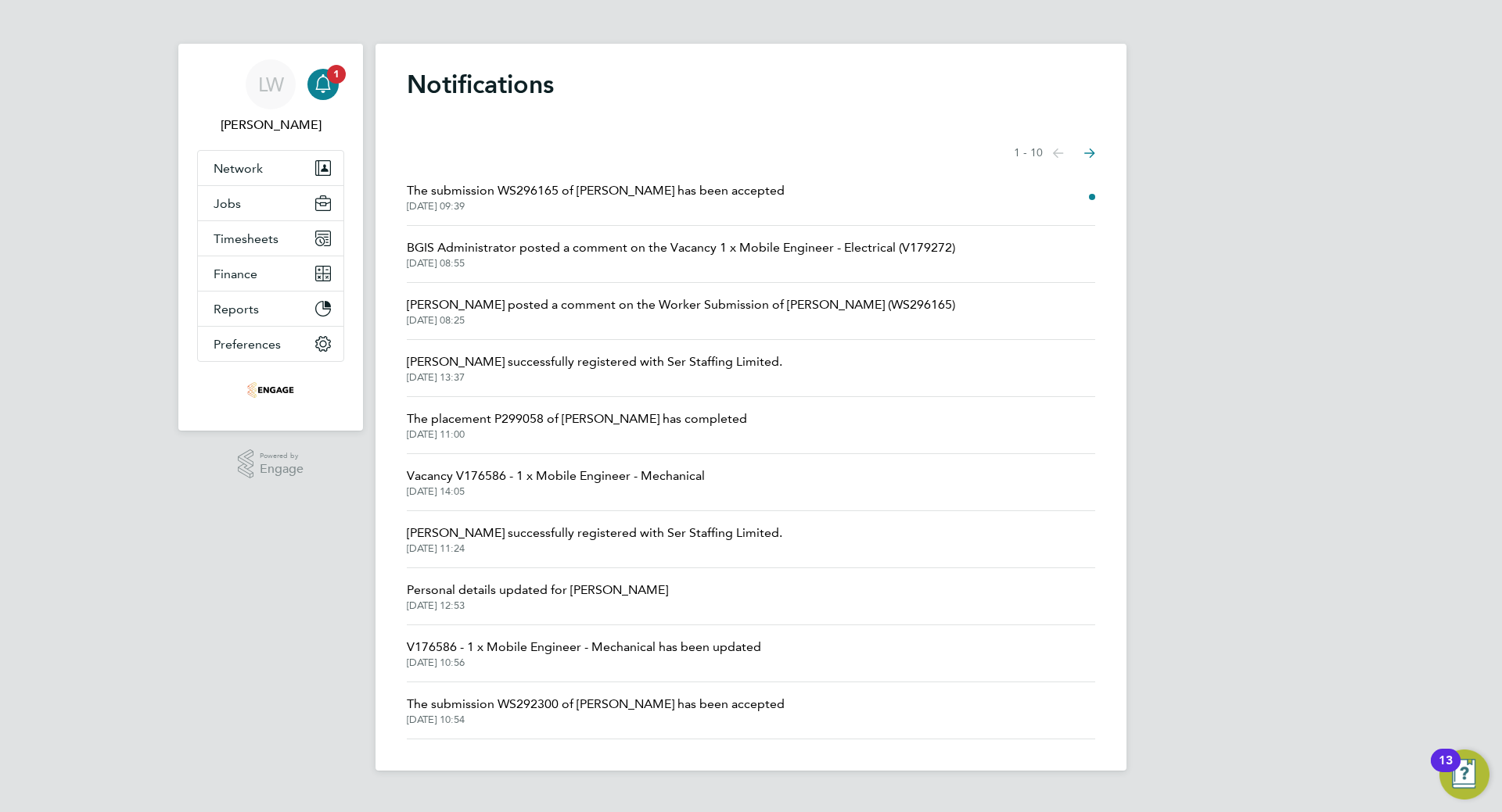
click at [690, 195] on span "The submission WS296165 of Matthew Parker has been accepted" at bounding box center [596, 190] width 378 height 18
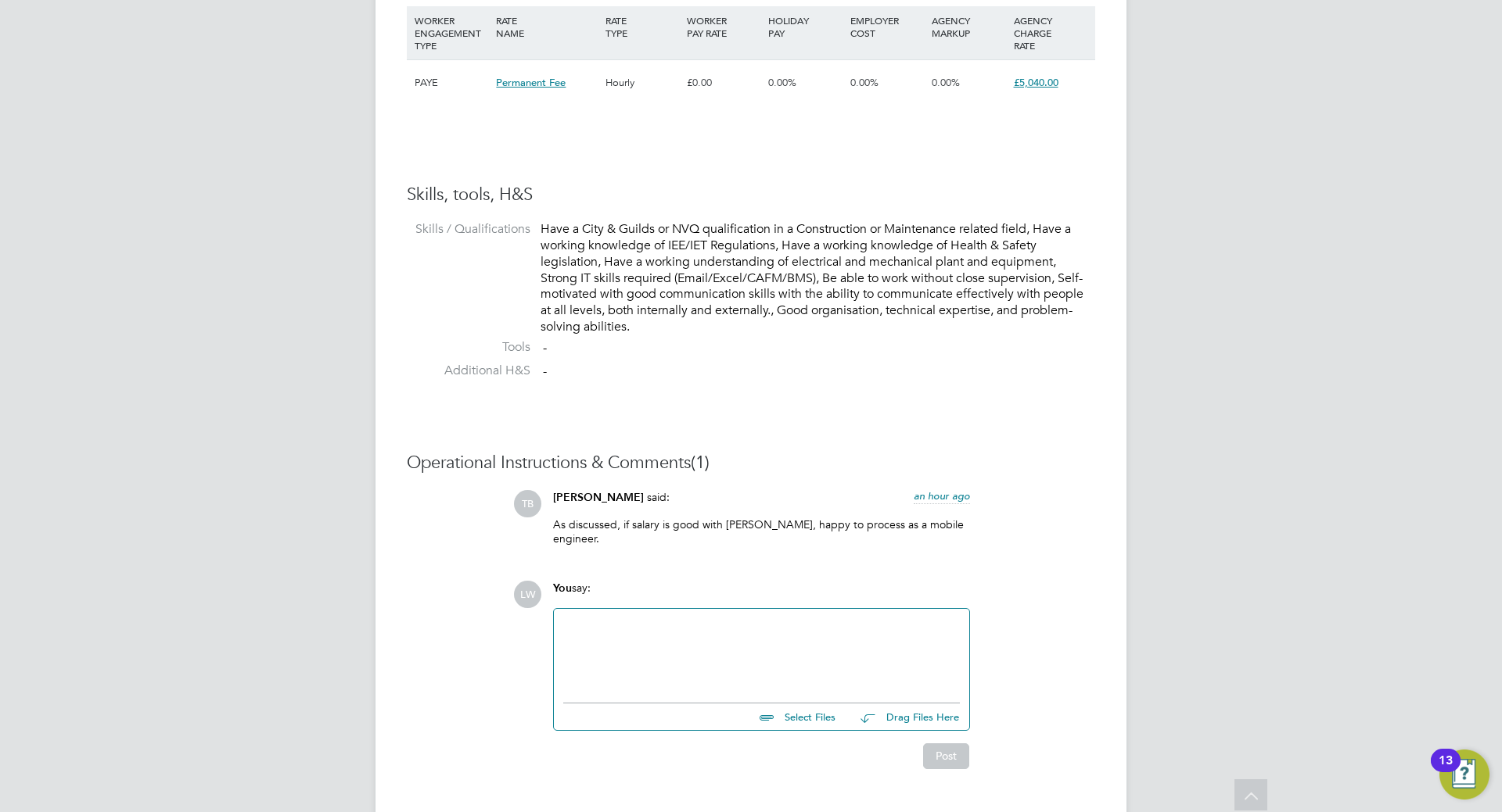
scroll to position [1177, 0]
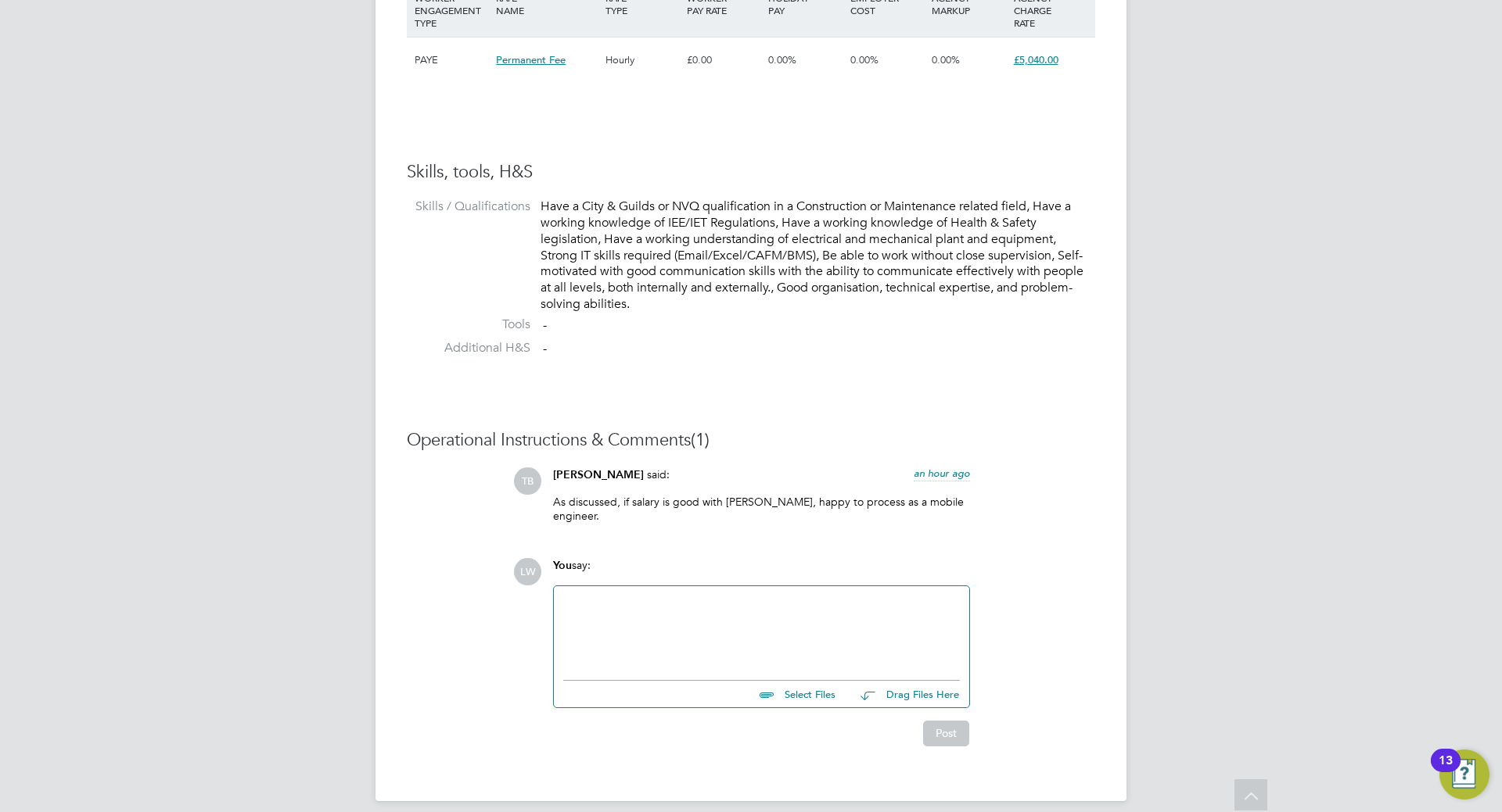
drag, startPoint x: 701, startPoint y: 612, endPoint x: 710, endPoint y: 607, distance: 10.3
click at [702, 608] on div at bounding box center [761, 629] width 396 height 67
click at [763, 596] on div "Matt has accepted, he can start" at bounding box center [761, 629] width 396 height 67
click at [836, 596] on div "Matt has accepted, he can start" at bounding box center [761, 629] width 396 height 67
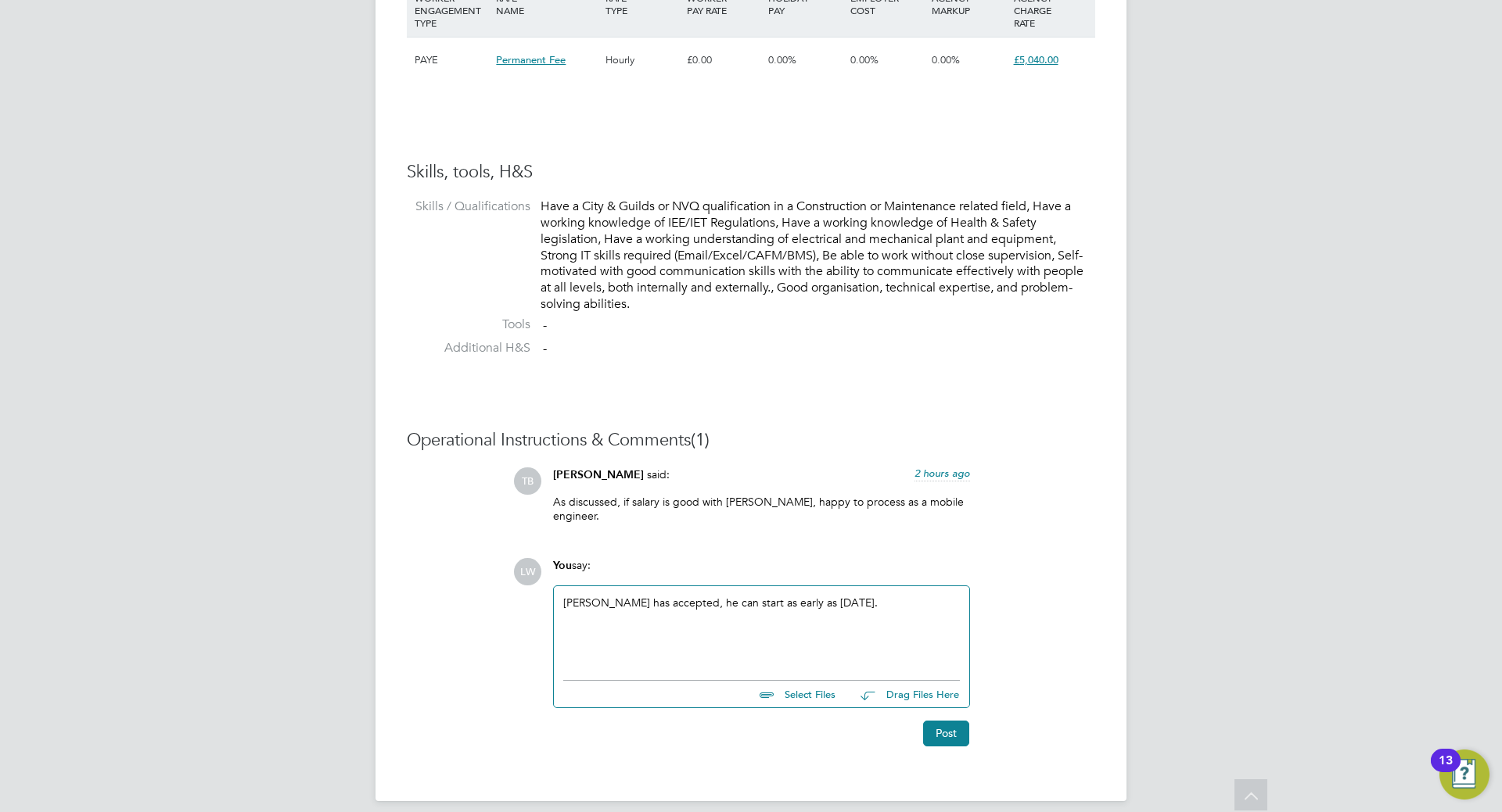
click at [563, 589] on div "Matt has accepted, he can start as early as Monday 15th September." at bounding box center [761, 629] width 415 height 86
click at [568, 596] on div "Matt has accepted, he can start as early as Monday 15th September." at bounding box center [761, 629] width 396 height 67
click at [940, 723] on button "Post" at bounding box center [945, 733] width 46 height 25
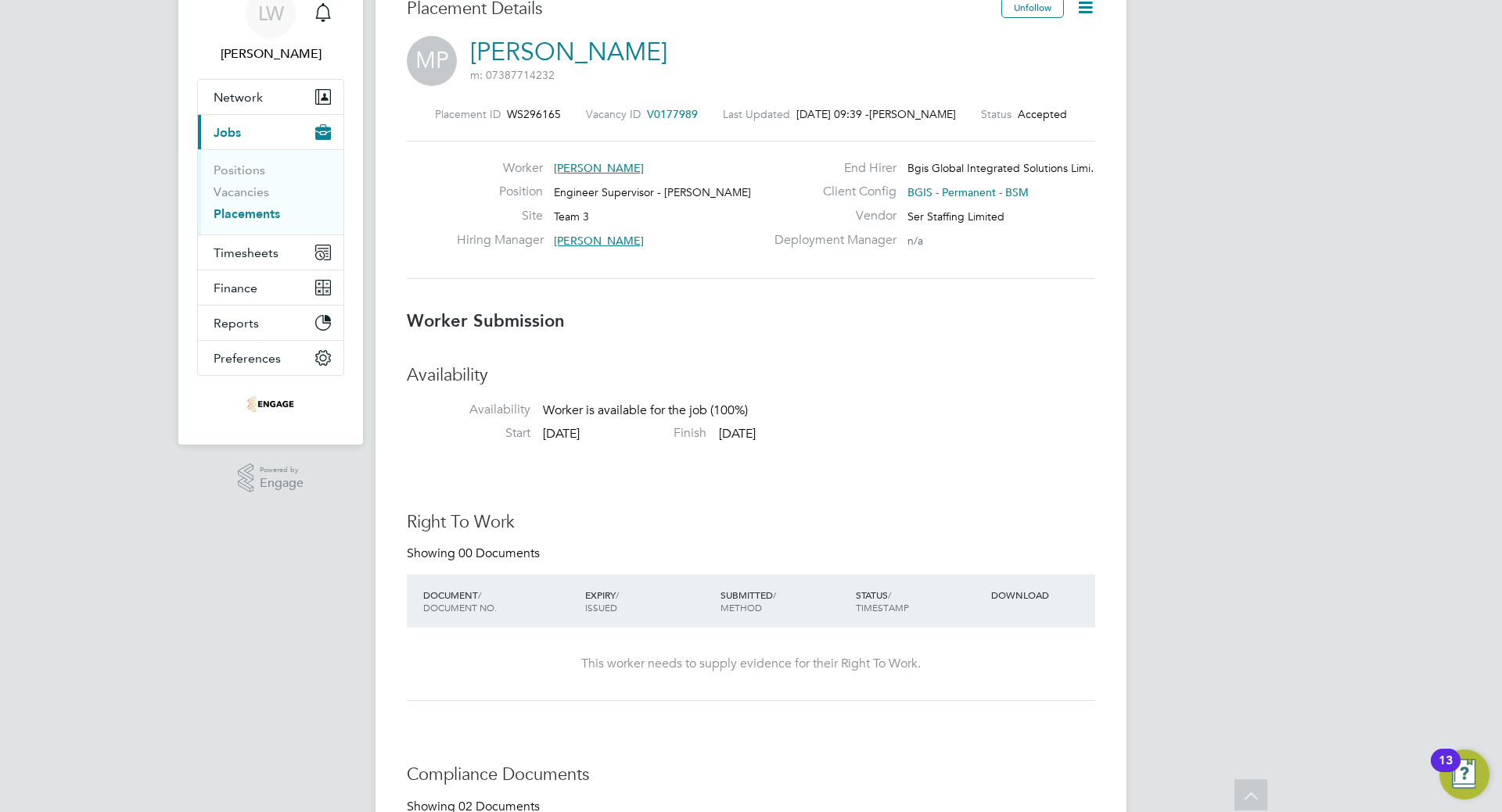
scroll to position [0, 0]
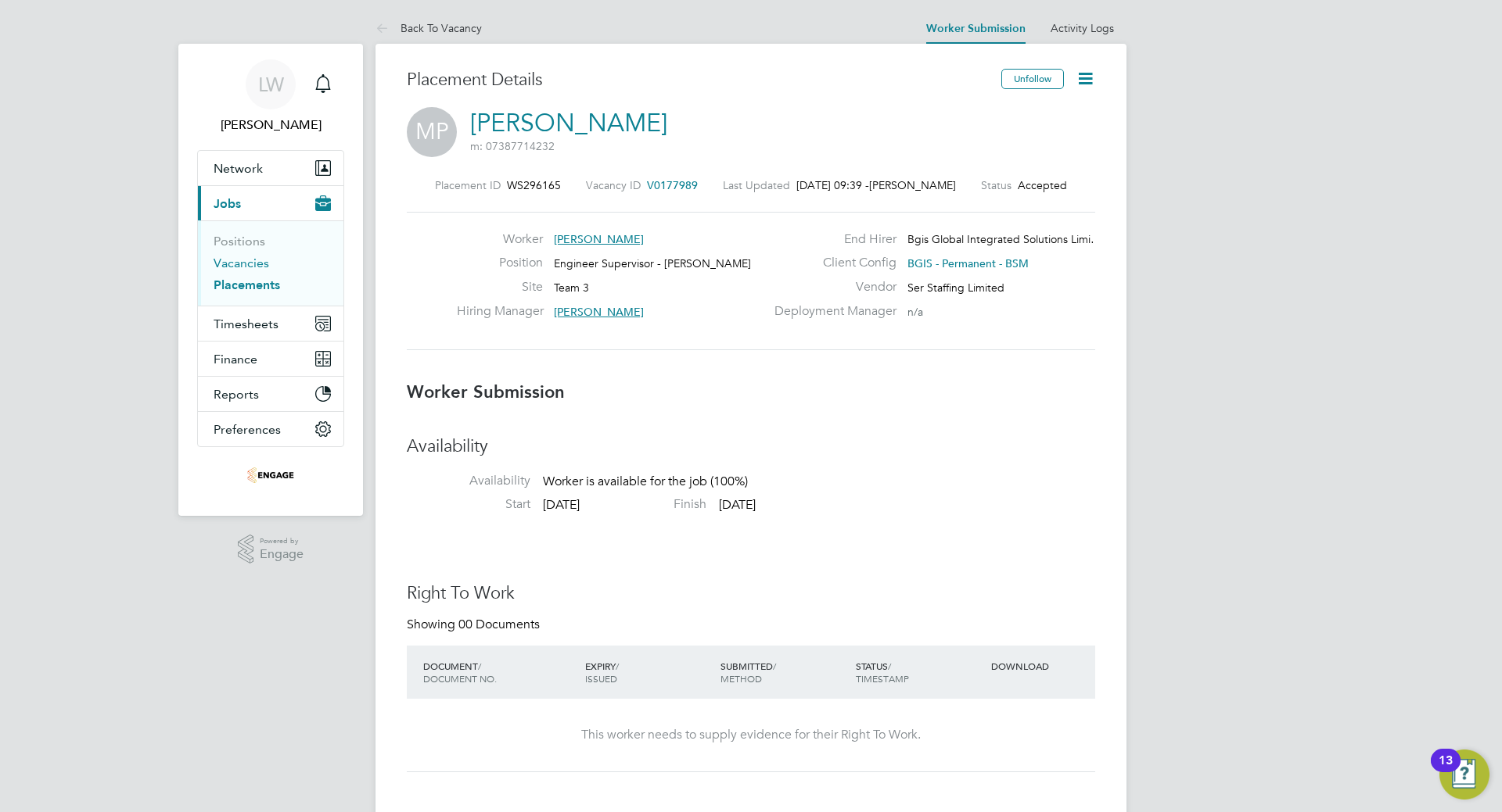
click at [239, 264] on link "Vacancies" at bounding box center [241, 263] width 55 height 15
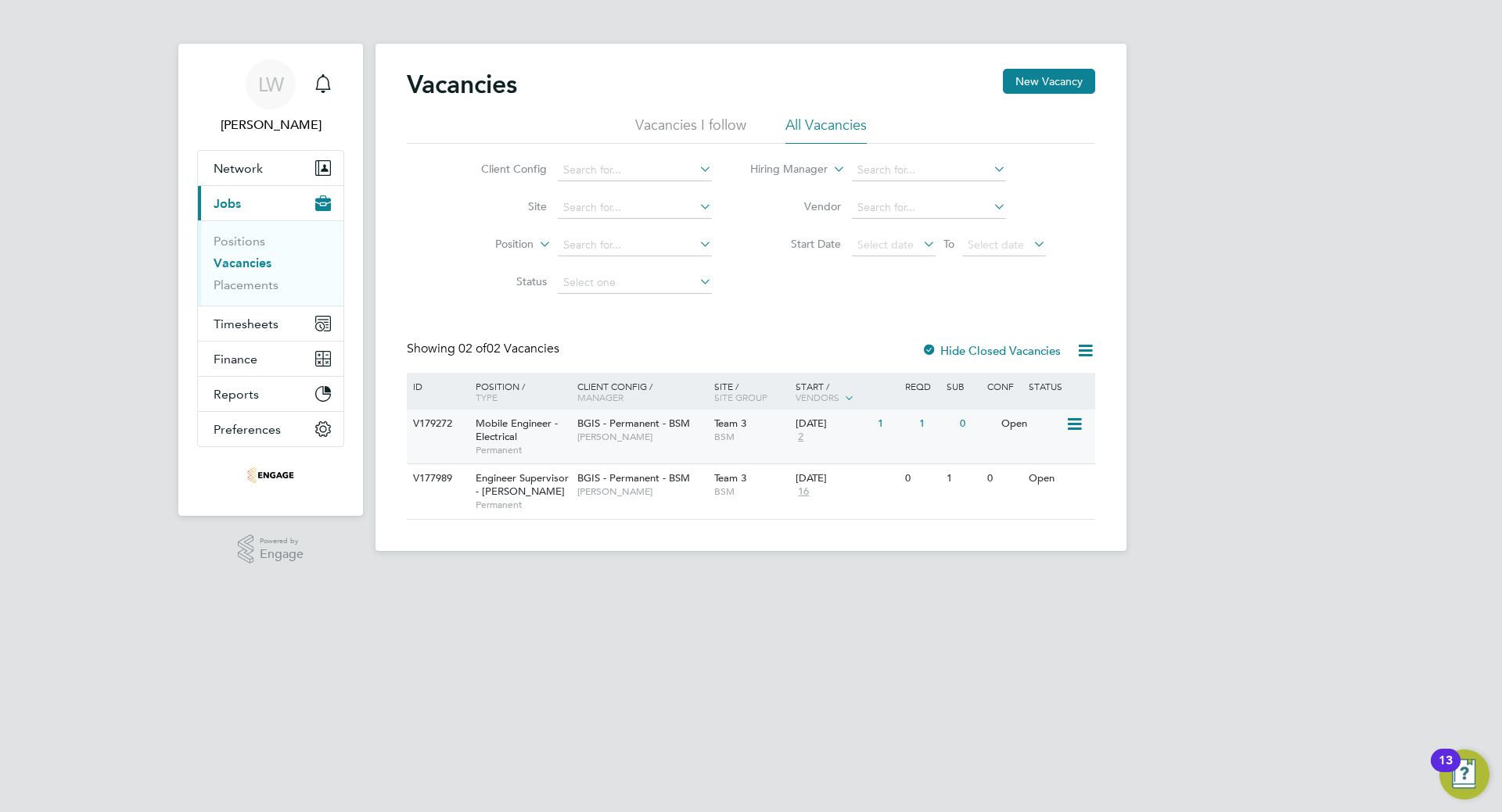
click at [588, 419] on span "BGIS - Permanent - BSM" at bounding box center [634, 424] width 113 height 13
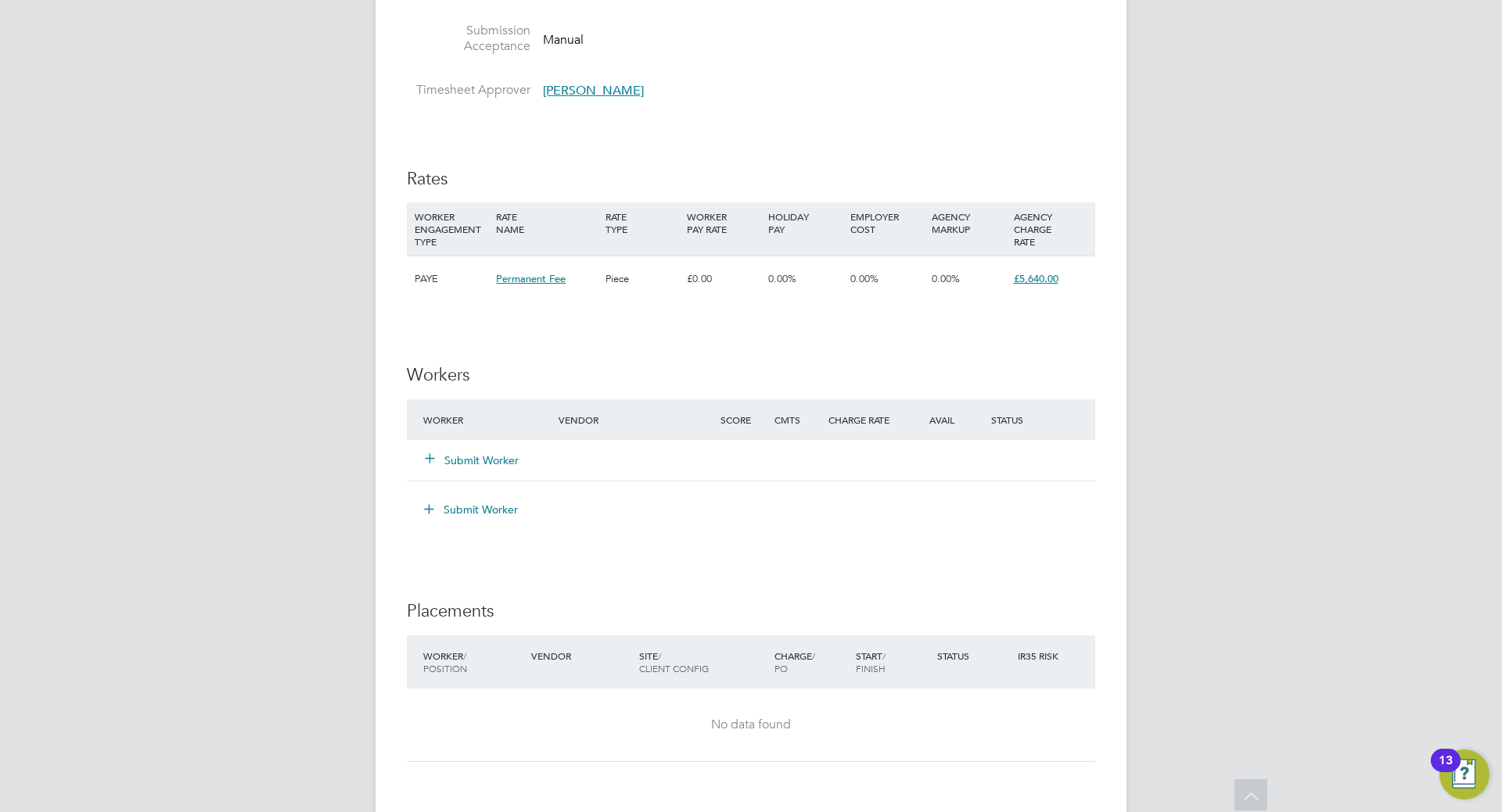
scroll to position [1876, 0]
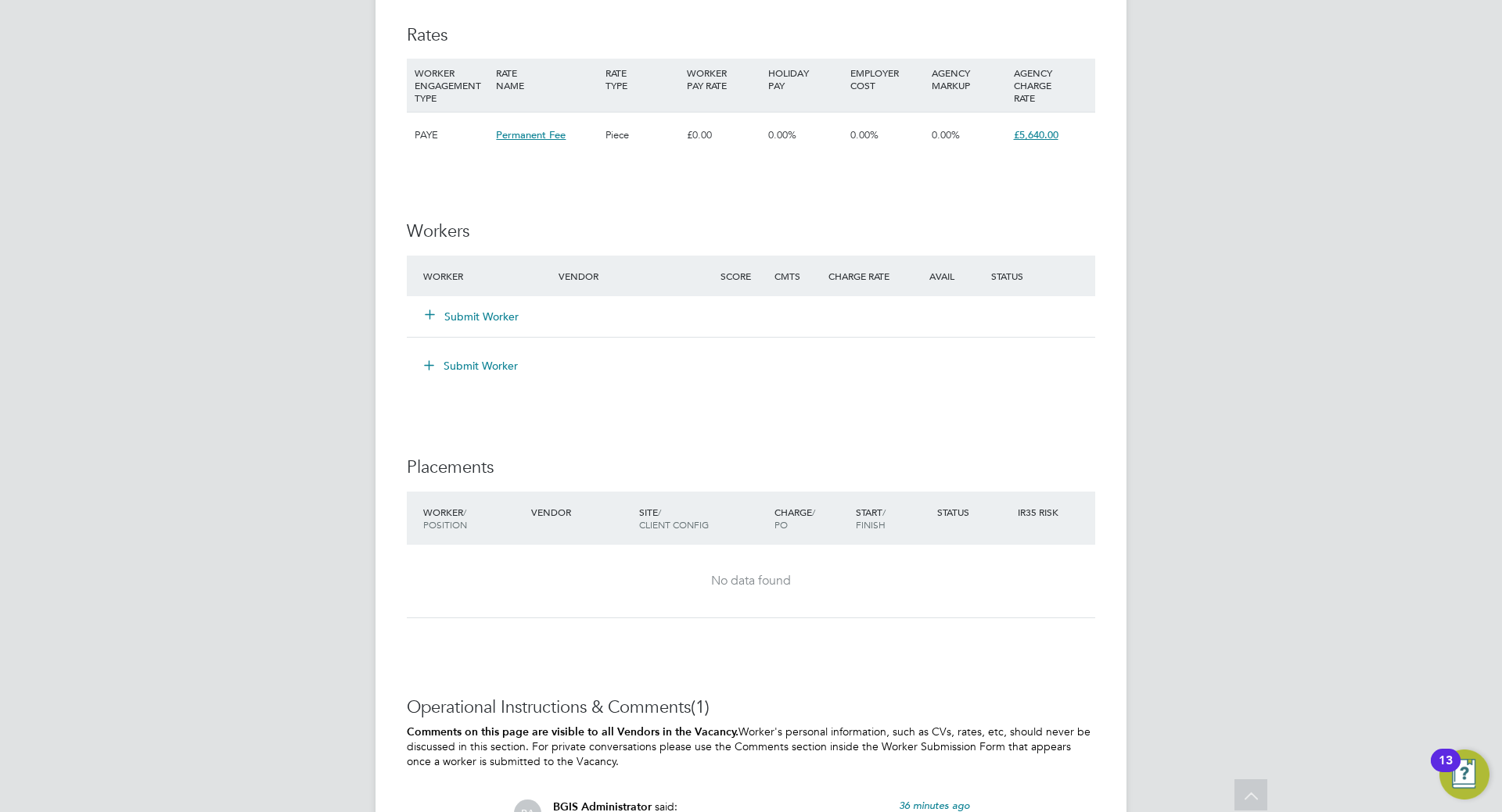
drag, startPoint x: 525, startPoint y: 315, endPoint x: 489, endPoint y: 294, distance: 41.7
click at [521, 311] on div "Submit Worker" at bounding box center [501, 317] width 162 height 28
click at [476, 305] on div "Submit Worker" at bounding box center [501, 317] width 162 height 28
click at [476, 311] on button "Submit Worker" at bounding box center [472, 317] width 94 height 16
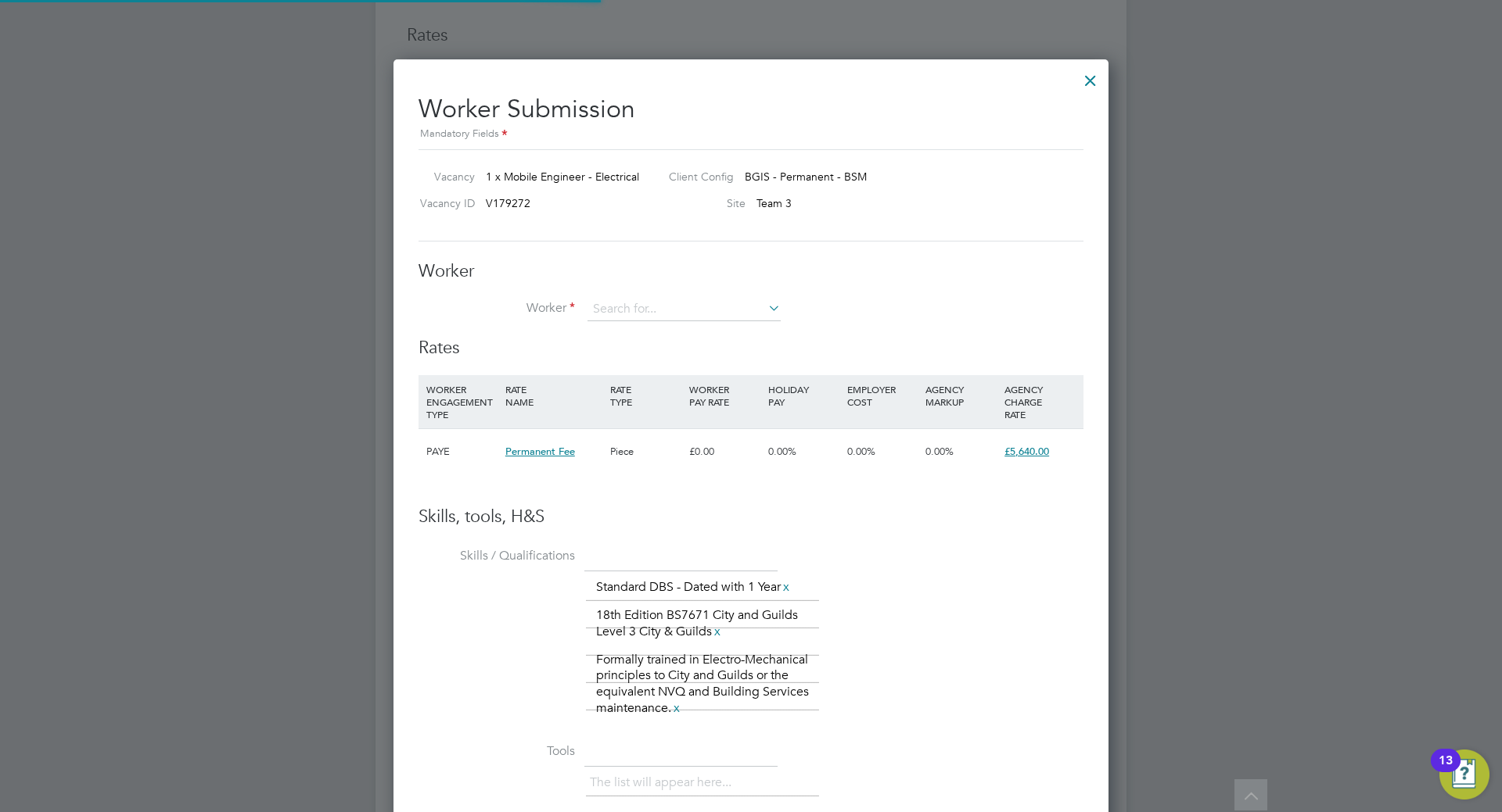
scroll to position [1067, 715]
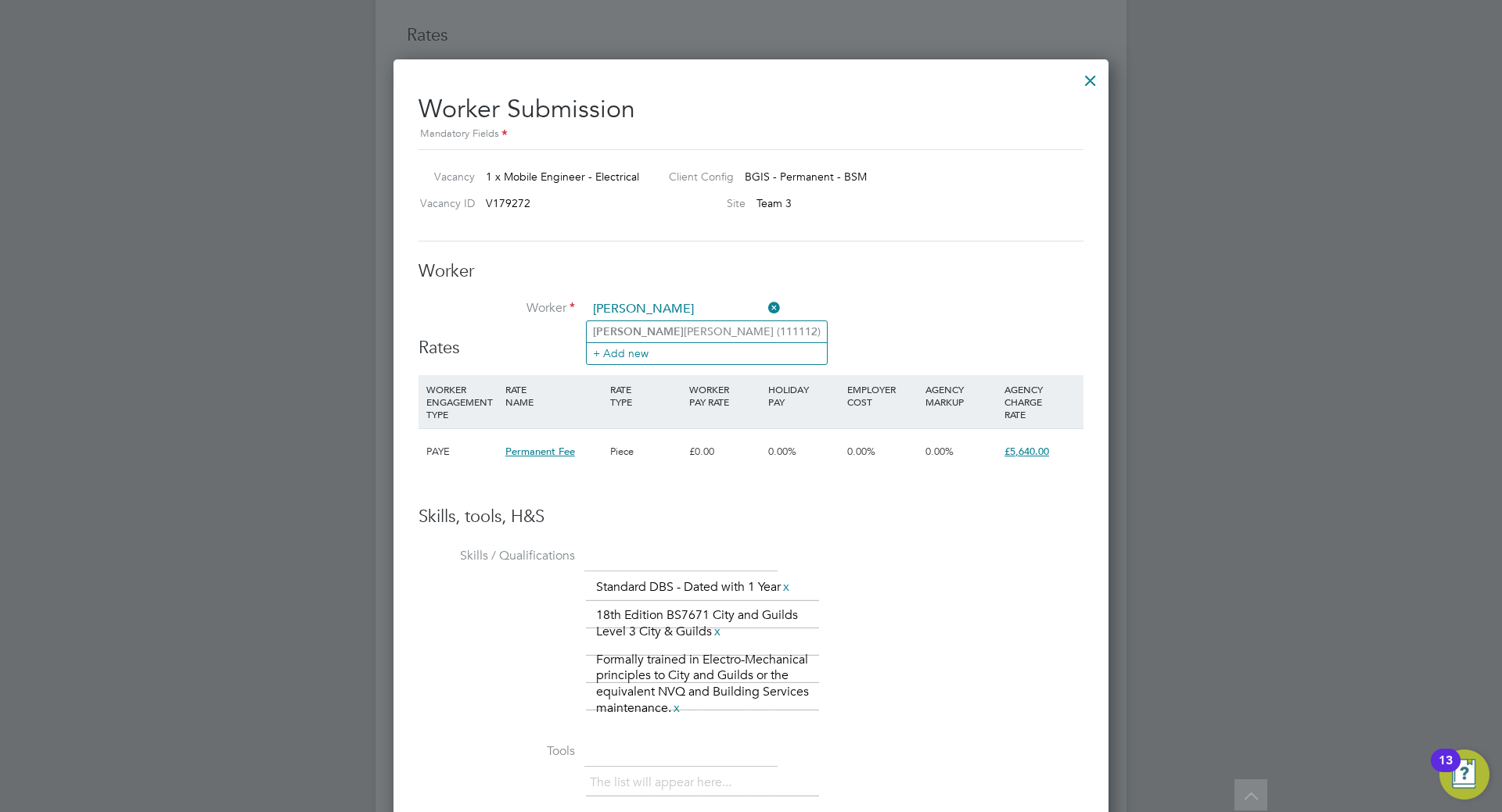
click at [660, 322] on li "Matthew Parker (111112)" at bounding box center [706, 332] width 240 height 21
type input "Matthew Parker (111112)"
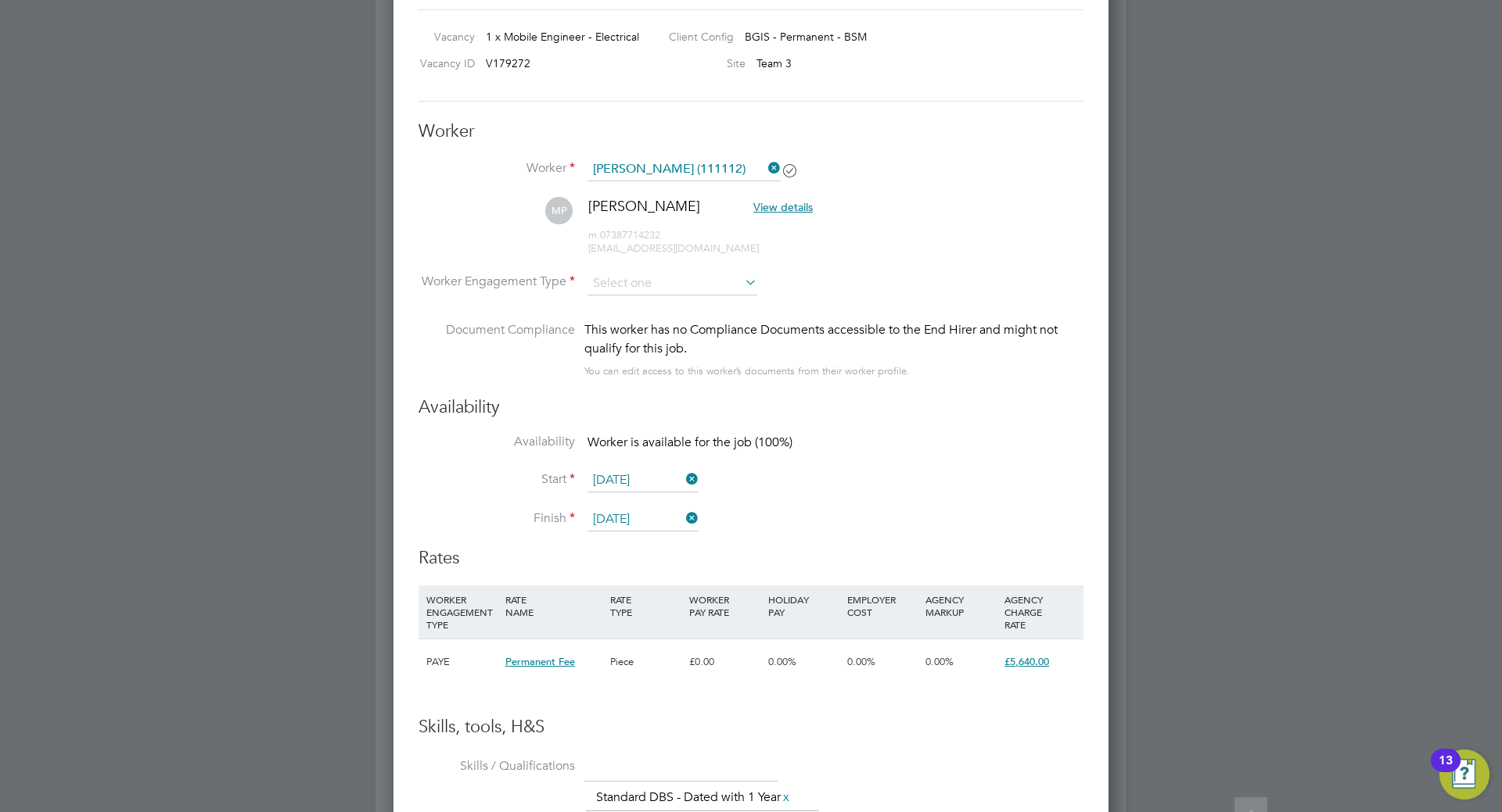
scroll to position [2033, 0]
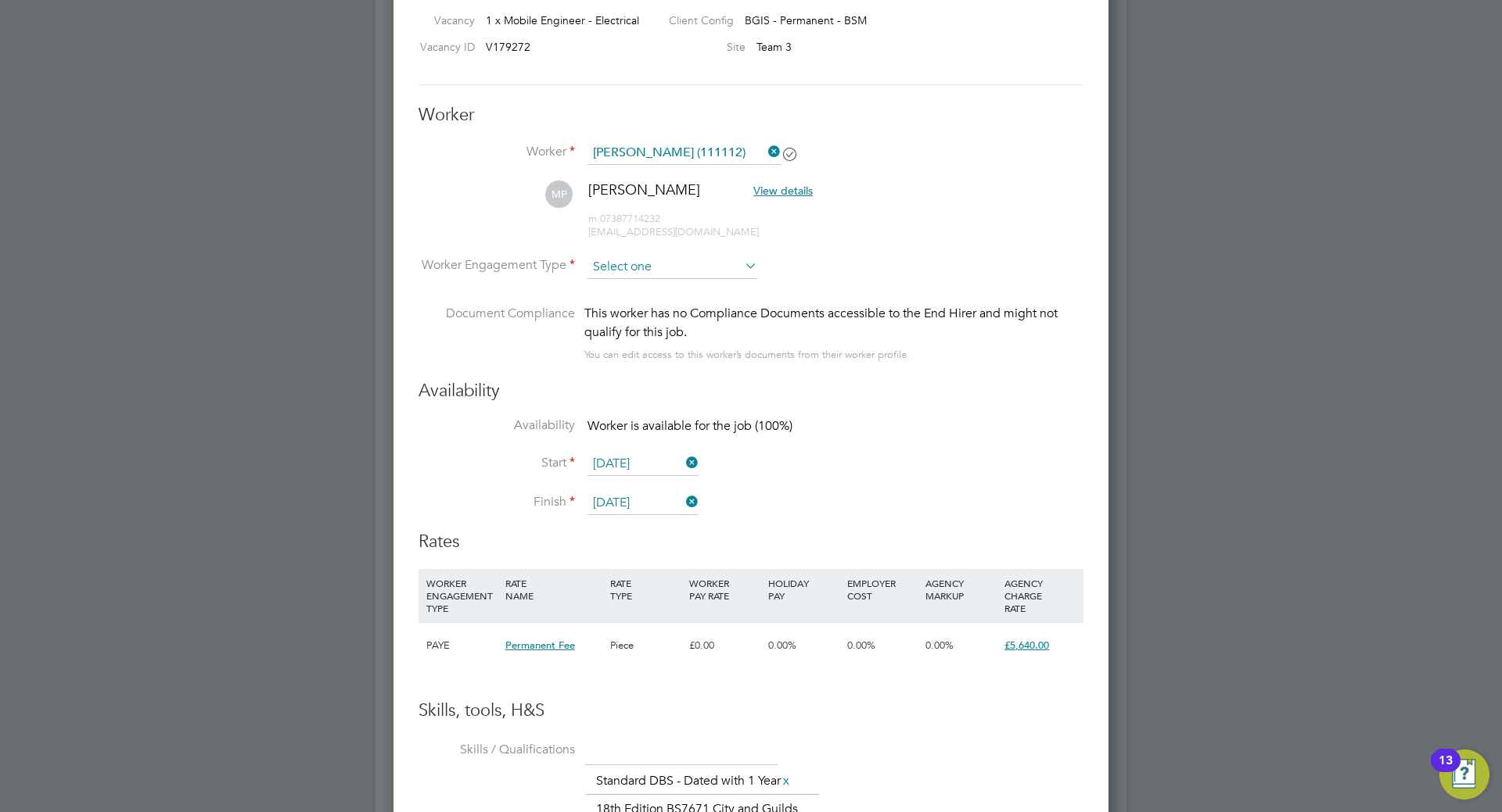
click at [708, 267] on input at bounding box center [672, 267] width 170 height 23
click at [669, 312] on li "PAYE" at bounding box center [672, 308] width 171 height 20
type input "PAYE"
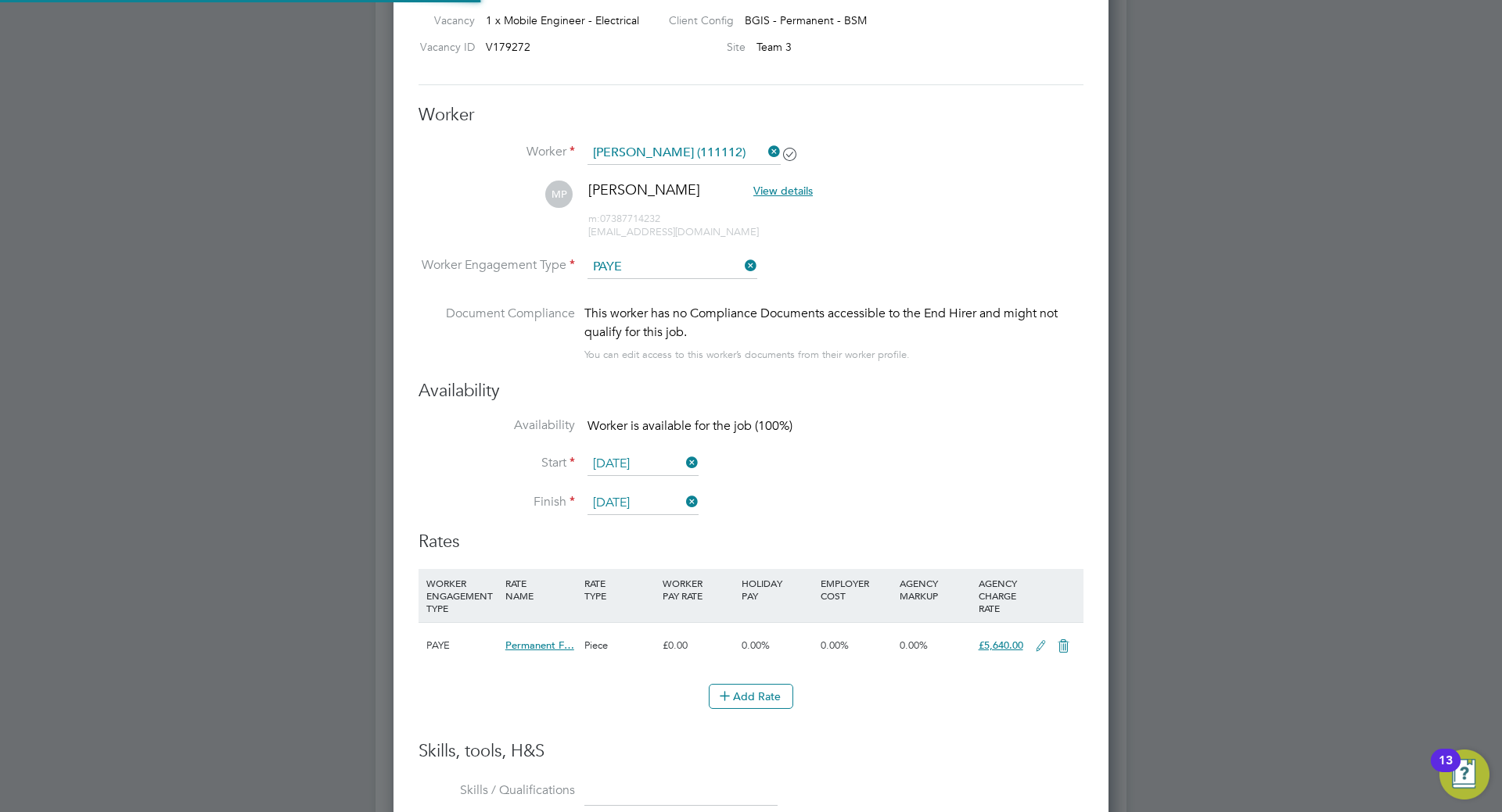
scroll to position [0, 0]
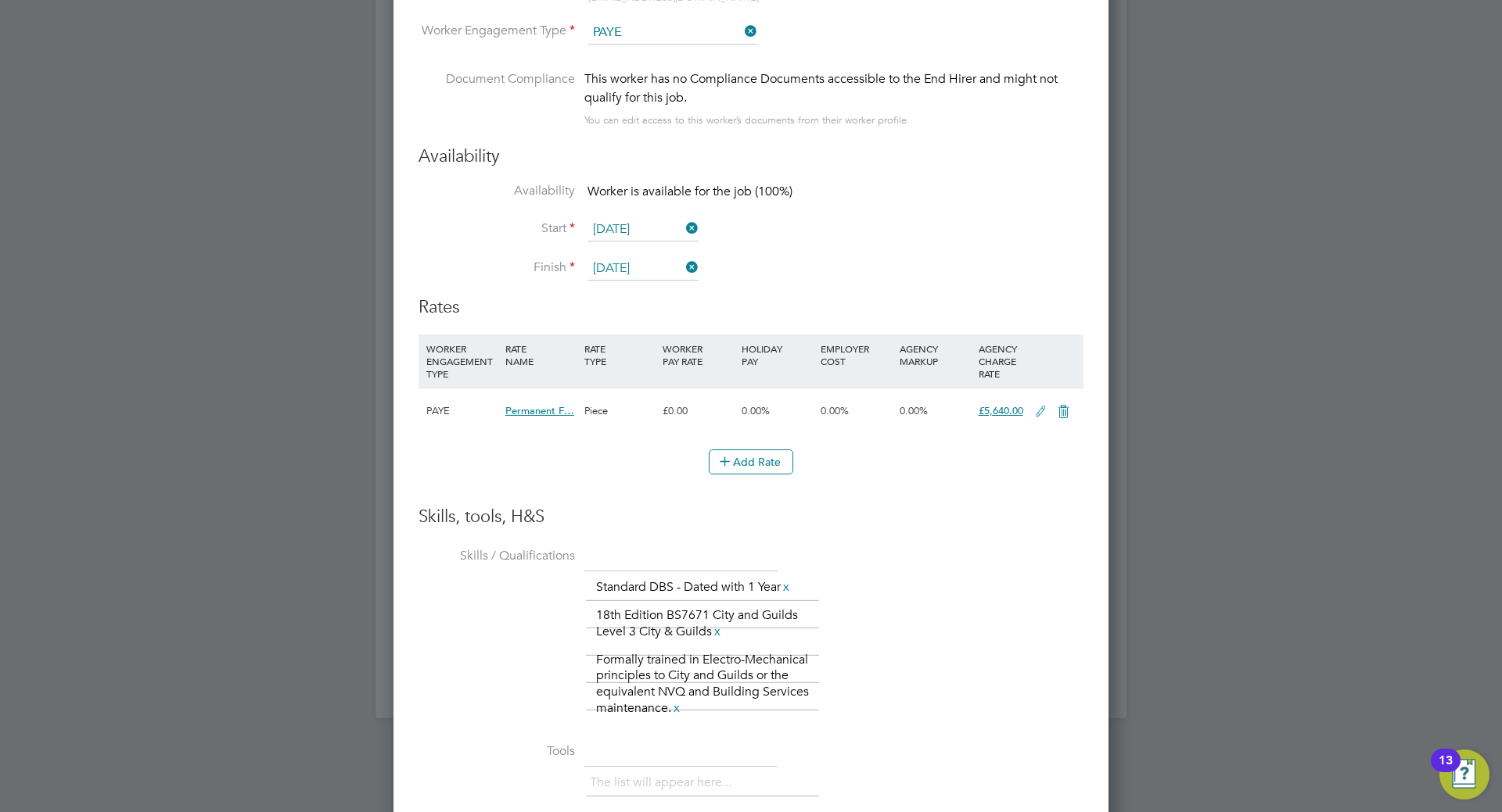
click at [673, 229] on input "[DATE]" at bounding box center [643, 230] width 111 height 23
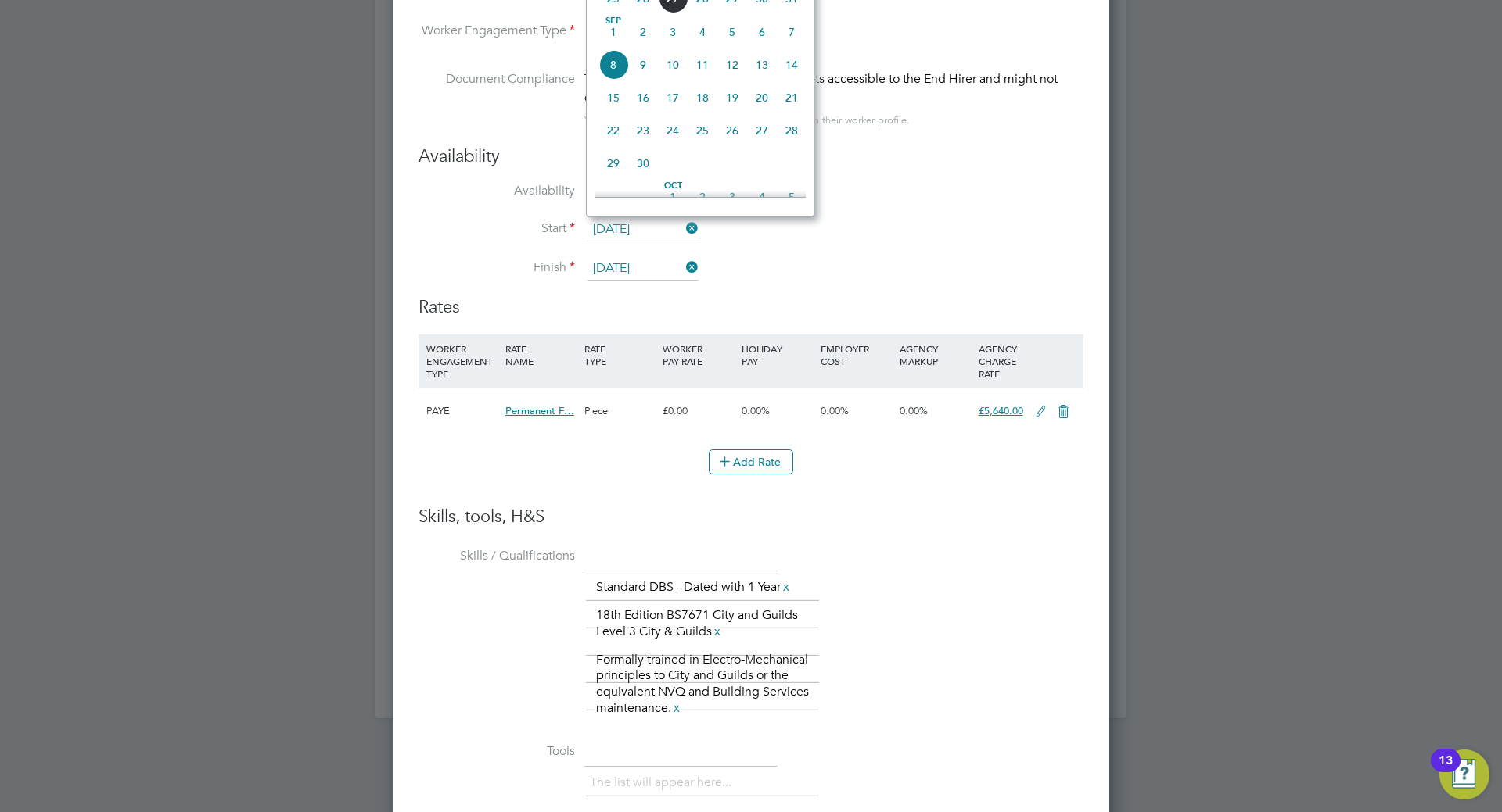
click at [616, 107] on span "15" at bounding box center [614, 98] width 30 height 30
type input "15 Sep 2025"
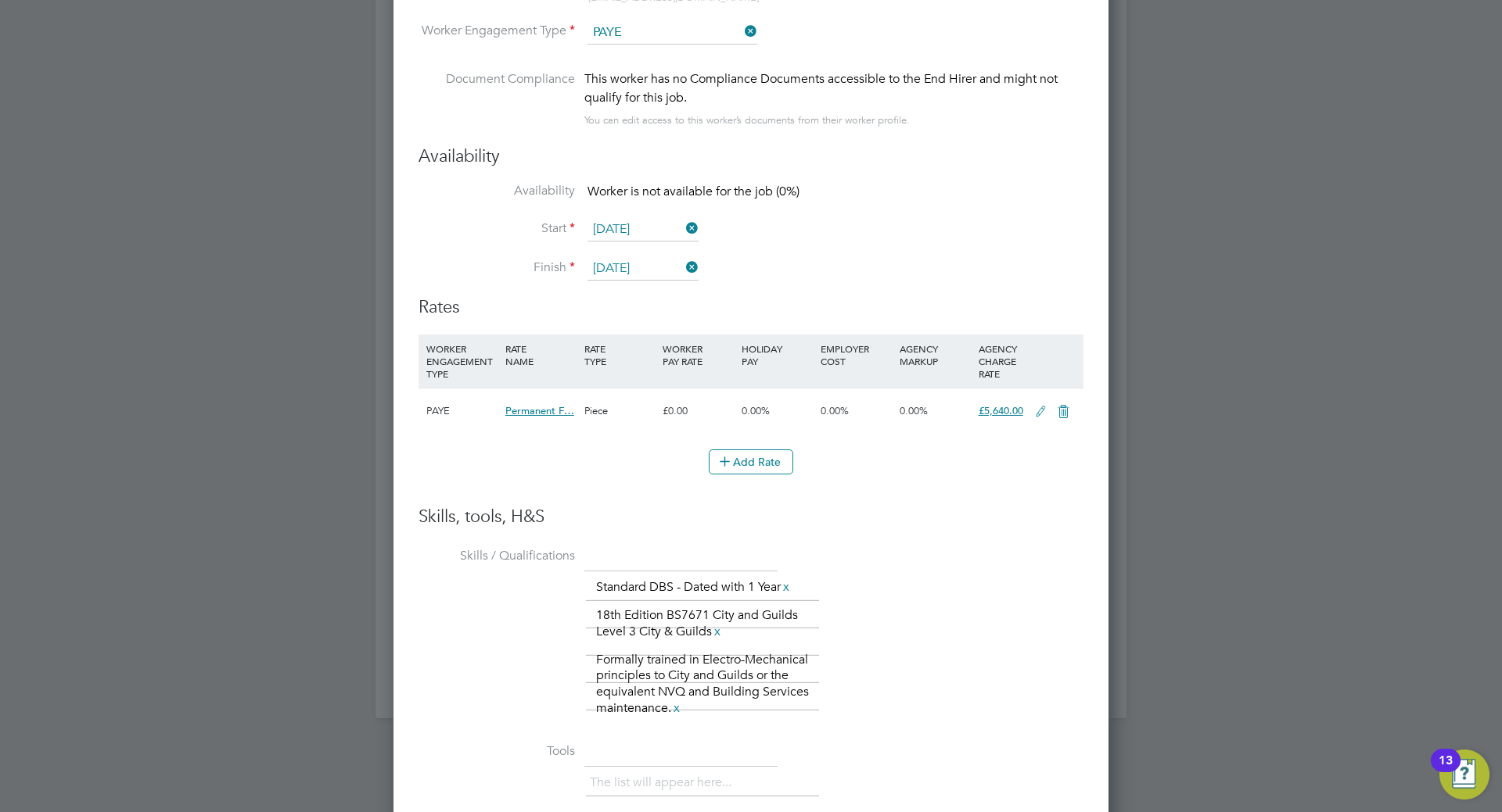
click at [683, 264] on icon at bounding box center [683, 267] width 0 height 22
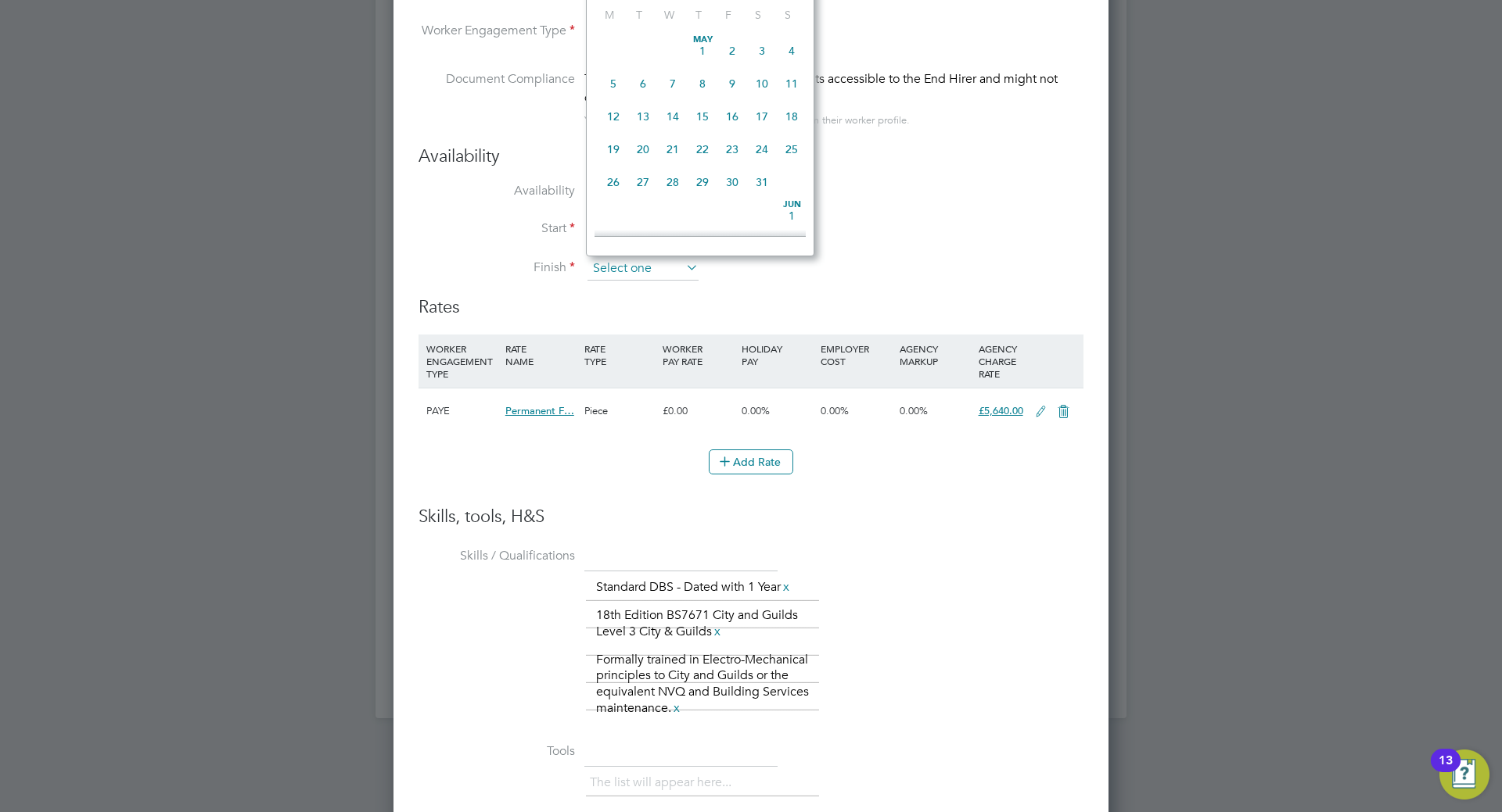
click at [656, 261] on input at bounding box center [643, 269] width 111 height 23
click at [618, 168] on span "22" at bounding box center [614, 155] width 30 height 30
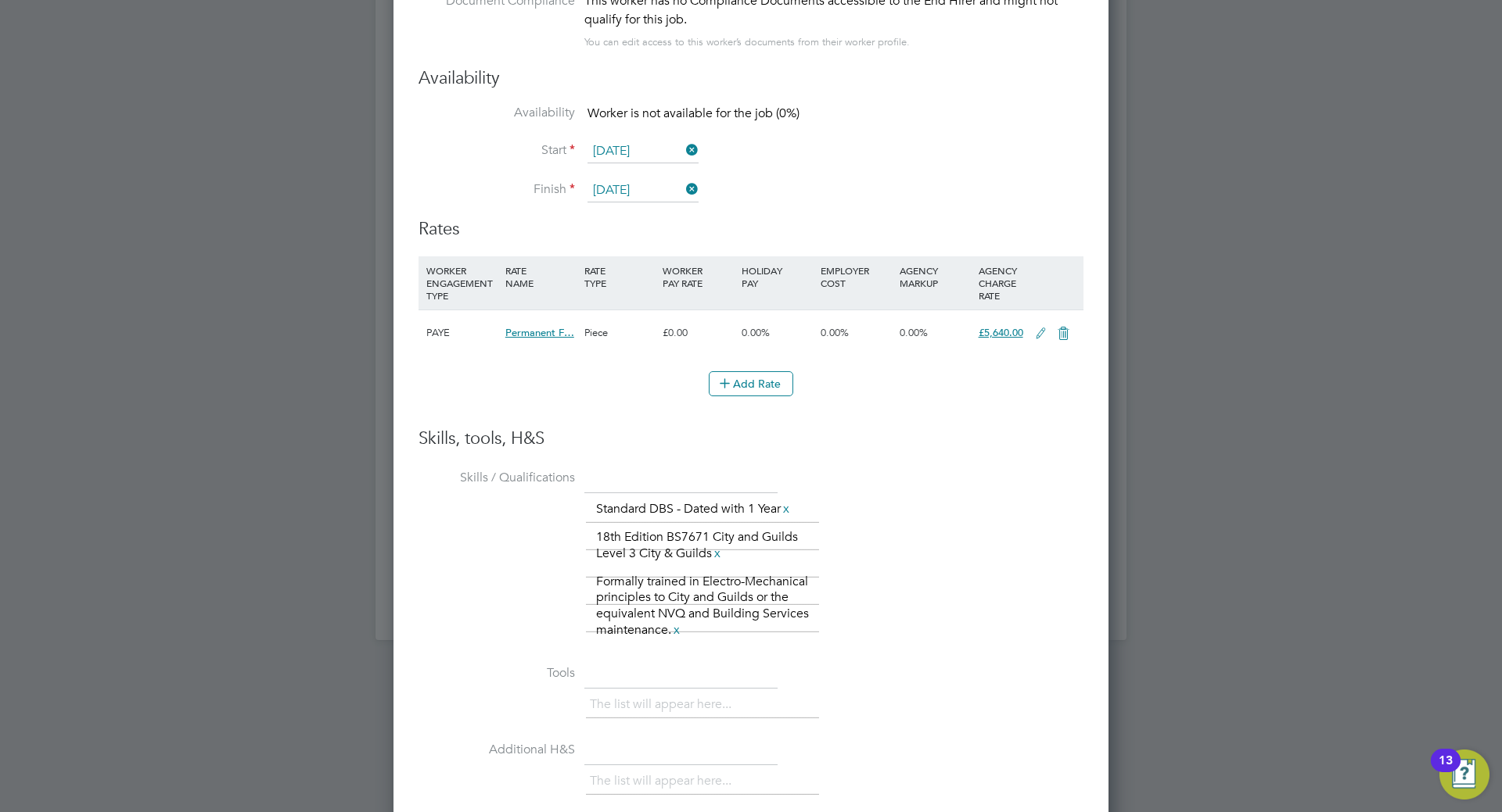
click at [670, 185] on input "22 Sep 2025" at bounding box center [643, 190] width 111 height 23
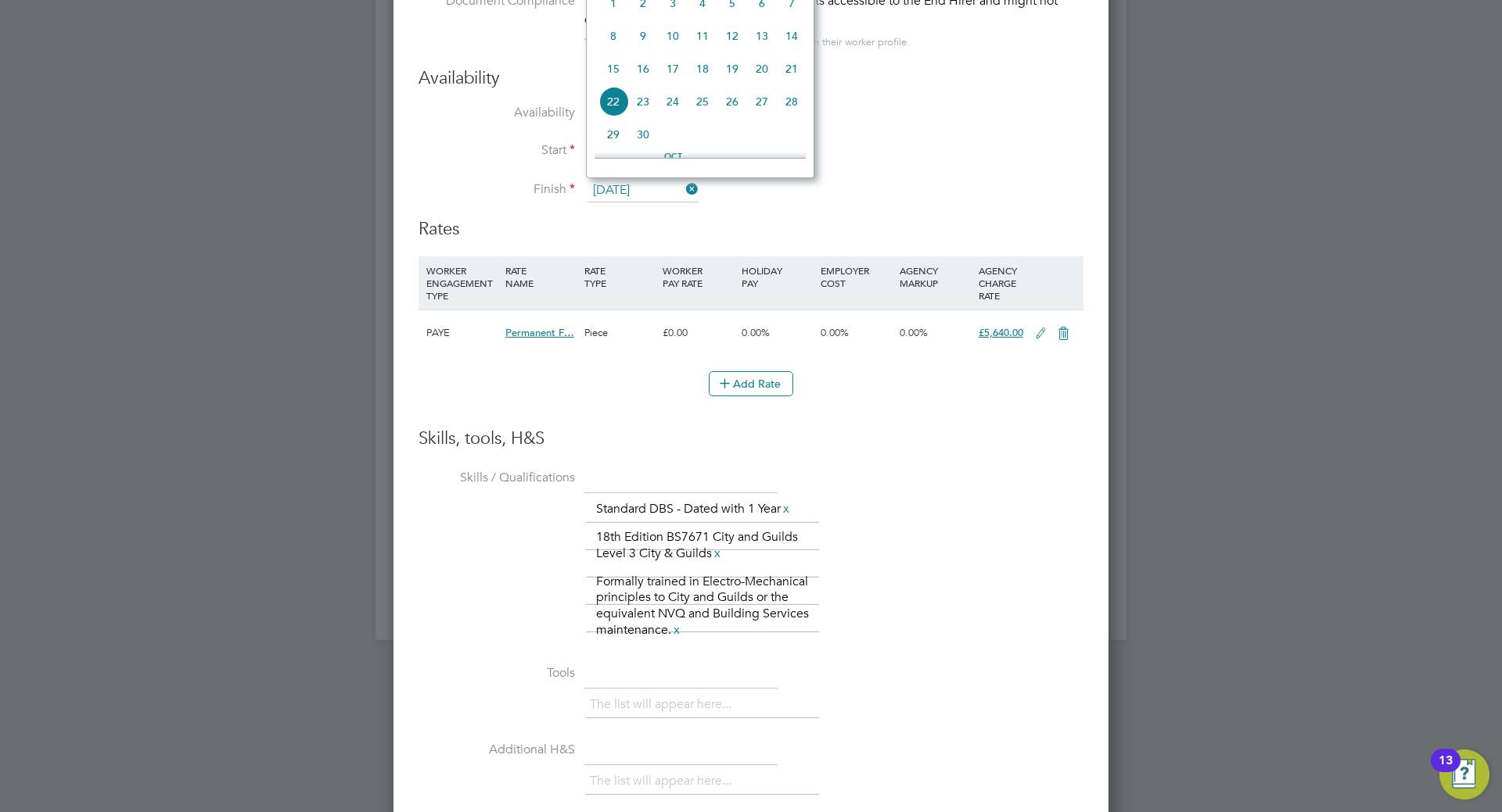
click at [615, 71] on span "15" at bounding box center [614, 69] width 30 height 30
type input "15 Sep 2025"
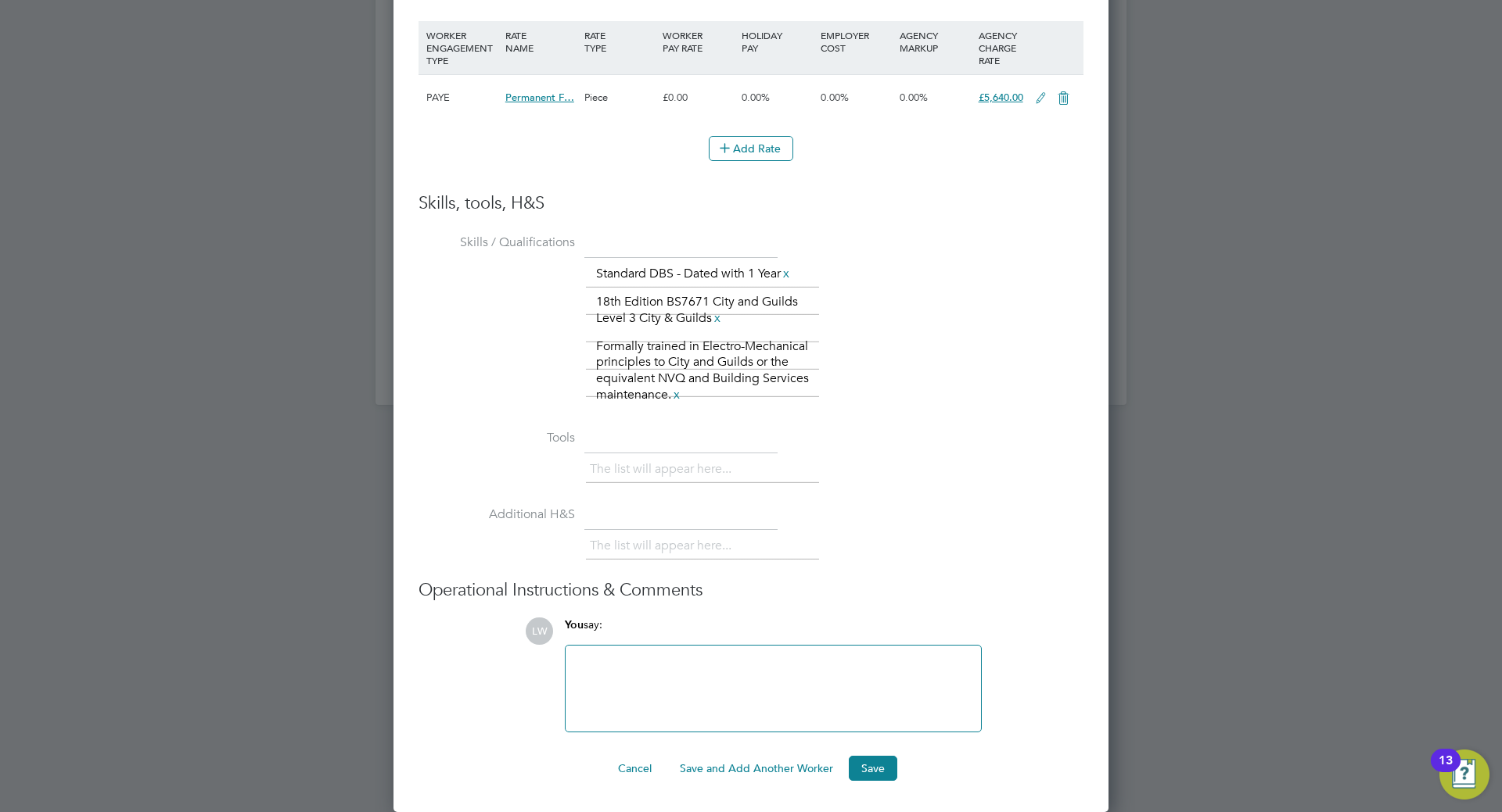
click at [646, 655] on div at bounding box center [773, 688] width 396 height 67
click at [871, 759] on button "Save" at bounding box center [873, 769] width 48 height 25
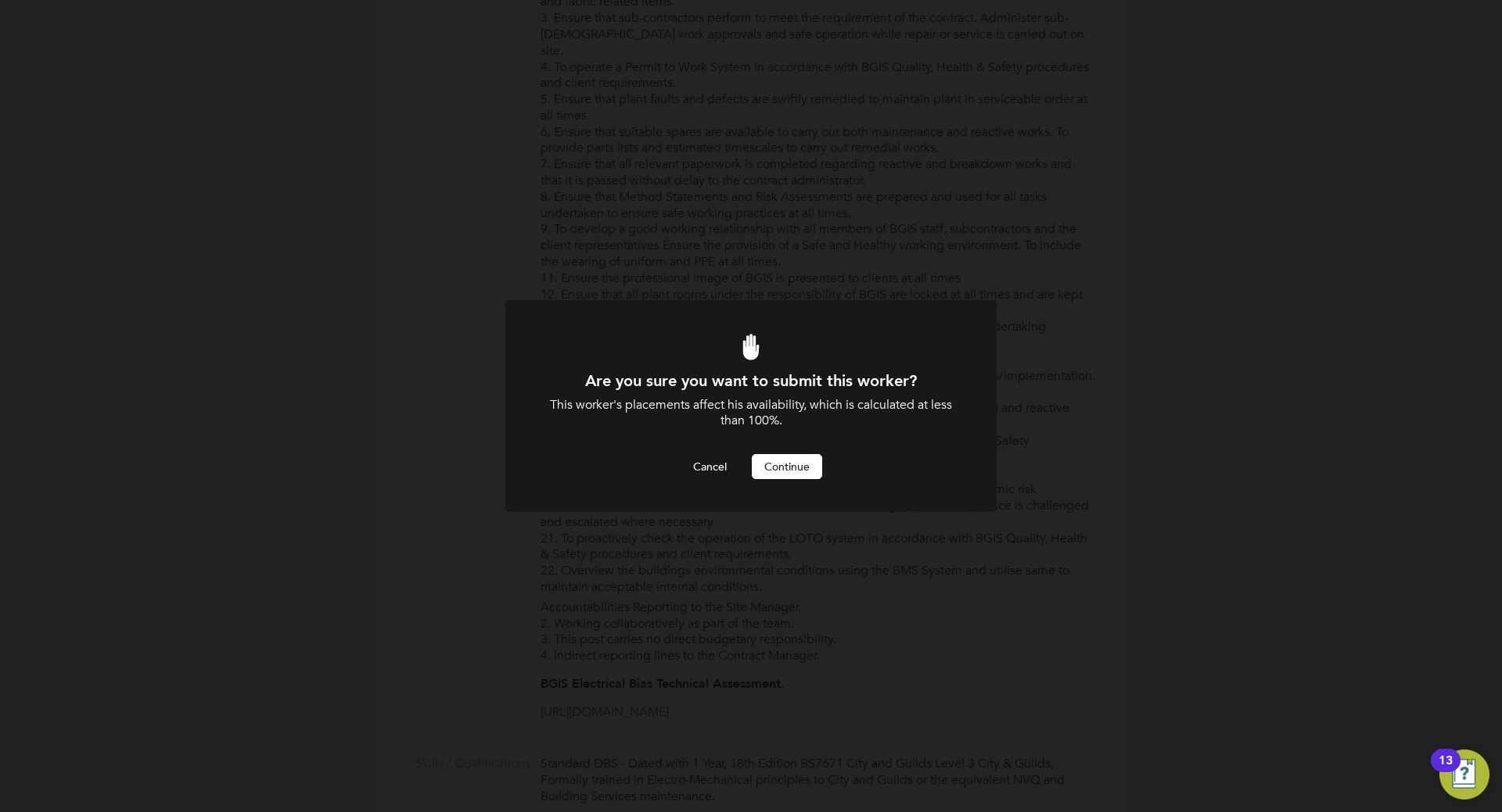
click at [804, 462] on button "Continue" at bounding box center [787, 467] width 70 height 25
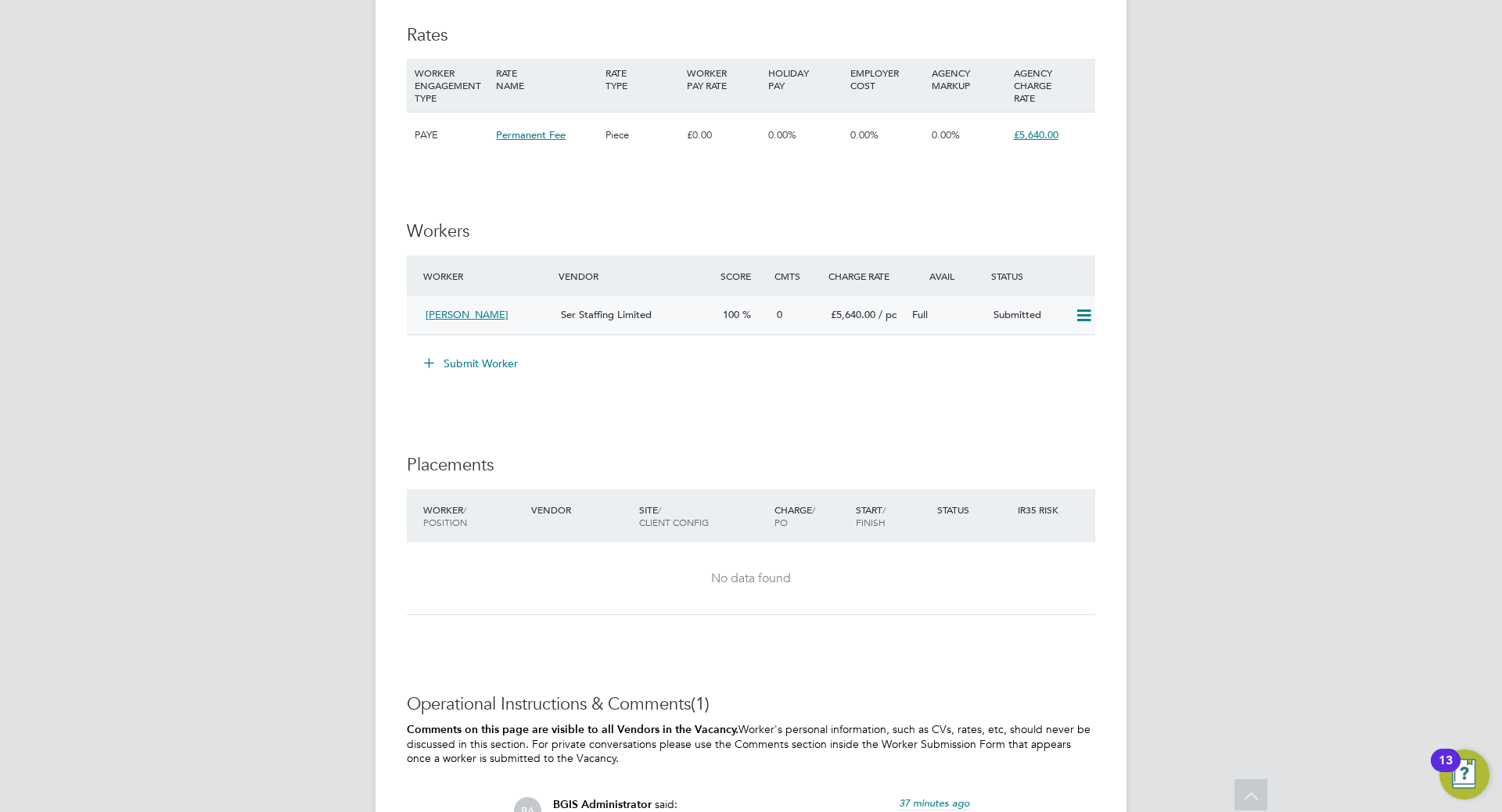
click at [455, 315] on span "[PERSON_NAME]" at bounding box center [466, 315] width 83 height 13
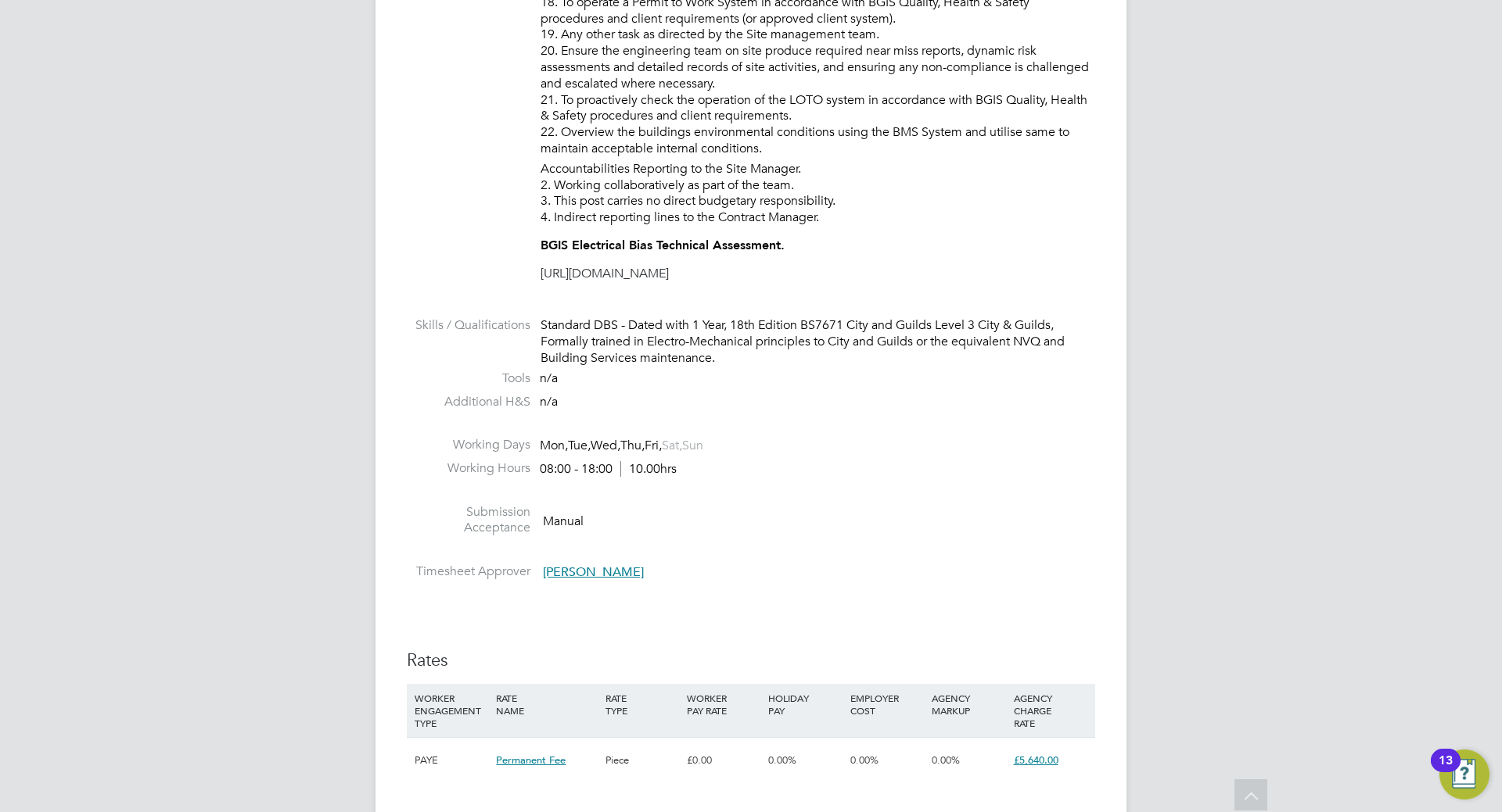
scroll to position [1173, 0]
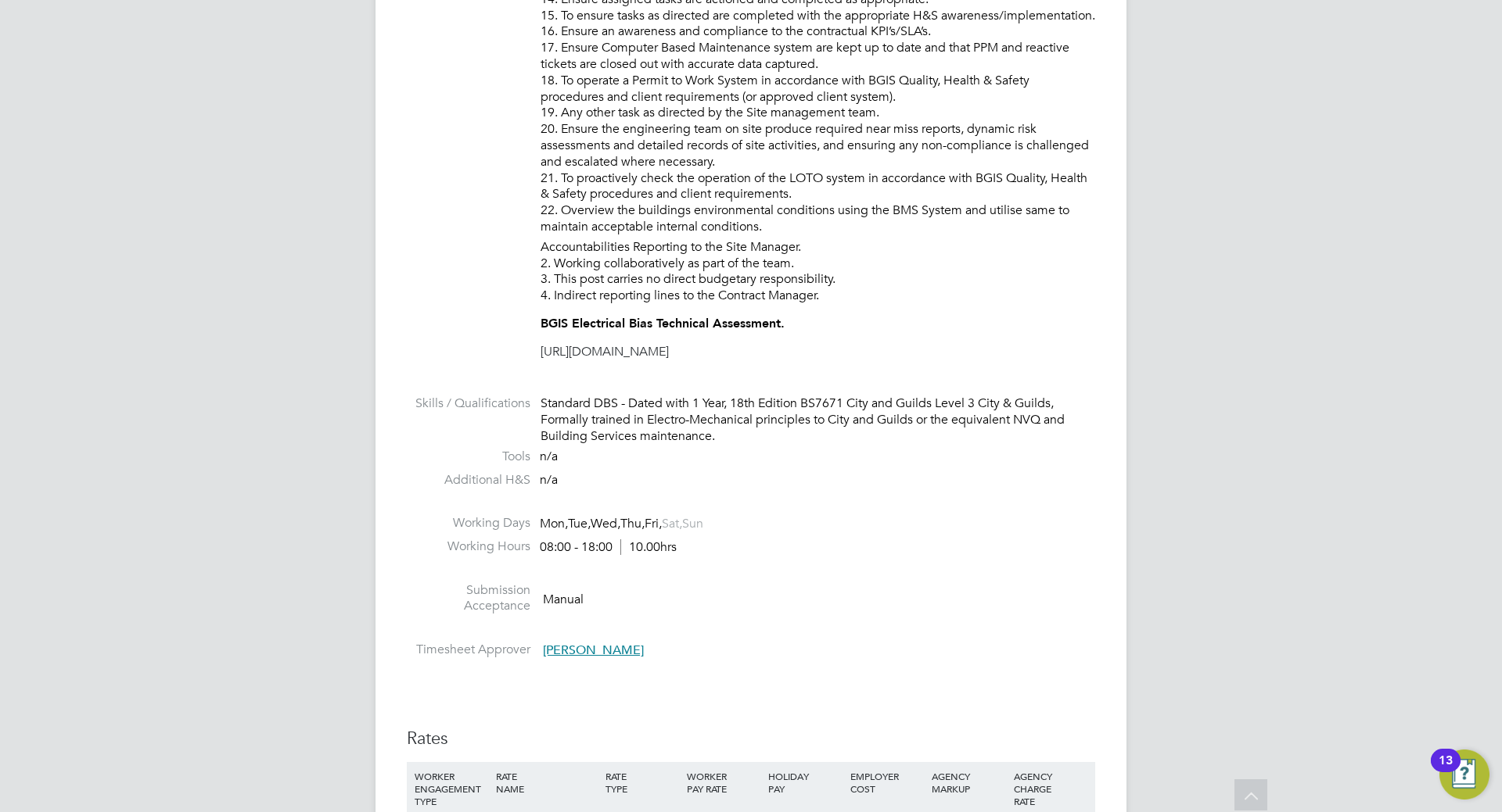
drag, startPoint x: 1111, startPoint y: 541, endPoint x: 1093, endPoint y: 545, distance: 18.4
click at [1093, 545] on div "Vacancy Details Unfollow 1 x Mobile Engineer - Electrical - V179272 Confirmed 0…" at bounding box center [751, 341] width 751 height 2940
click at [944, 517] on li "Working Days Mon, Tue, Wed, Thu, Fri, Sat, Sun" at bounding box center [751, 527] width 688 height 23
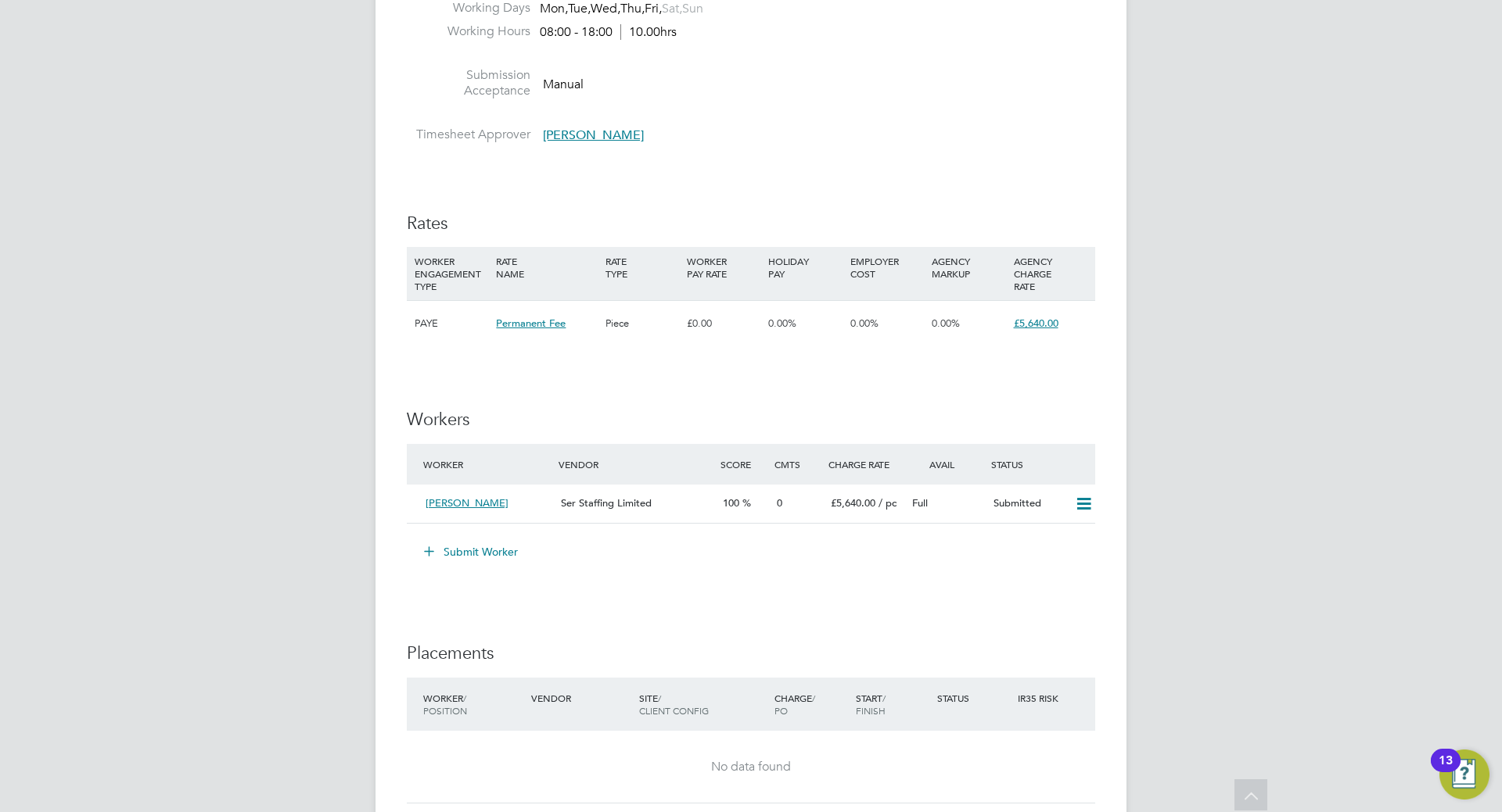
scroll to position [1720, 0]
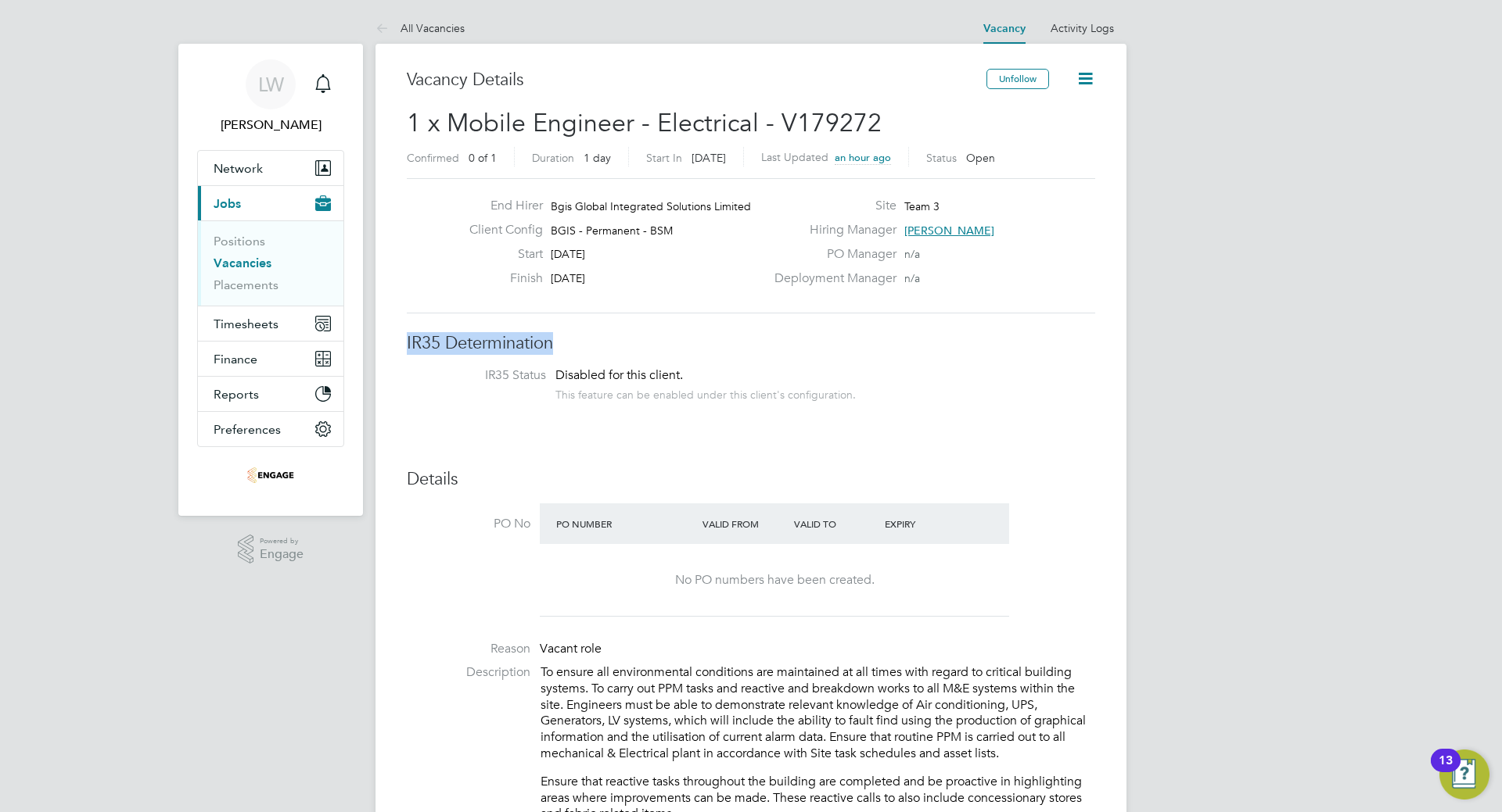
drag, startPoint x: 765, startPoint y: 313, endPoint x: 1092, endPoint y: 322, distance: 327.1
click at [1062, 398] on li "IR35 Status Disabled for this client. This feature can be enabled under this cl…" at bounding box center [751, 387] width 657 height 38
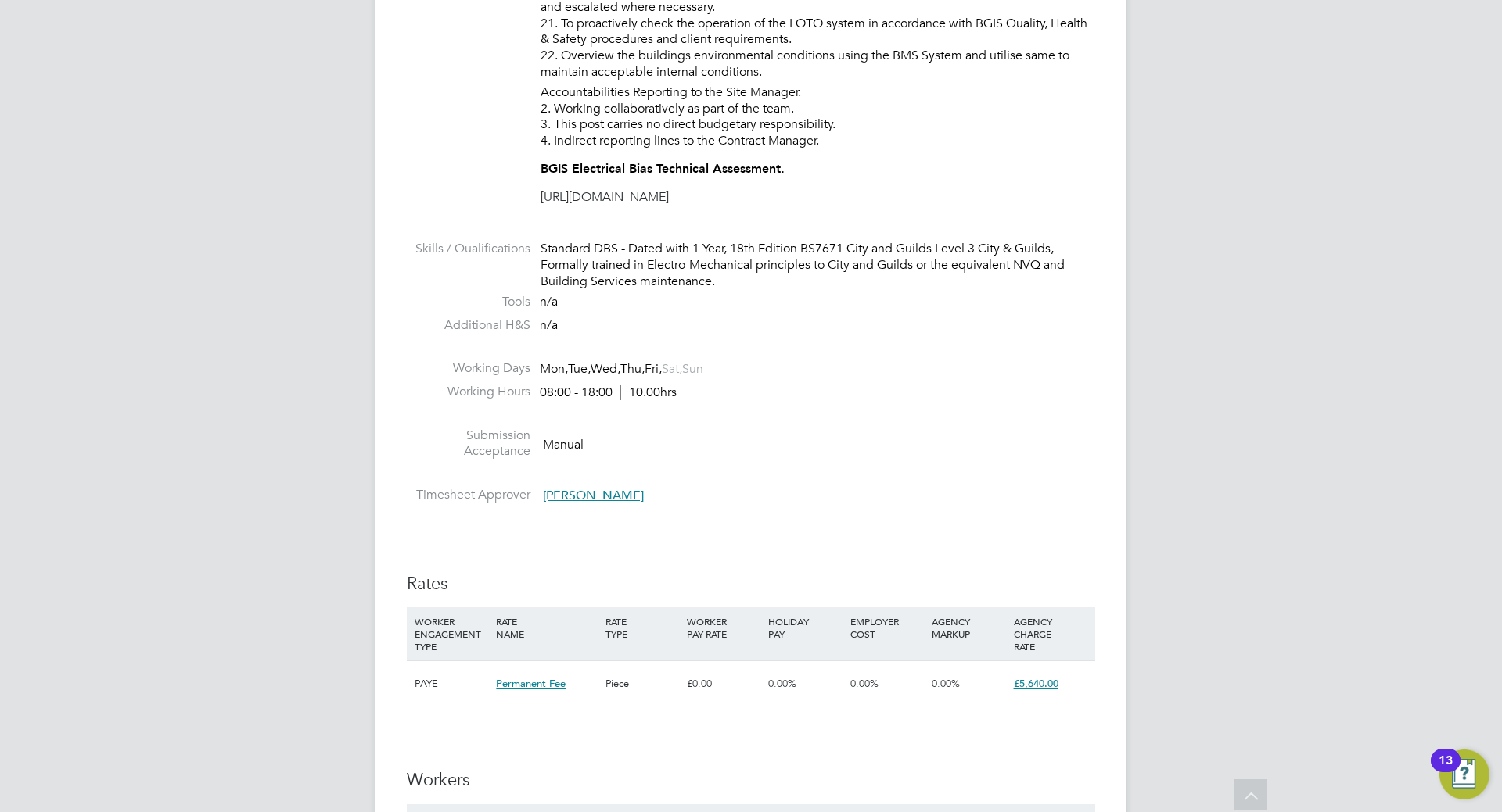
scroll to position [1329, 0]
